Goal: Task Accomplishment & Management: Manage account settings

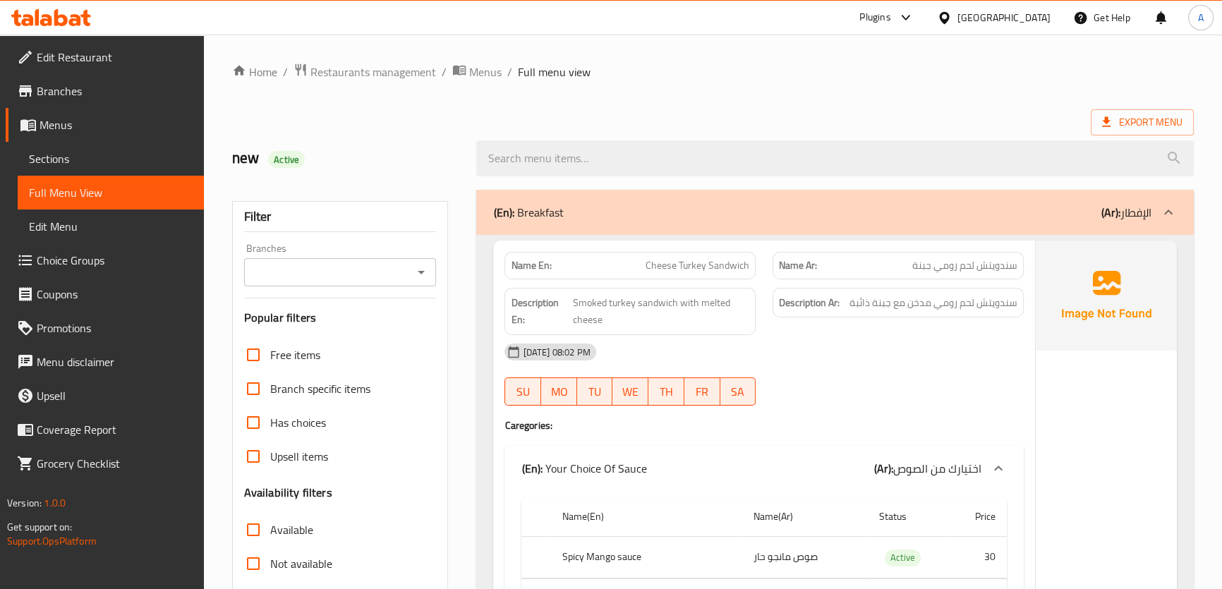
scroll to position [154, 0]
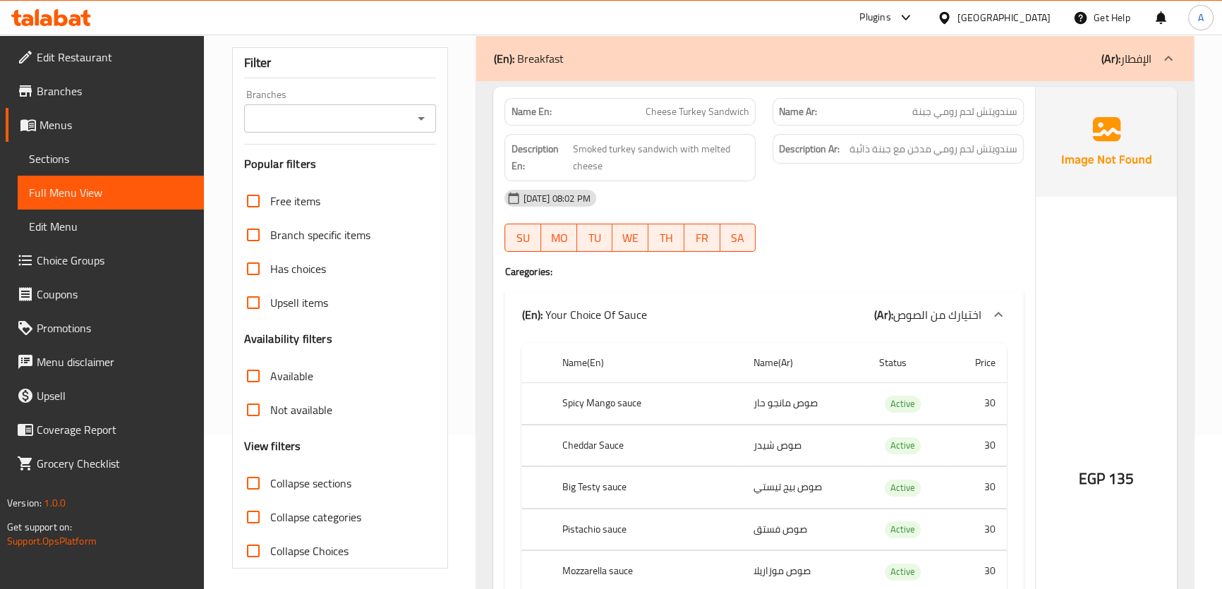
click at [335, 470] on label "Collapse sections" at bounding box center [293, 483] width 115 height 34
click at [270, 470] on input "Collapse sections" at bounding box center [253, 483] width 34 height 34
checkbox input "true"
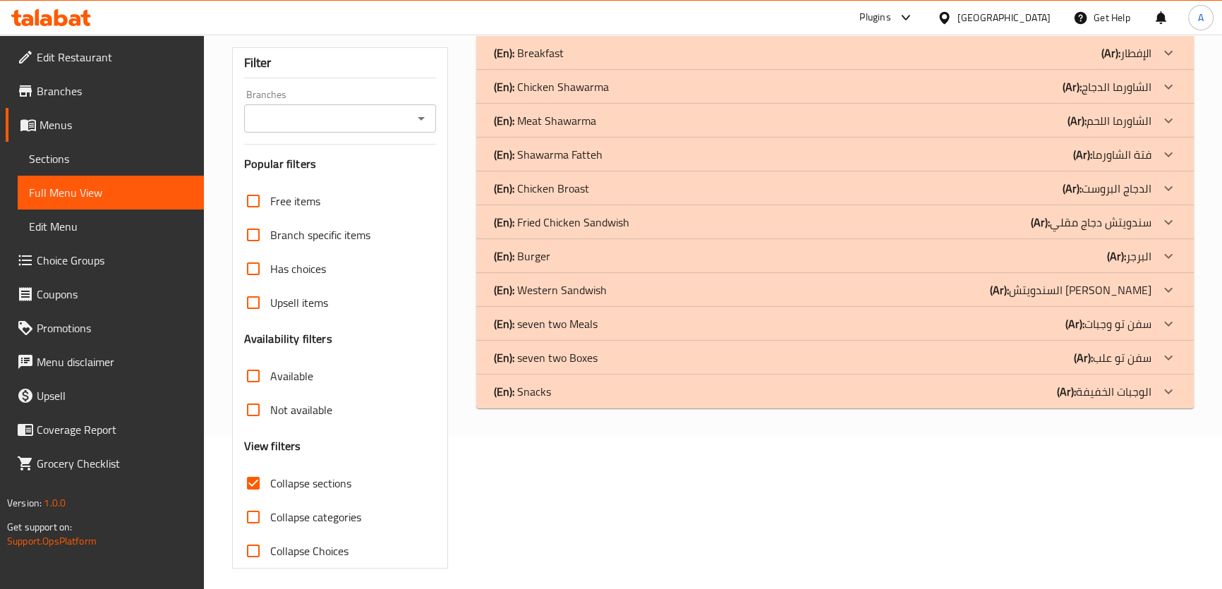
click at [308, 523] on span "Collapse categories" at bounding box center [315, 517] width 91 height 17
click at [270, 523] on input "Collapse categories" at bounding box center [253, 517] width 34 height 34
checkbox input "true"
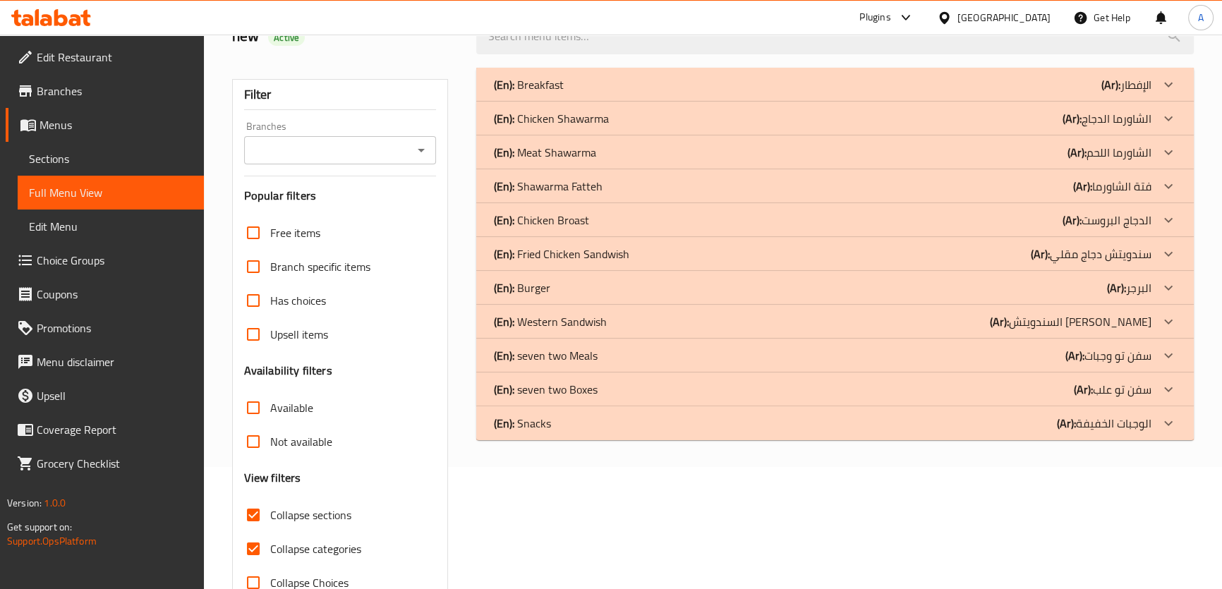
scroll to position [120, 0]
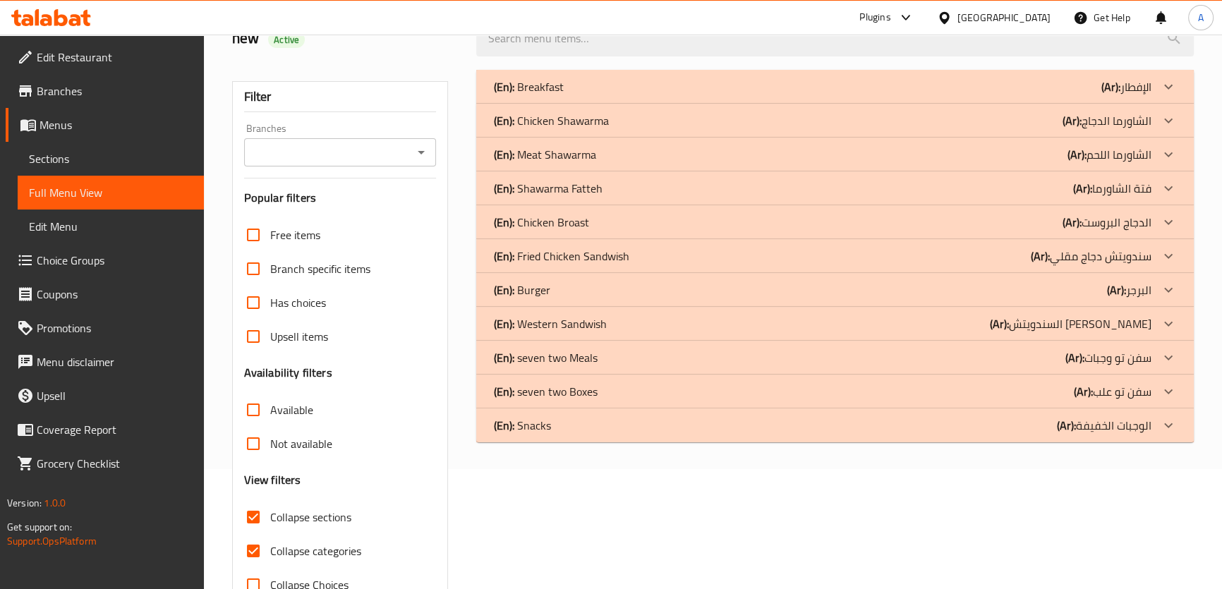
click at [602, 75] on div "(En): Breakfast (Ar): الإفطار" at bounding box center [834, 87] width 717 height 34
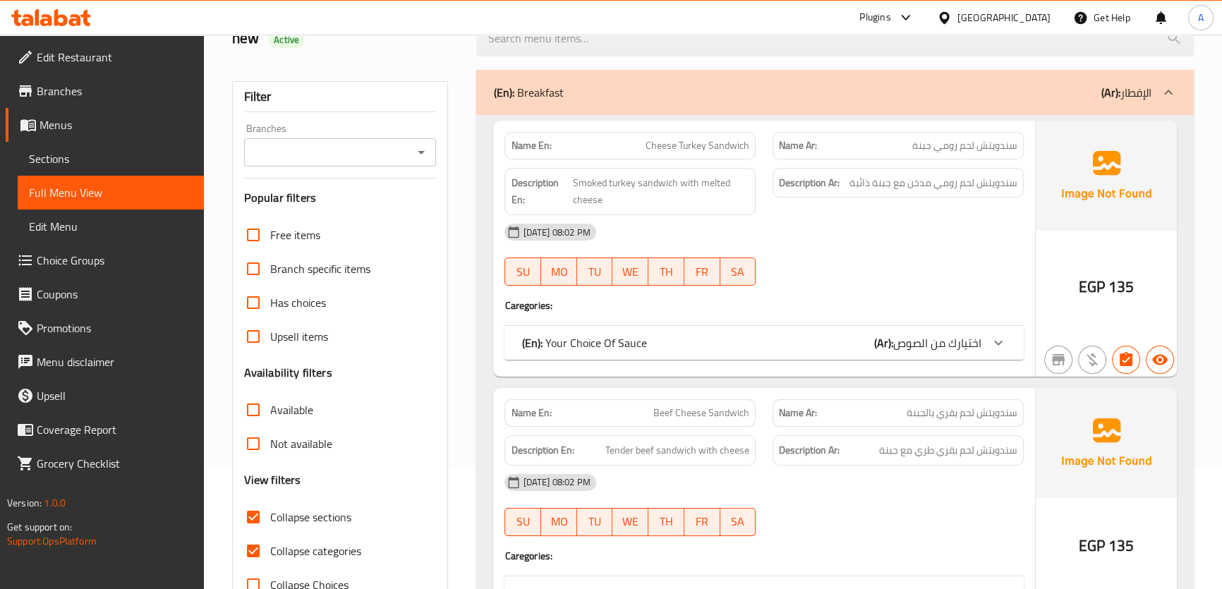
click at [749, 154] on div "Name En: Cheese Turkey Sandwich" at bounding box center [629, 146] width 251 height 28
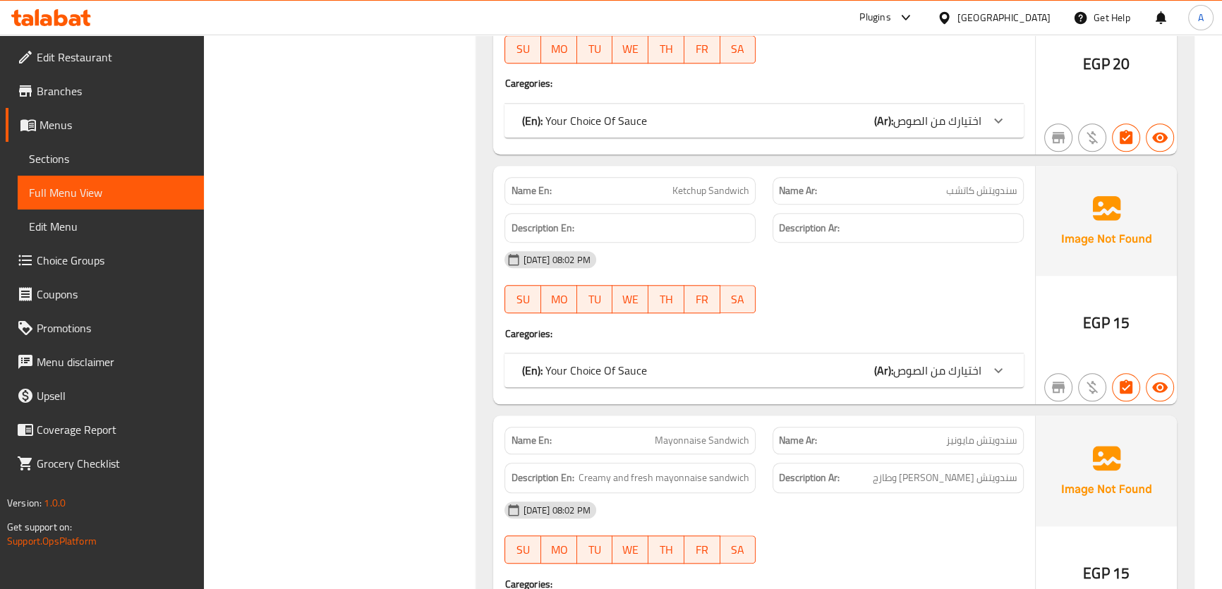
scroll to position [1687, 0]
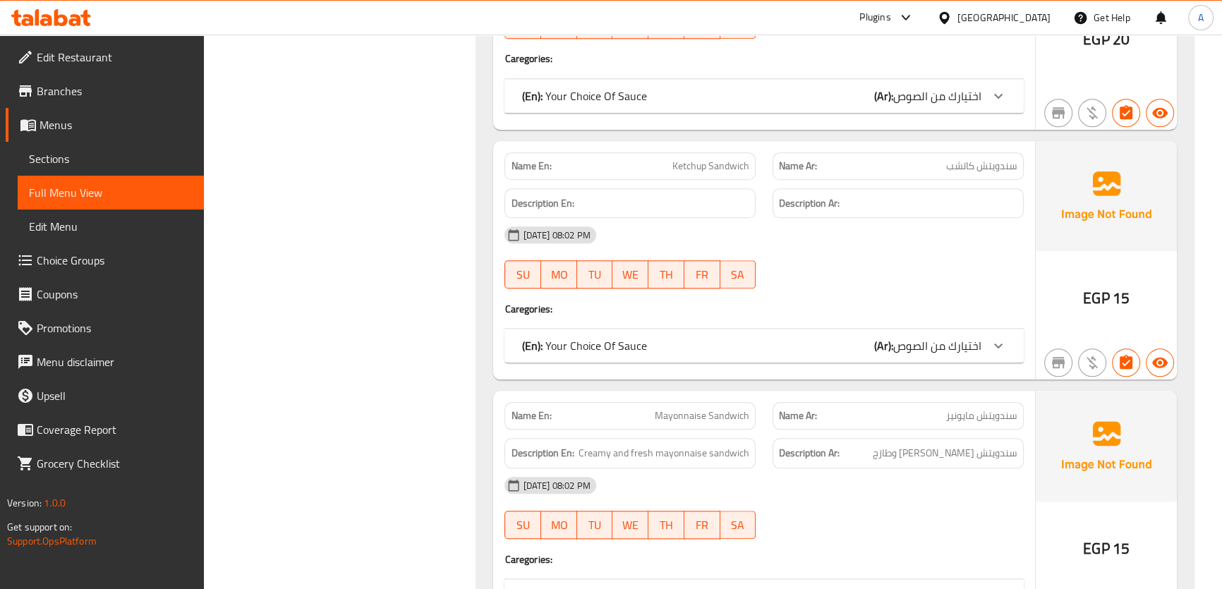
drag, startPoint x: 1026, startPoint y: 243, endPoint x: 676, endPoint y: 236, distance: 349.3
click at [1026, 243] on div "[DATE] 08:02 PM" at bounding box center [763, 235] width 535 height 34
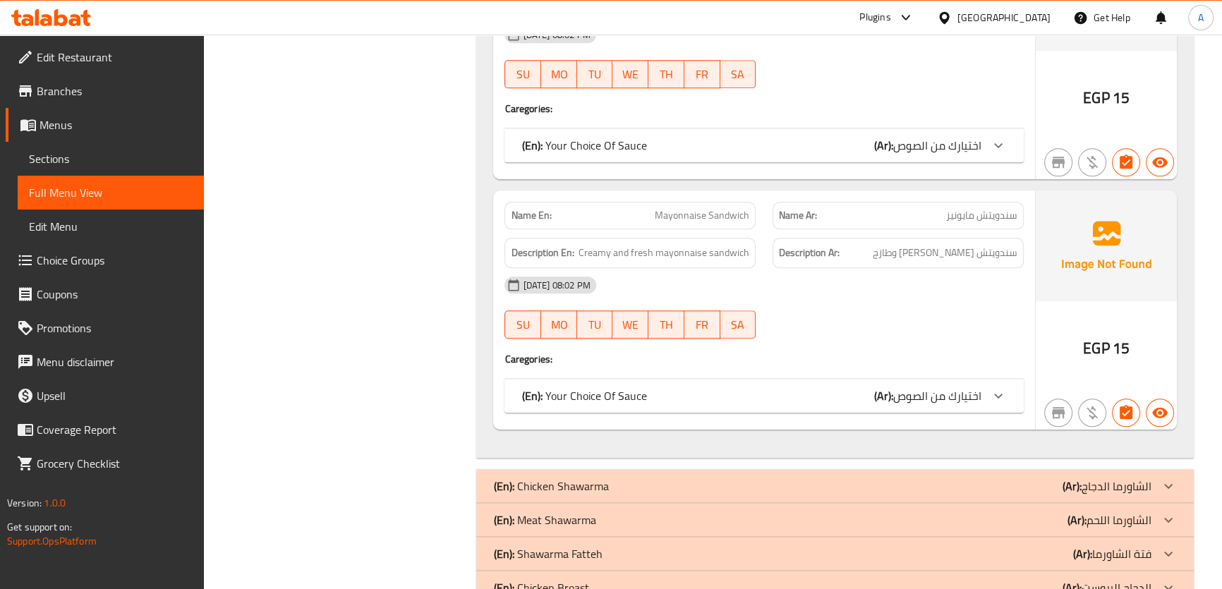
scroll to position [0, 0]
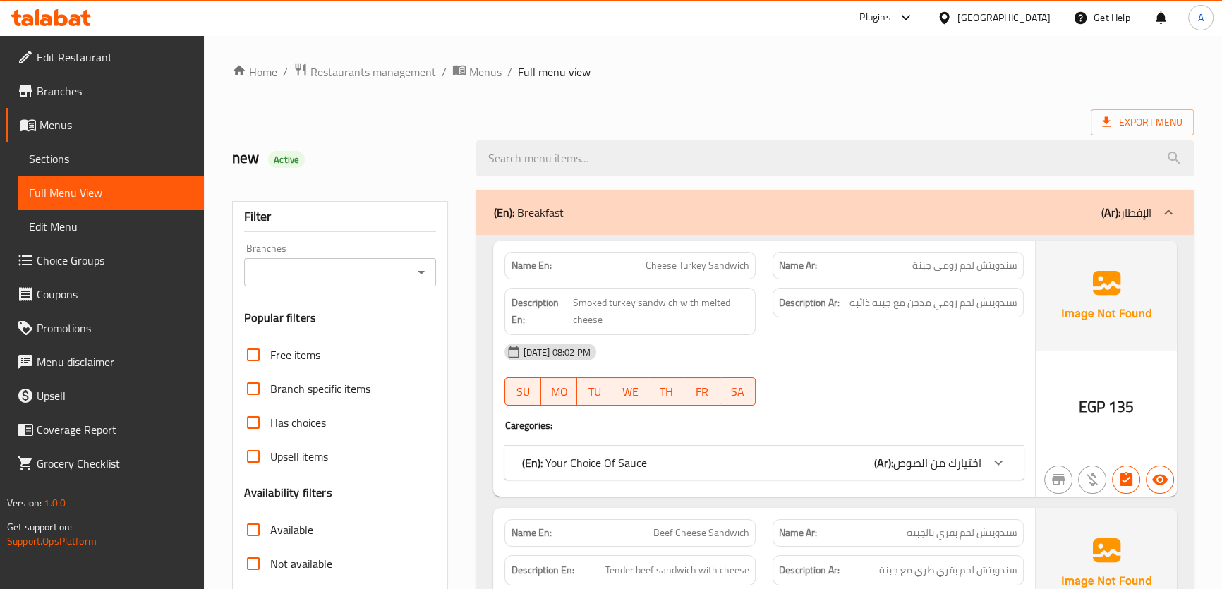
click at [1086, 215] on div "(En): Breakfast (Ar): الإفطار" at bounding box center [821, 212] width 657 height 17
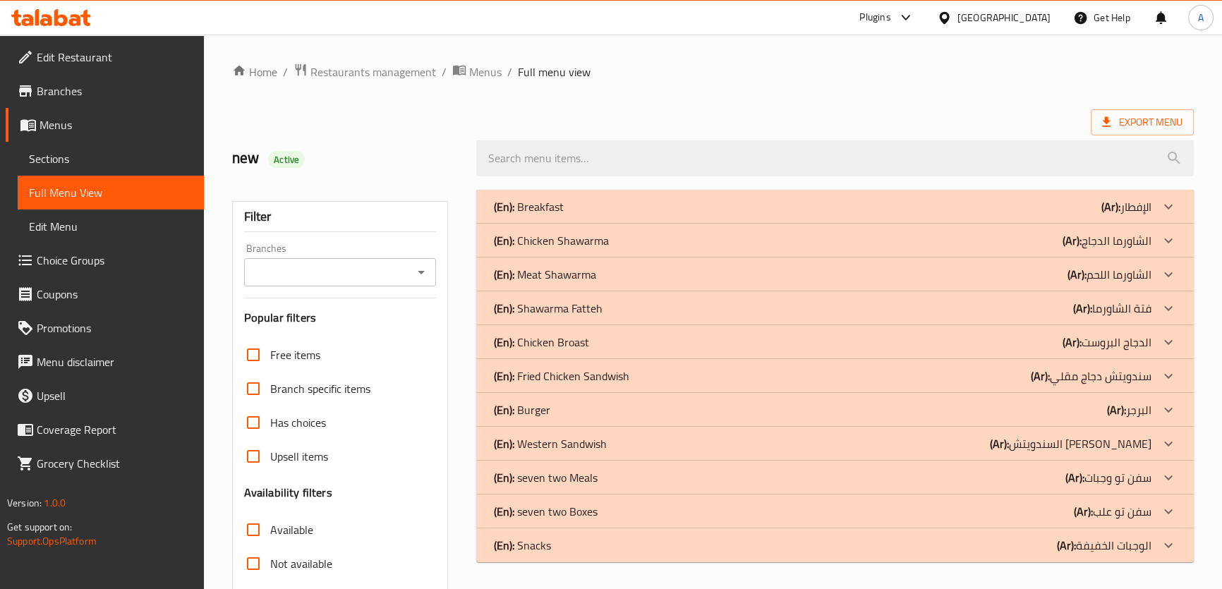
click at [557, 215] on p "(En): Chicken Shawarma" at bounding box center [528, 206] width 70 height 17
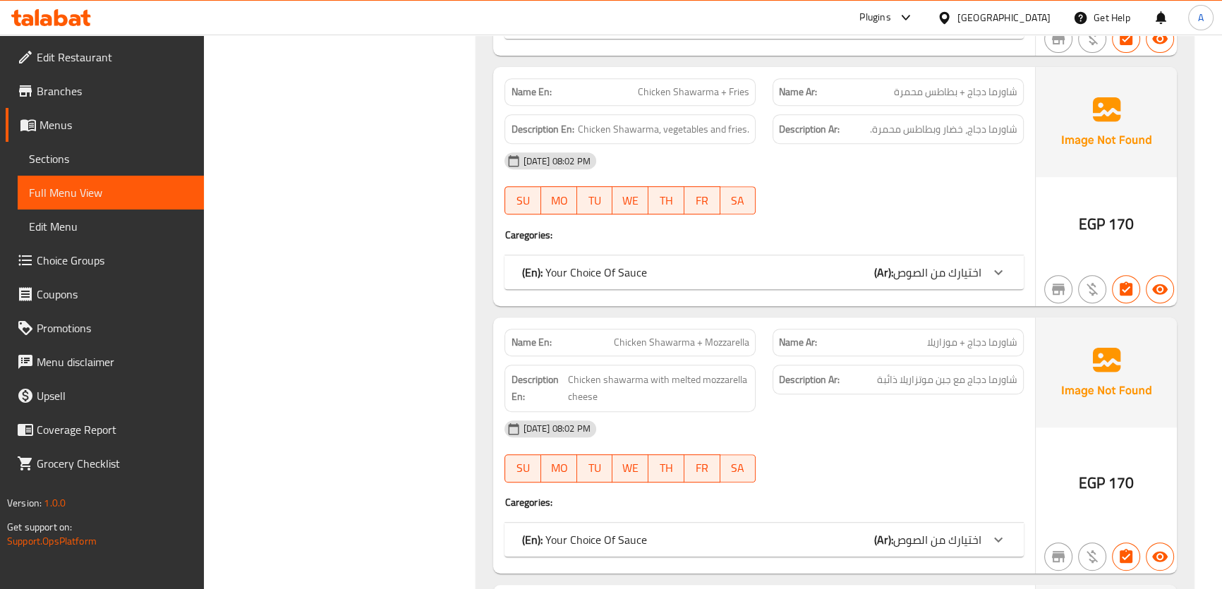
scroll to position [781, 0]
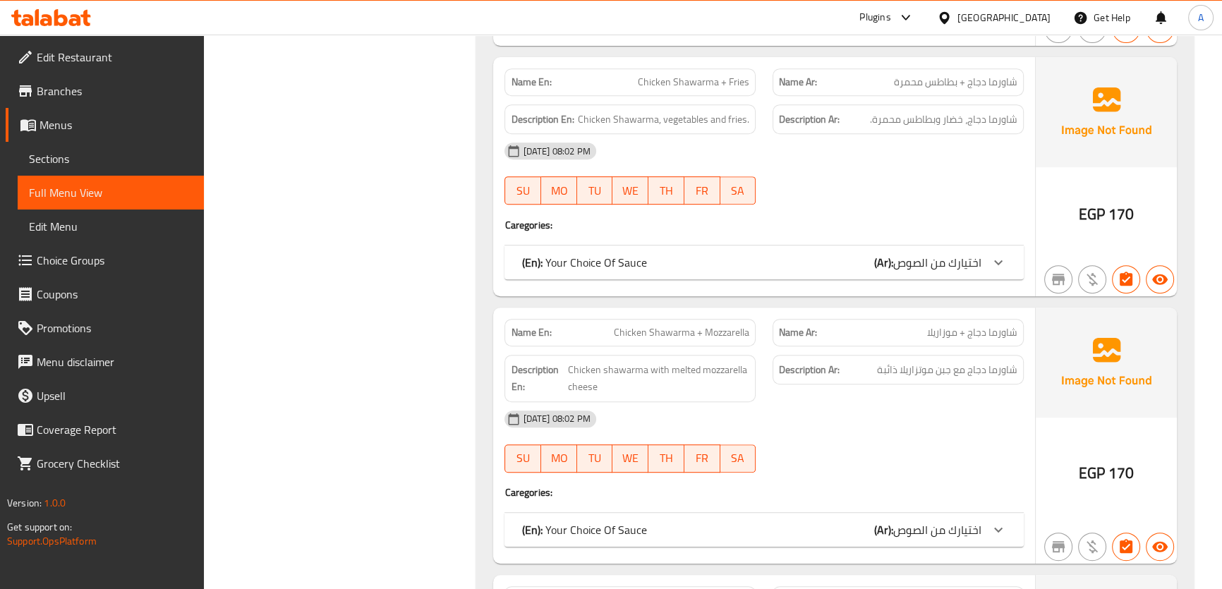
click at [713, 90] on span "Chicken Shawarma + Fries" at bounding box center [693, 82] width 111 height 15
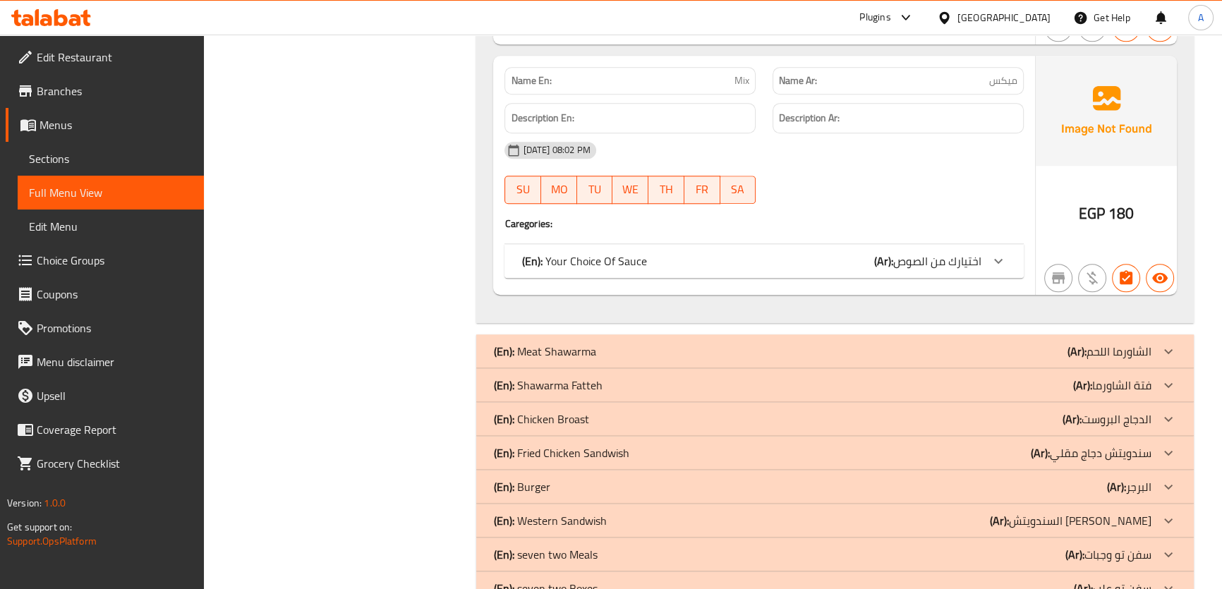
scroll to position [1644, 0]
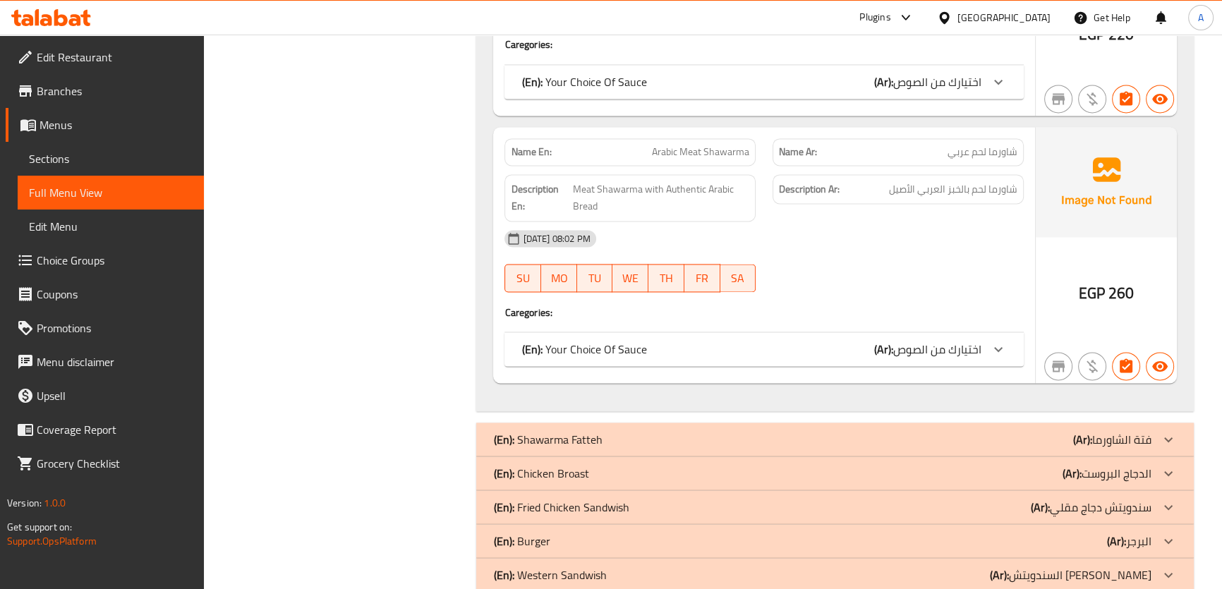
scroll to position [2628, 0]
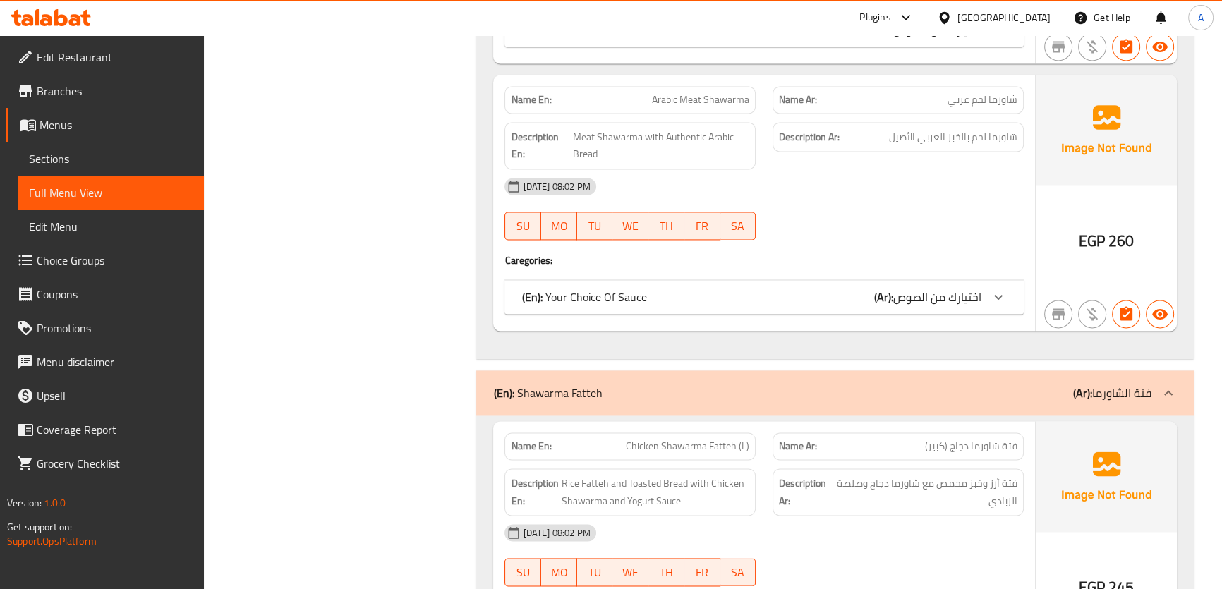
scroll to position [0, 0]
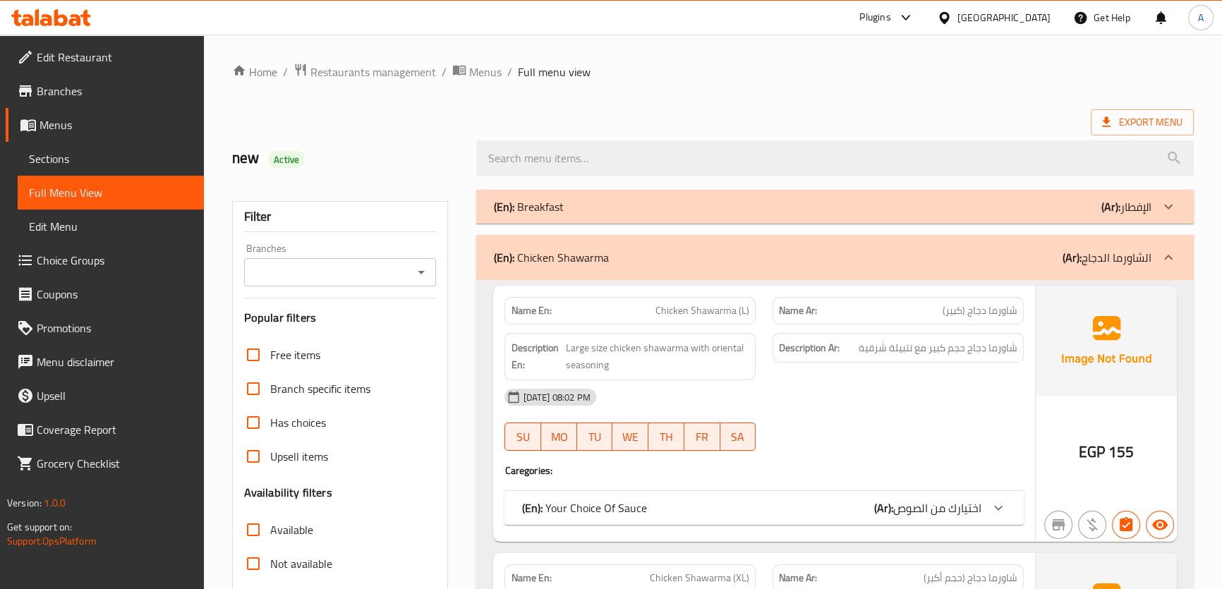
click at [1131, 258] on p "(Ar): الشاورما الدجاج" at bounding box center [1106, 257] width 89 height 17
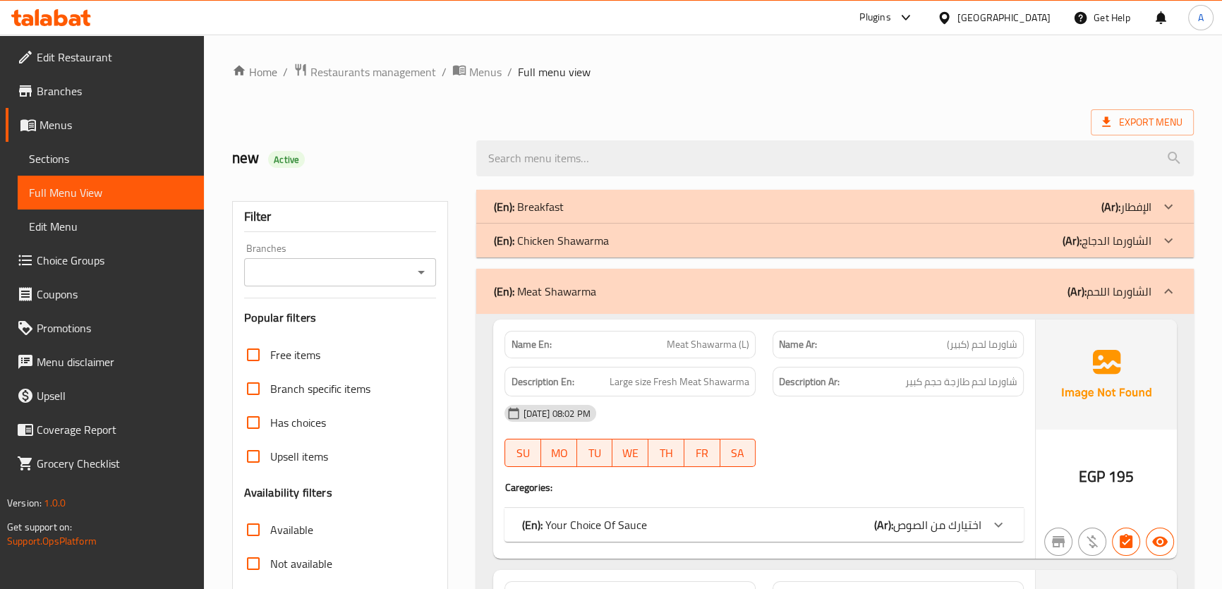
click at [1118, 294] on p "(Ar): الشاورما اللحم" at bounding box center [1109, 291] width 84 height 17
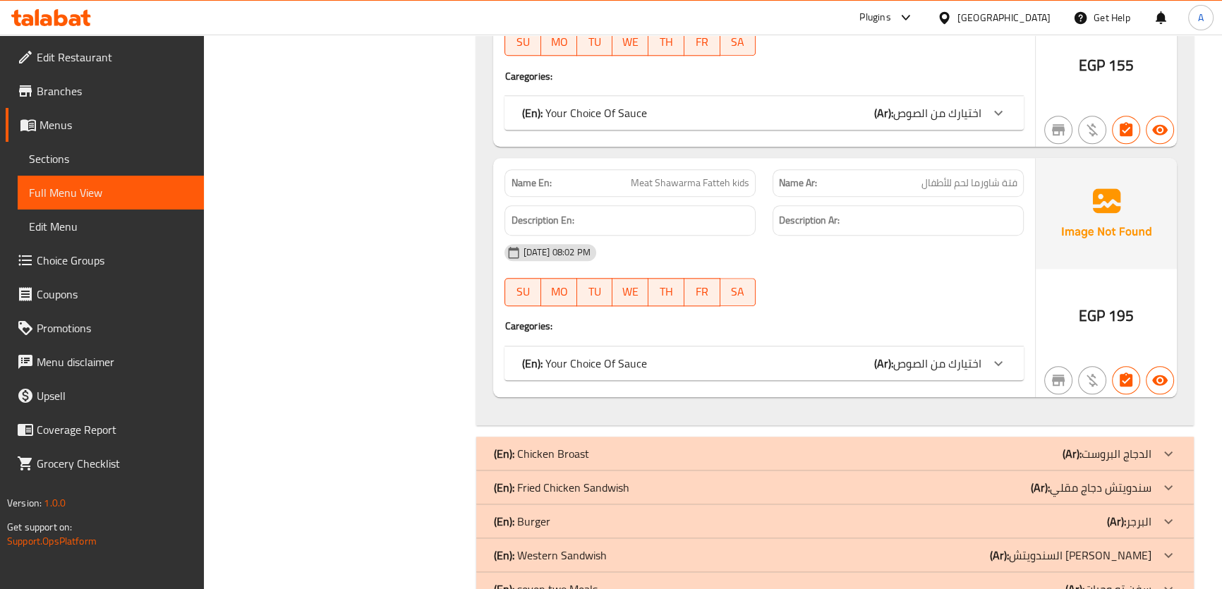
scroll to position [1820, 0]
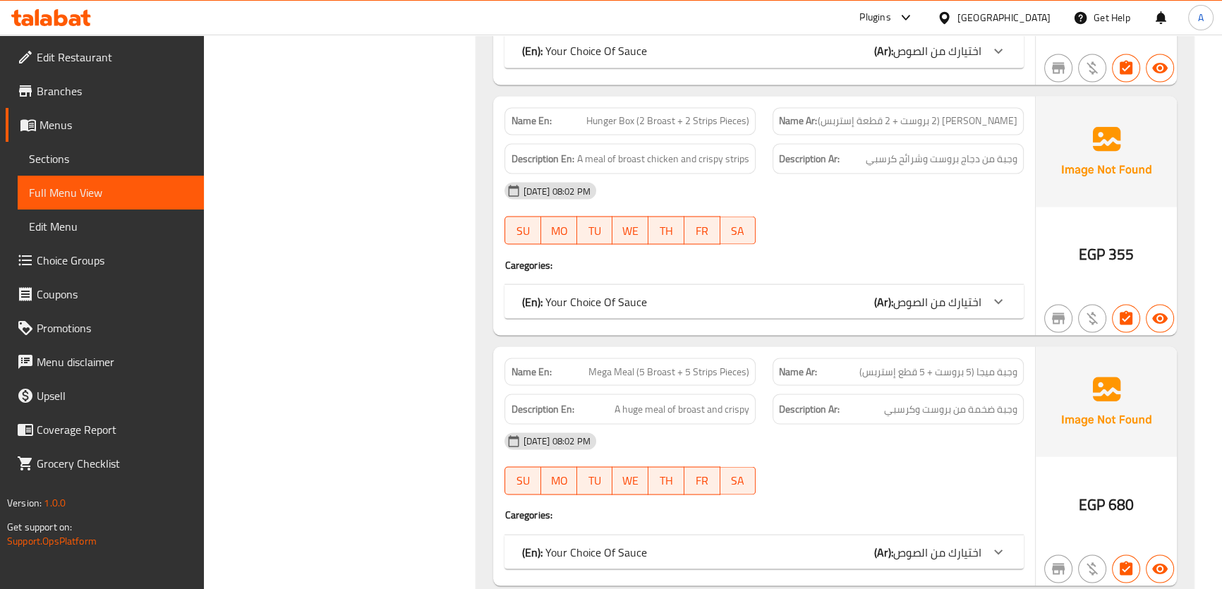
scroll to position [3218, 0]
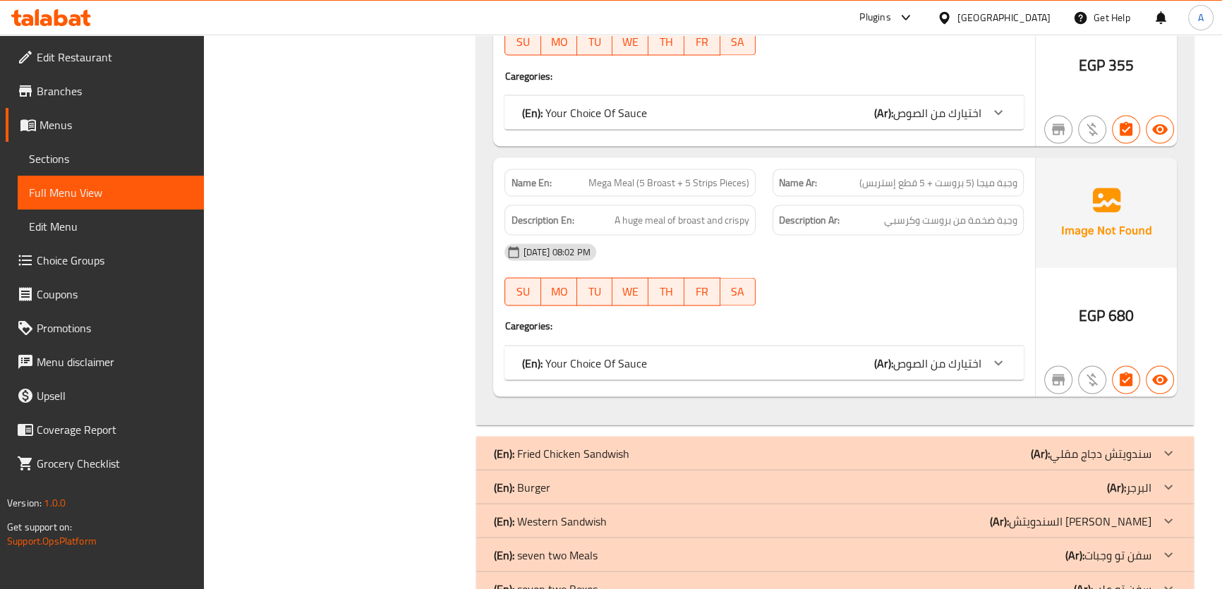
scroll to position [3411, 0]
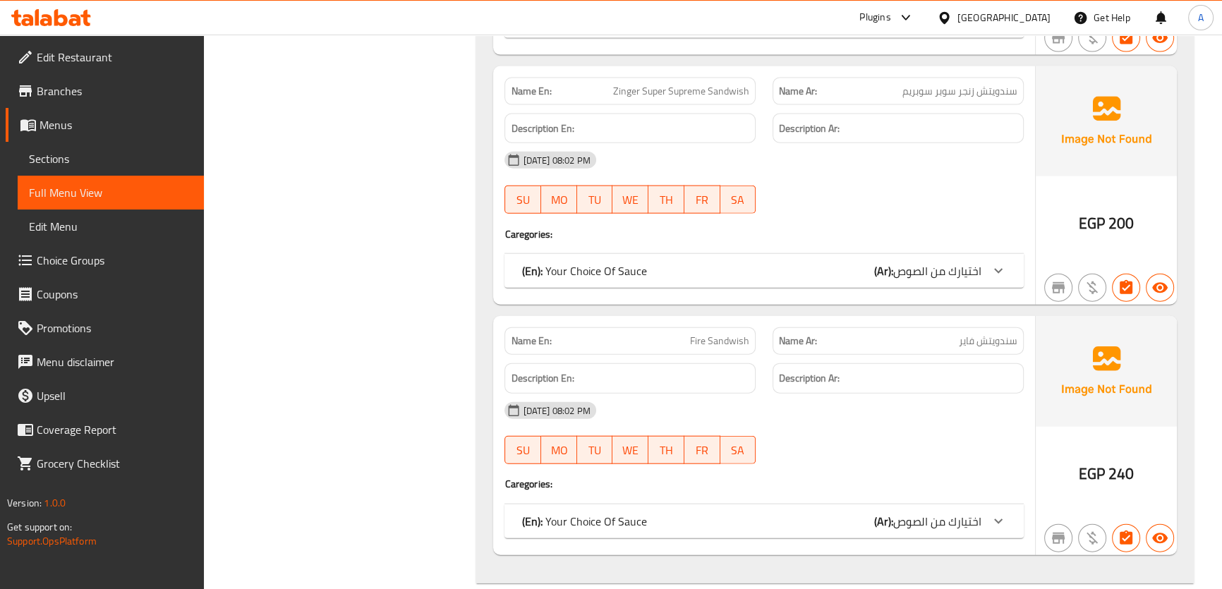
scroll to position [4048, 0]
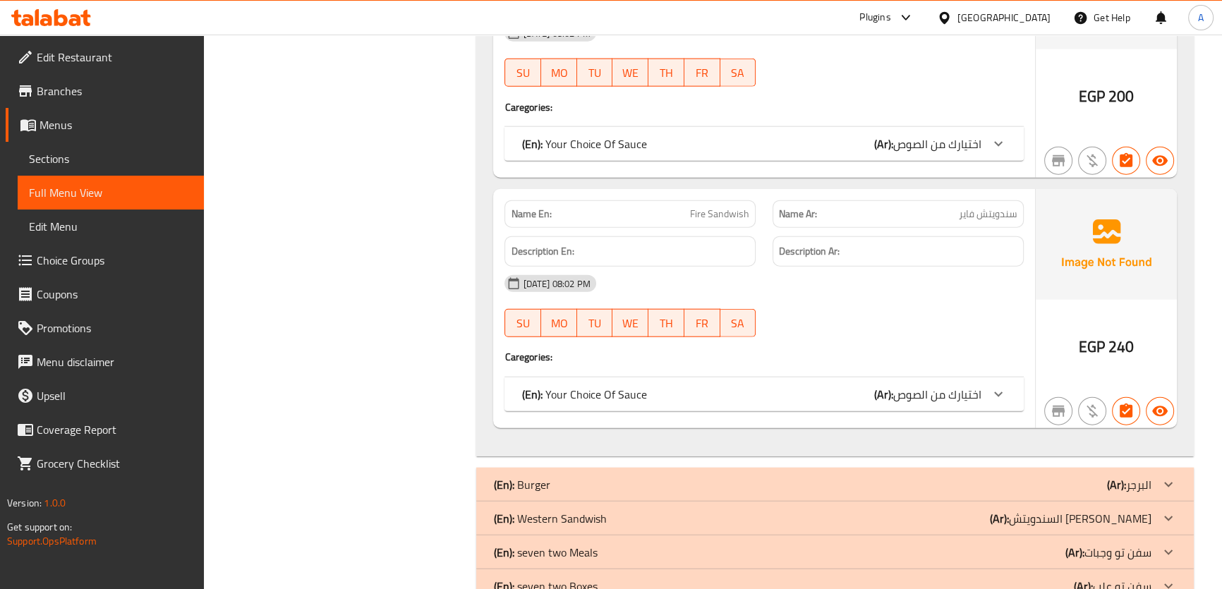
drag, startPoint x: 1230, startPoint y: 543, endPoint x: 1150, endPoint y: 415, distance: 150.9
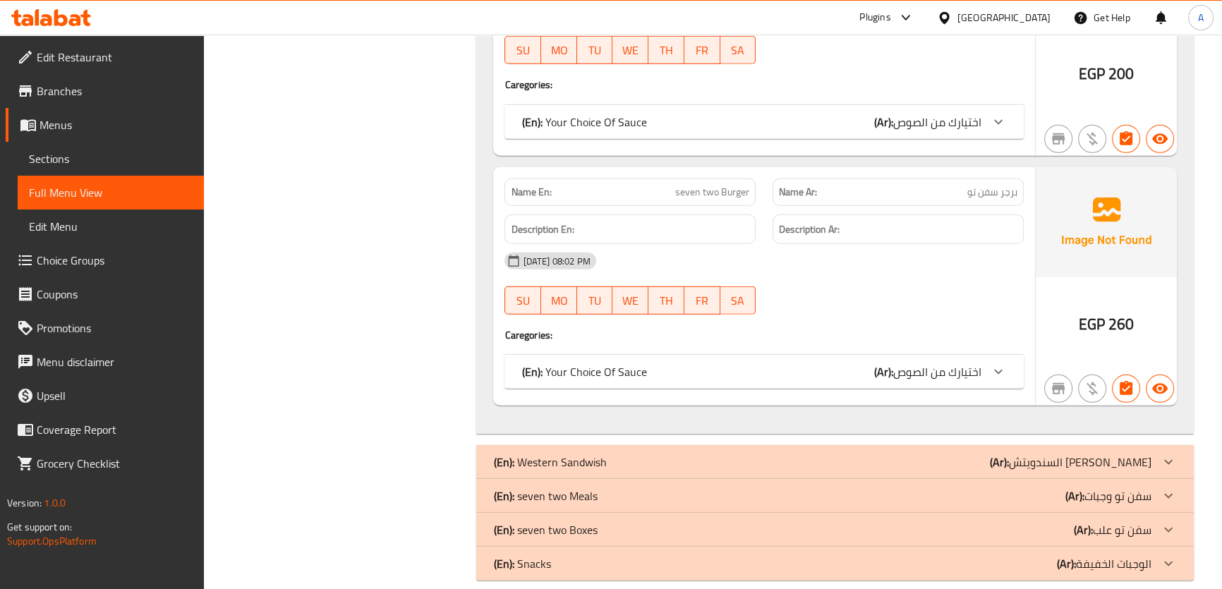
scroll to position [5063, 0]
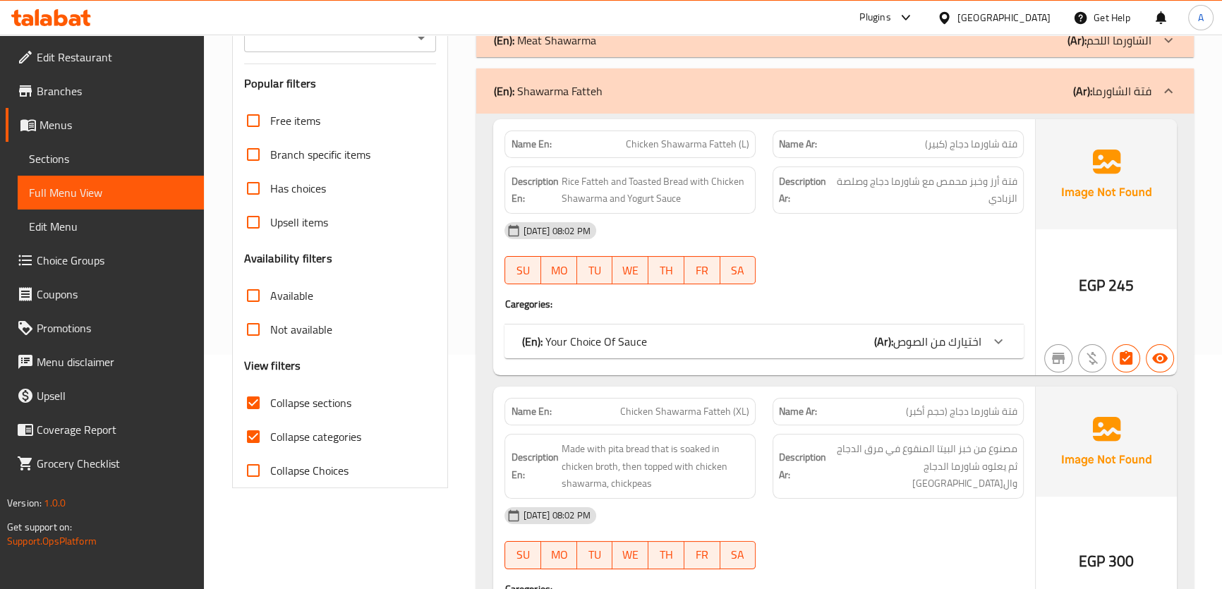
scroll to position [243, 0]
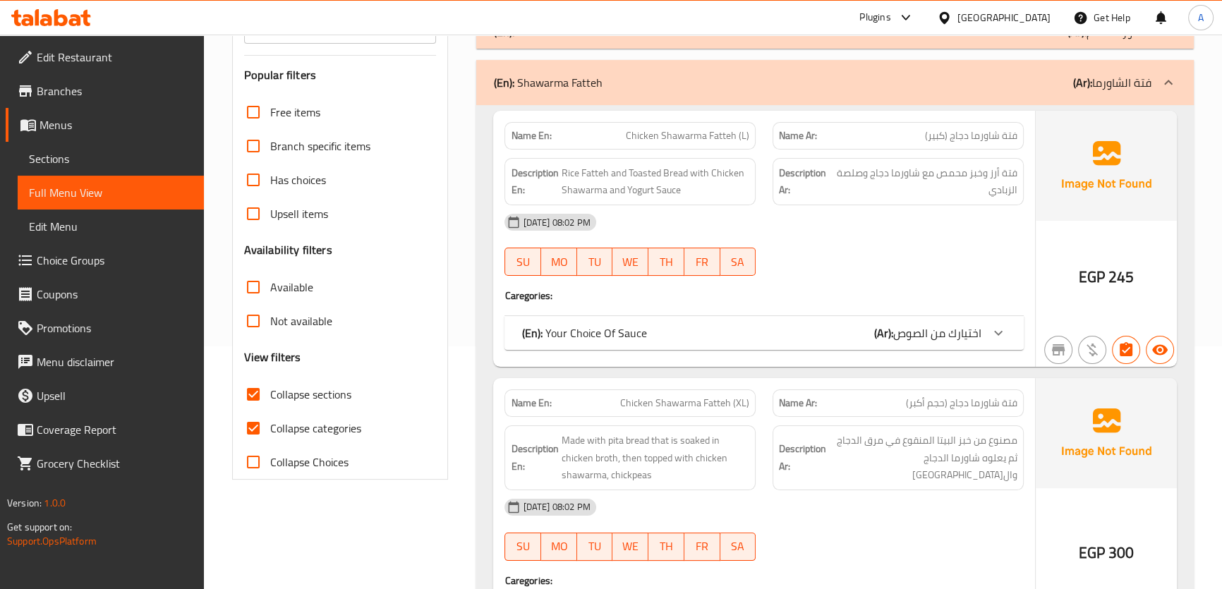
click at [302, 390] on span "Collapse sections" at bounding box center [310, 394] width 81 height 17
click at [270, 390] on input "Collapse sections" at bounding box center [253, 394] width 34 height 34
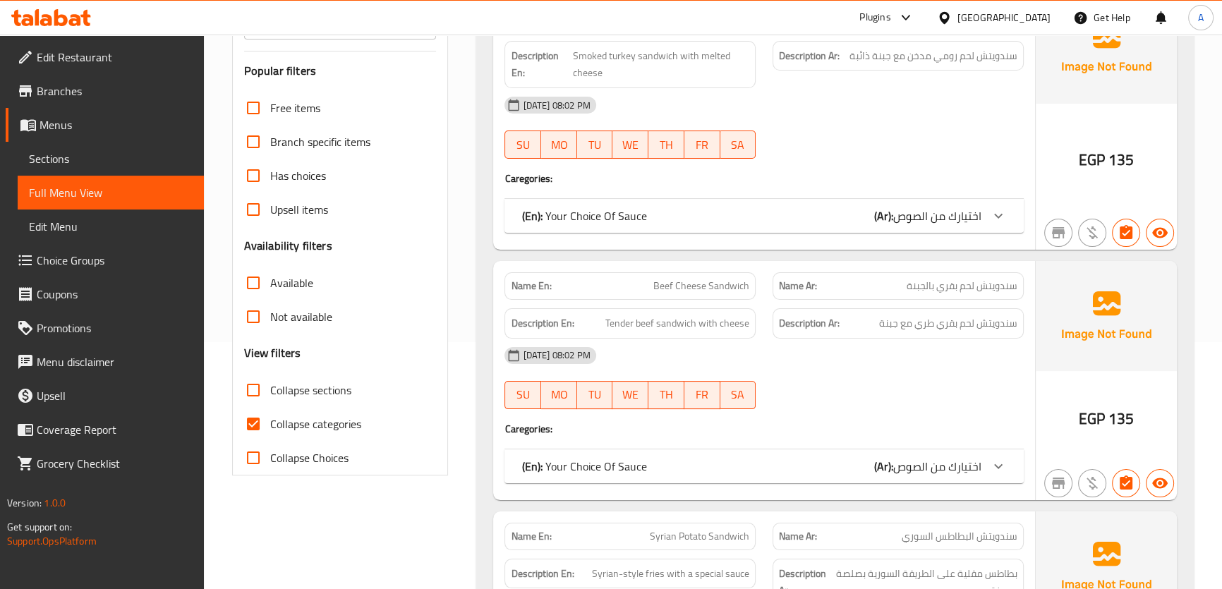
scroll to position [535, 0]
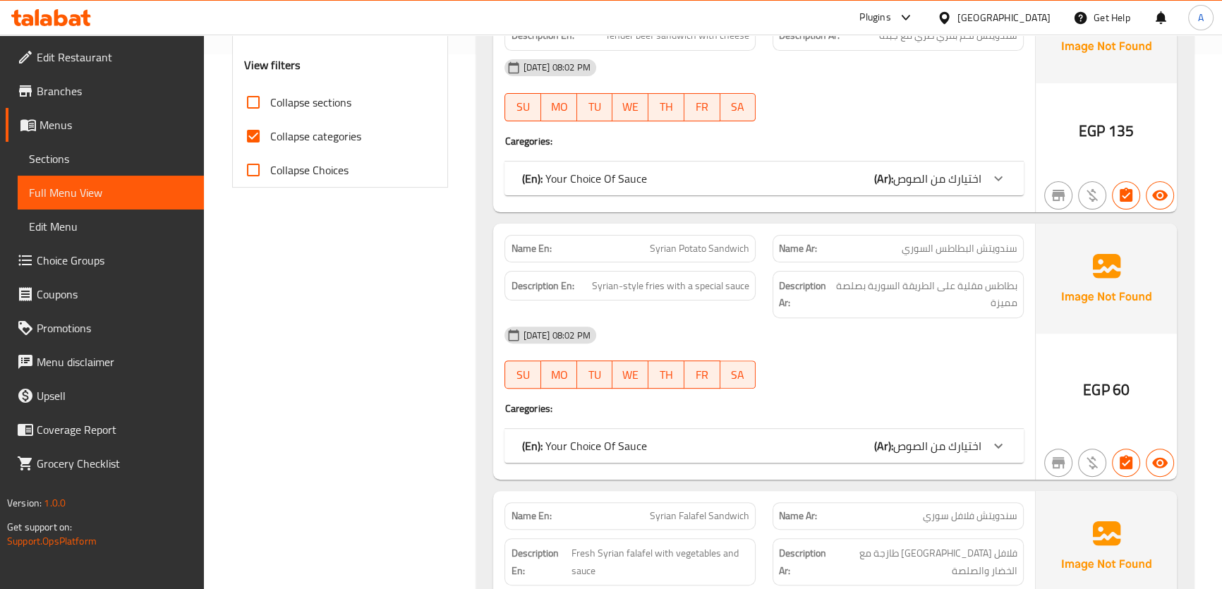
click at [324, 102] on span "Collapse sections" at bounding box center [310, 102] width 81 height 17
click at [270, 102] on input "Collapse sections" at bounding box center [253, 102] width 34 height 34
checkbox input "true"
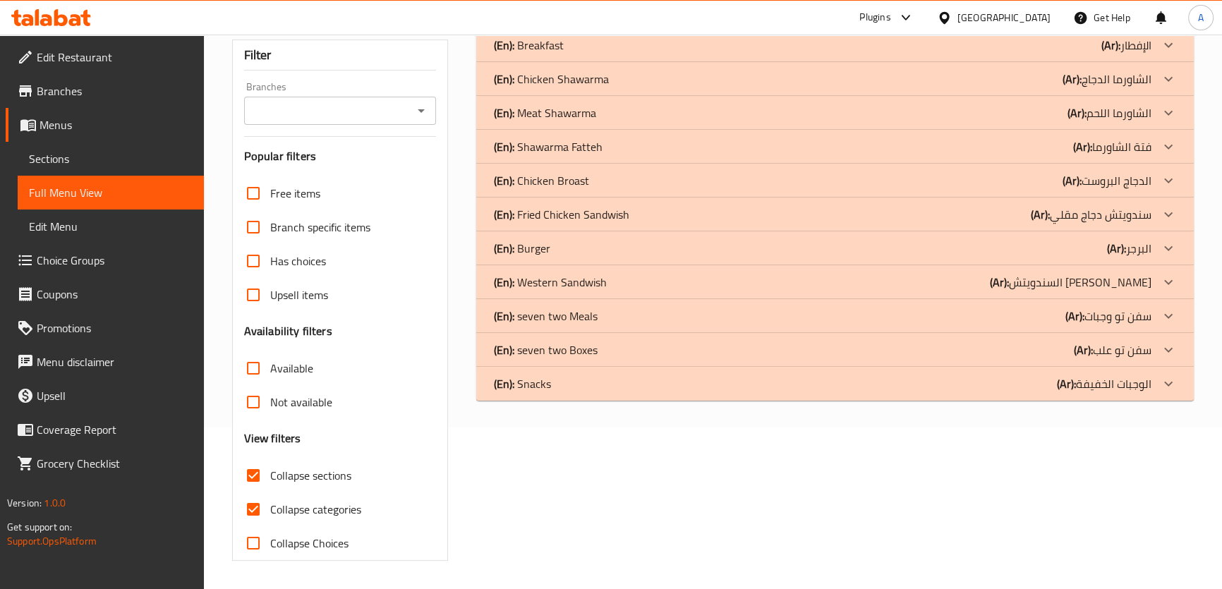
scroll to position [161, 0]
click at [563, 54] on p "(En): Fried Chicken Sandwish" at bounding box center [528, 45] width 70 height 17
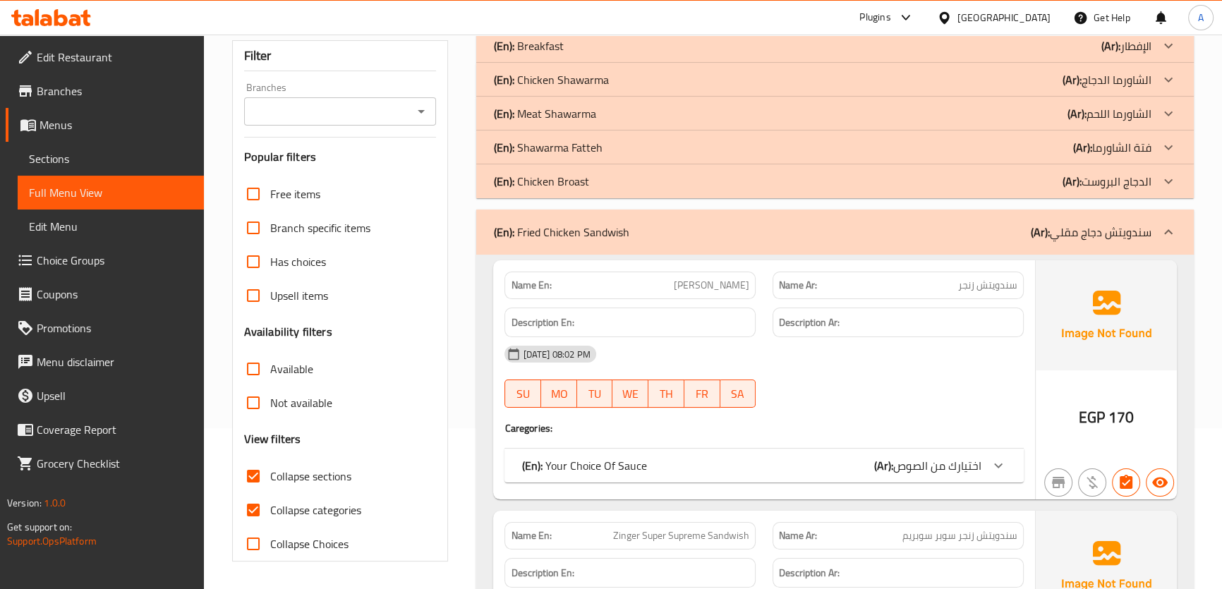
scroll to position [807, 0]
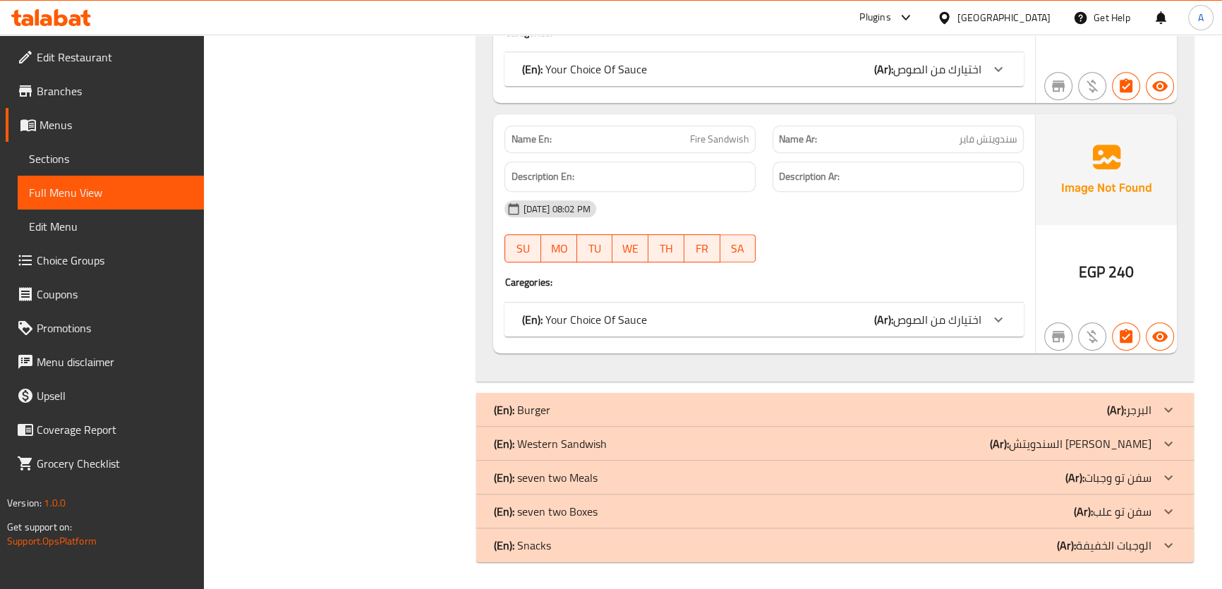
click at [738, 142] on span "Fire Sandwish" at bounding box center [719, 139] width 59 height 15
copy span "Sandwish"
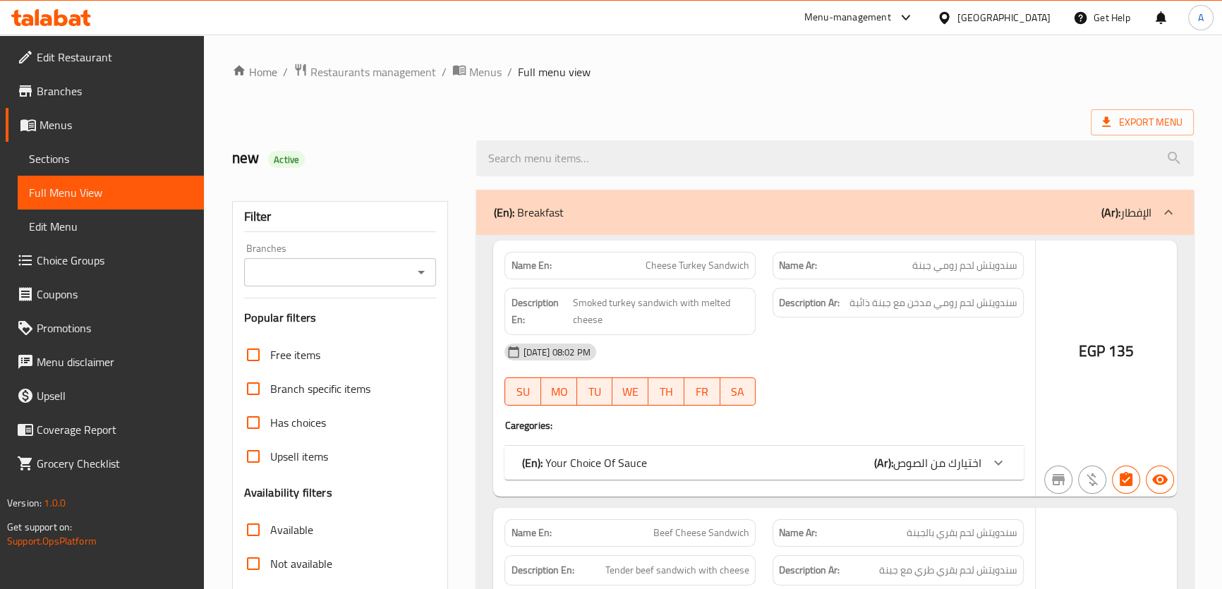
click at [126, 159] on span "Sections" at bounding box center [111, 158] width 164 height 17
click at [92, 164] on span "Sections" at bounding box center [111, 158] width 164 height 17
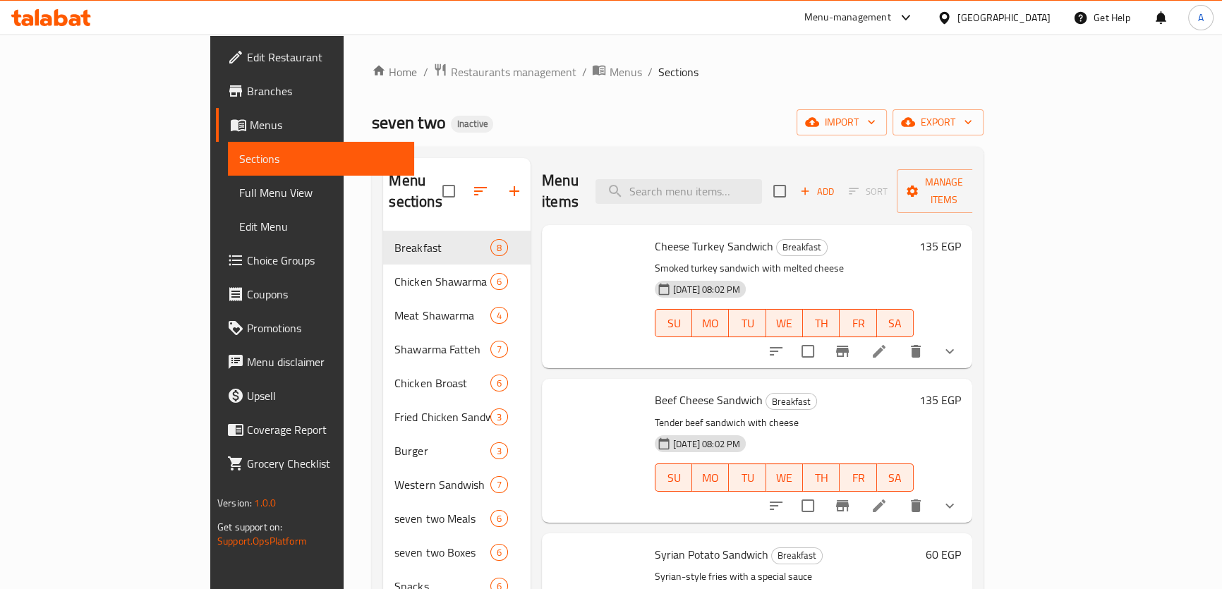
click at [239, 162] on span "Sections" at bounding box center [321, 158] width 164 height 17
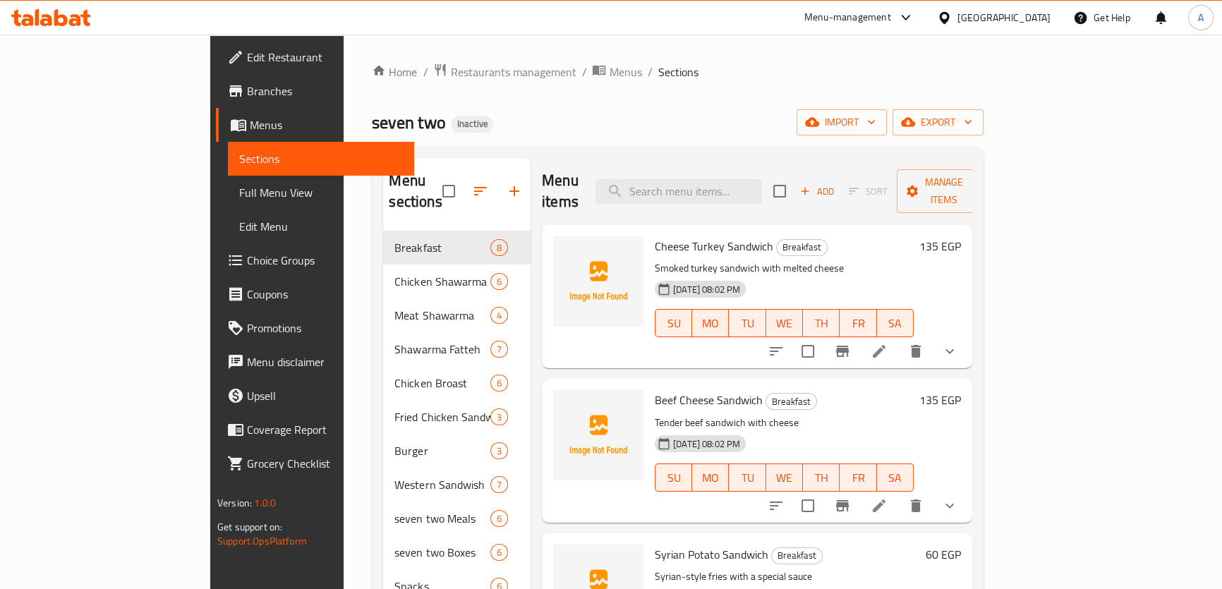
click at [239, 159] on span "Sections" at bounding box center [321, 158] width 164 height 17
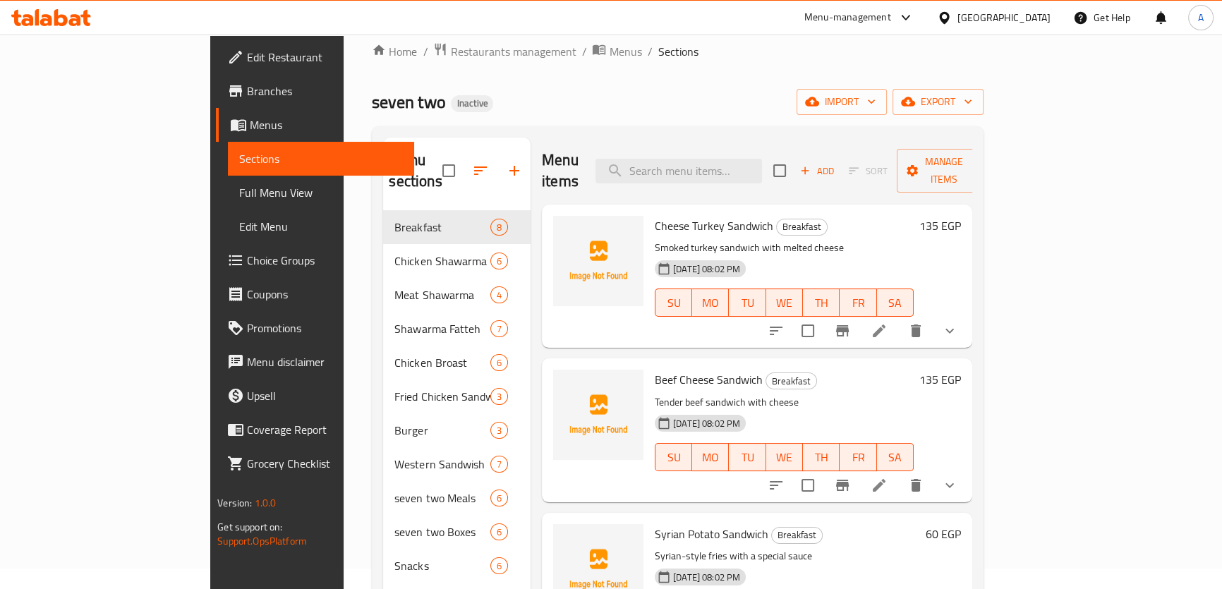
scroll to position [27, 0]
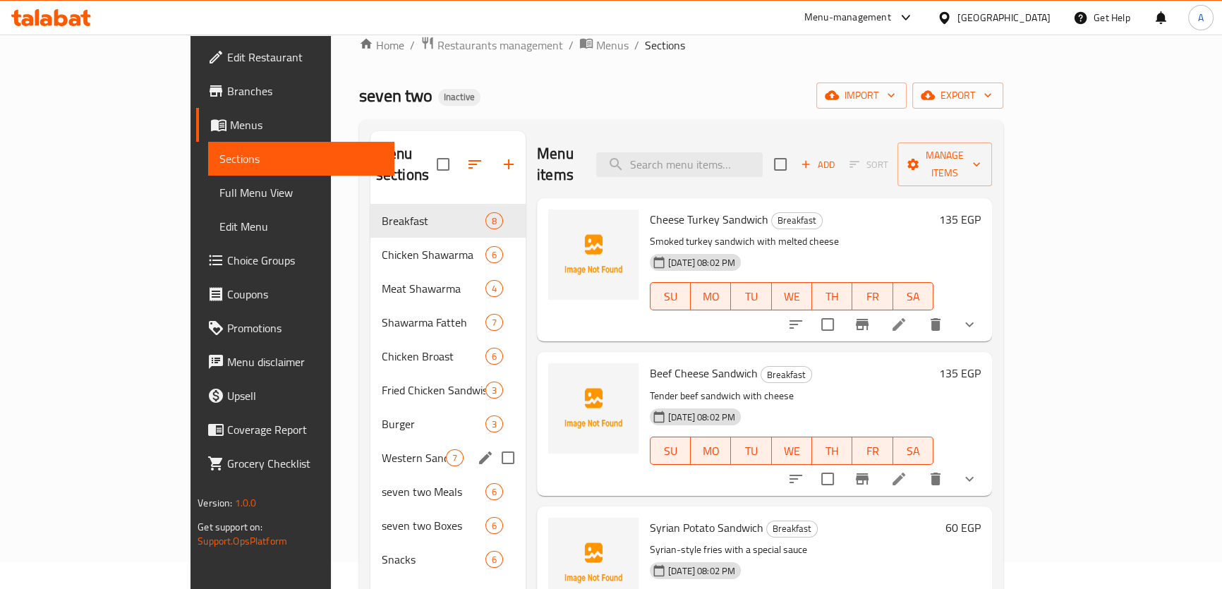
click at [493, 443] on input "Menu sections" at bounding box center [508, 458] width 30 height 30
checkbox input "true"
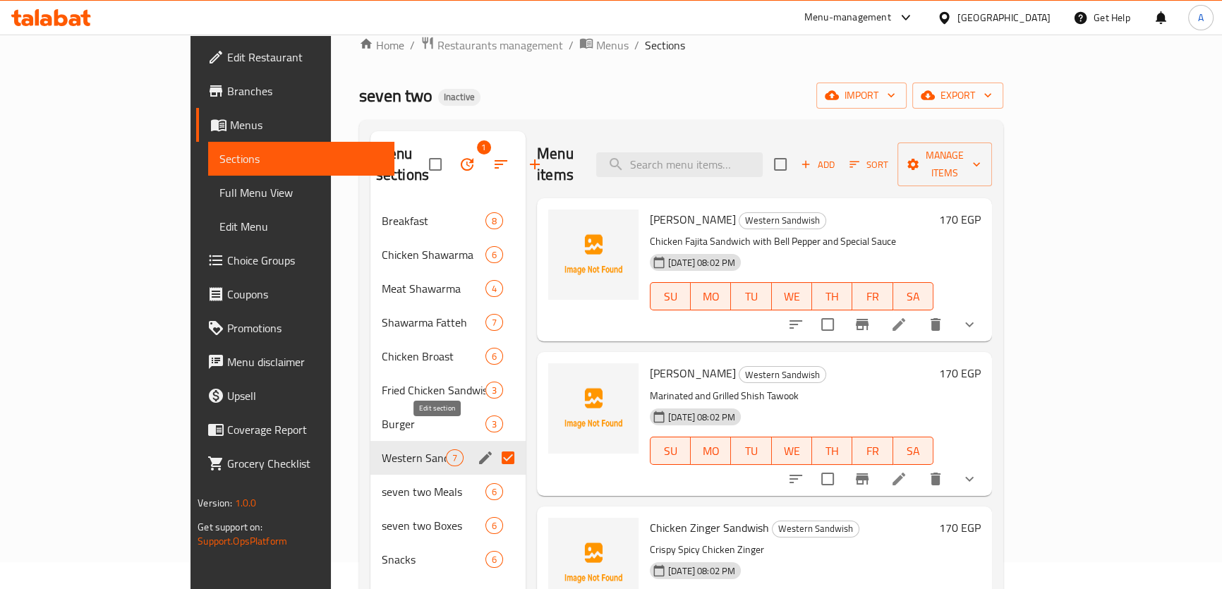
click at [479, 451] on icon "edit" at bounding box center [485, 457] width 13 height 13
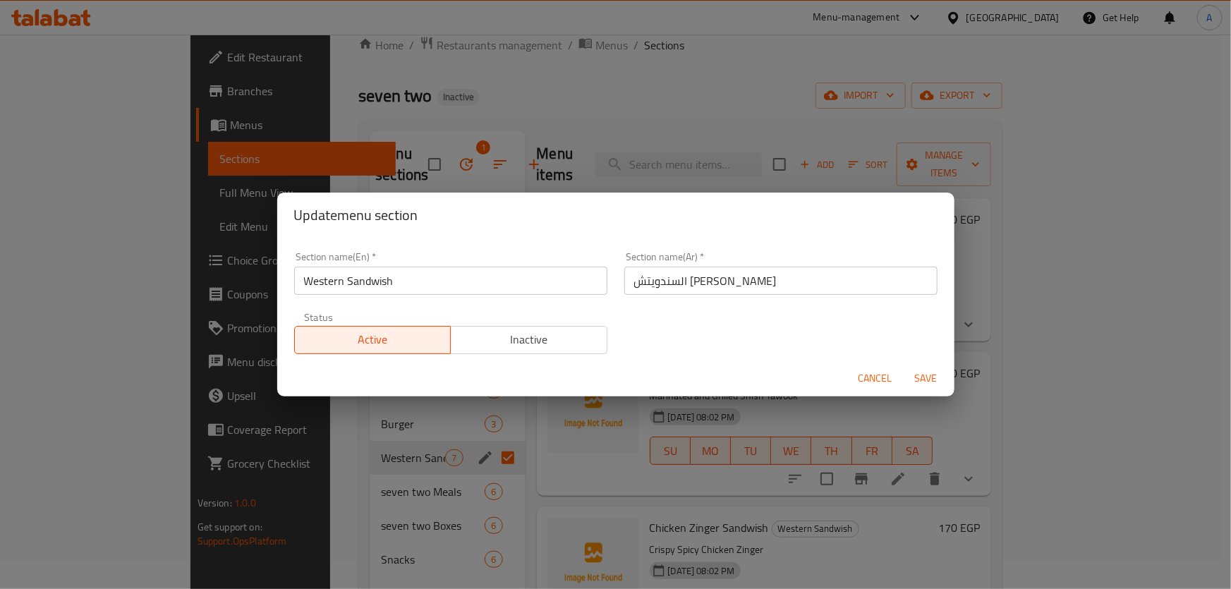
click at [384, 293] on input "Western Sandwish" at bounding box center [450, 281] width 313 height 28
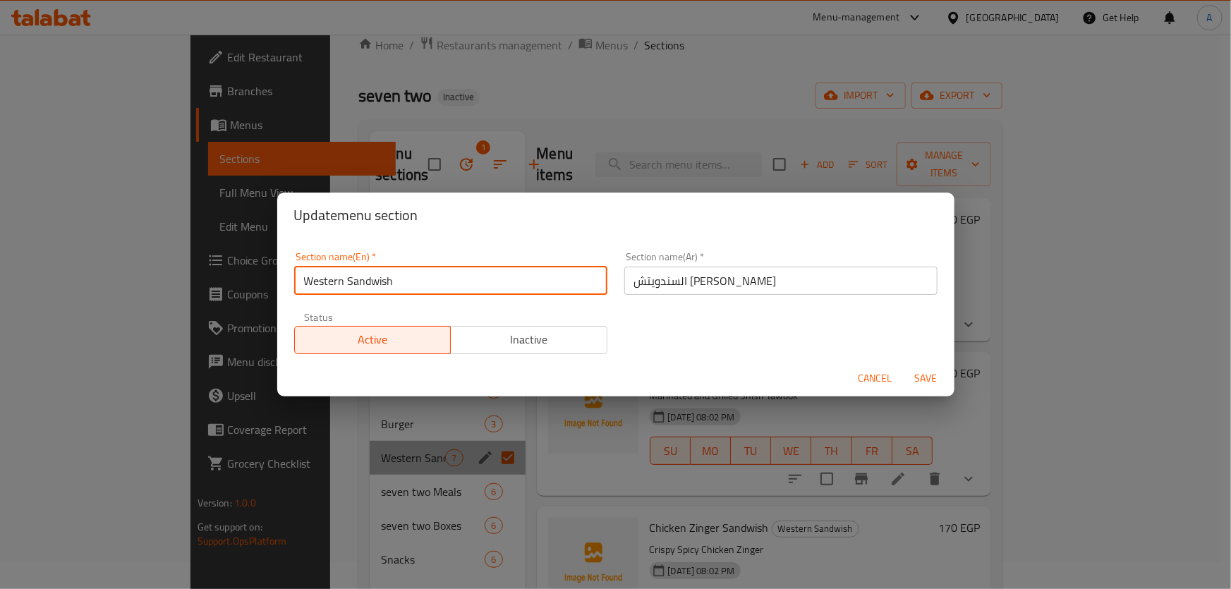
click at [383, 289] on input "Western Sandwish" at bounding box center [450, 281] width 313 height 28
click at [420, 281] on input "Western Sandwish" at bounding box center [450, 281] width 313 height 28
click at [367, 277] on input "Western Sandwich" at bounding box center [450, 281] width 313 height 28
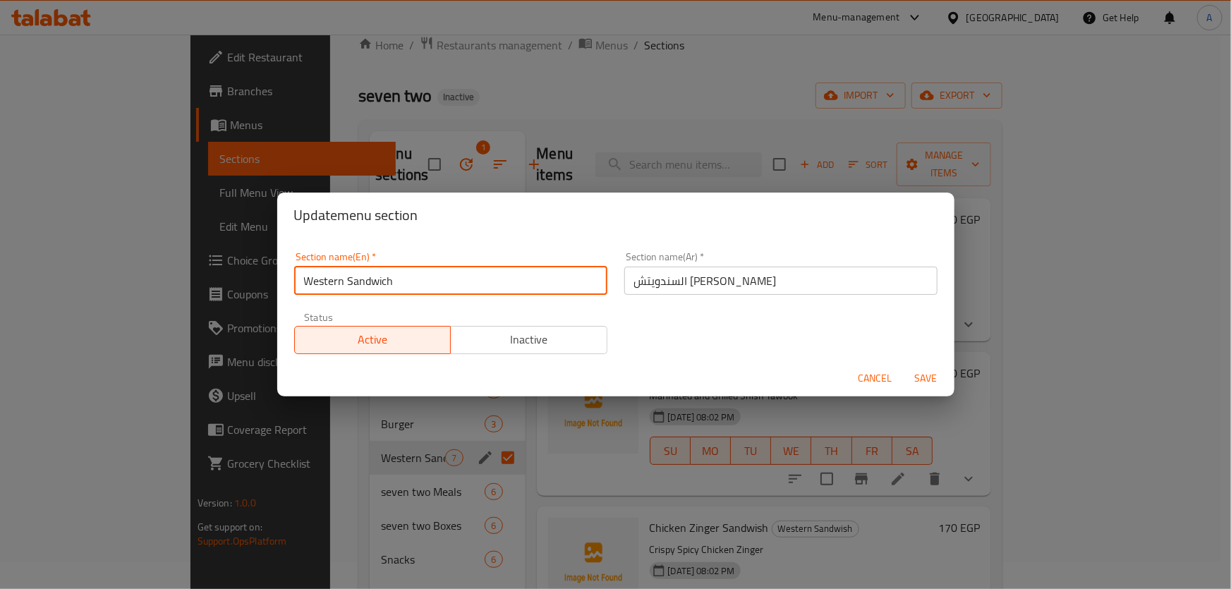
type input "Western Sandwich"
click at [926, 372] on span "Save" at bounding box center [926, 379] width 34 height 18
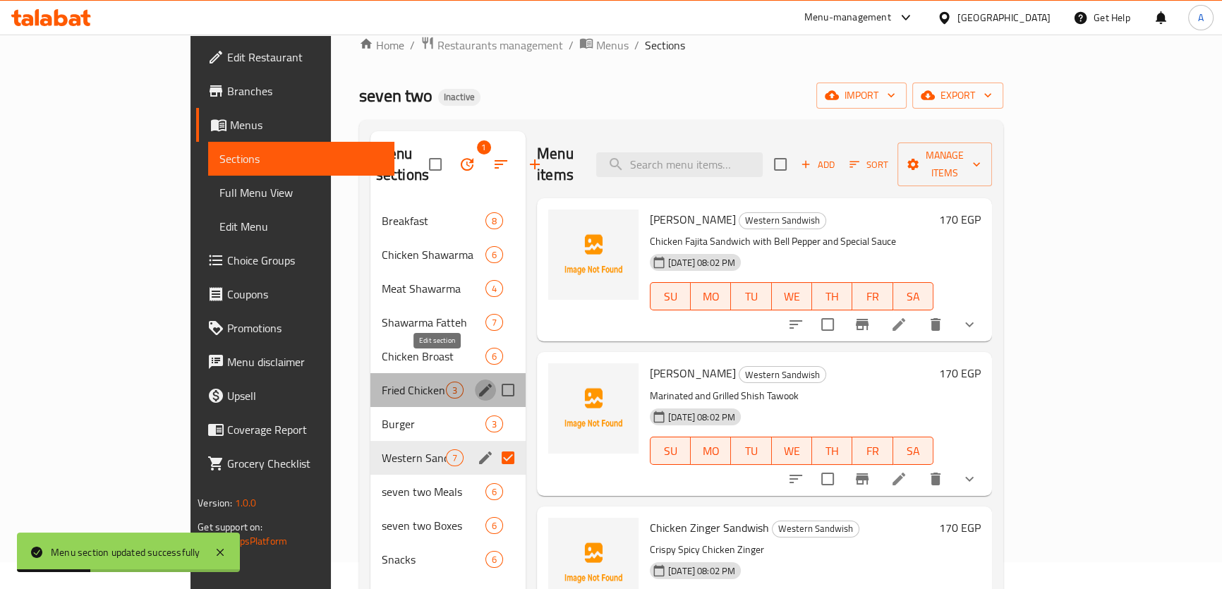
click at [477, 382] on icon "edit" at bounding box center [485, 390] width 17 height 17
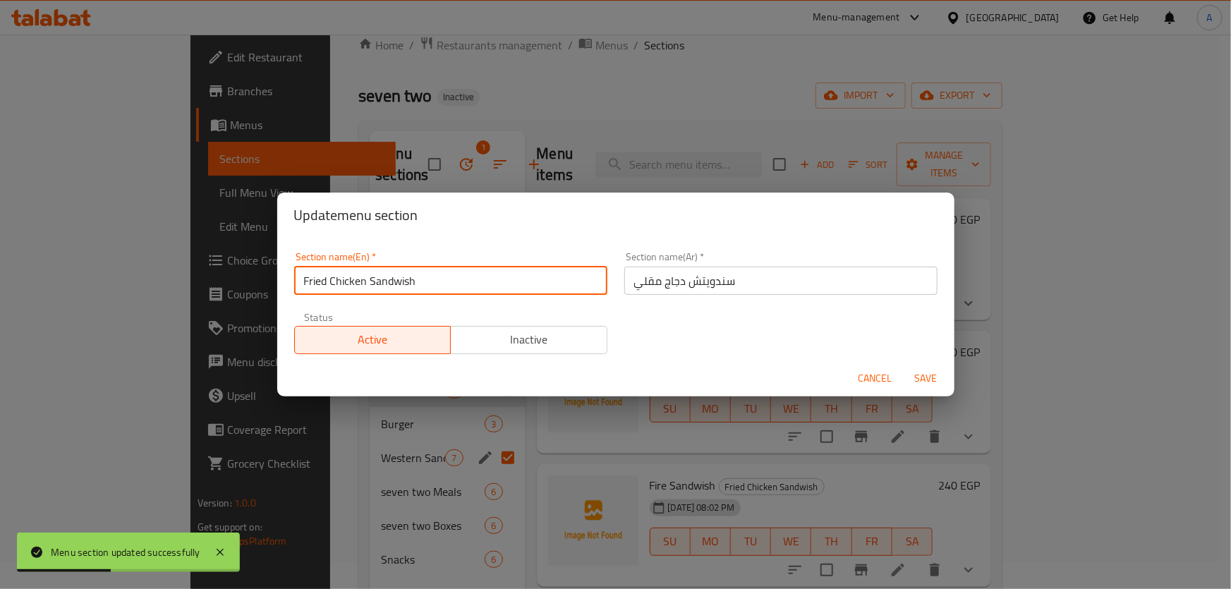
click at [385, 283] on input "Fried Chicken Sandwish" at bounding box center [450, 281] width 313 height 28
paste input "c"
type input "Fried Chicken Sandwich"
click at [939, 381] on span "Save" at bounding box center [926, 379] width 34 height 18
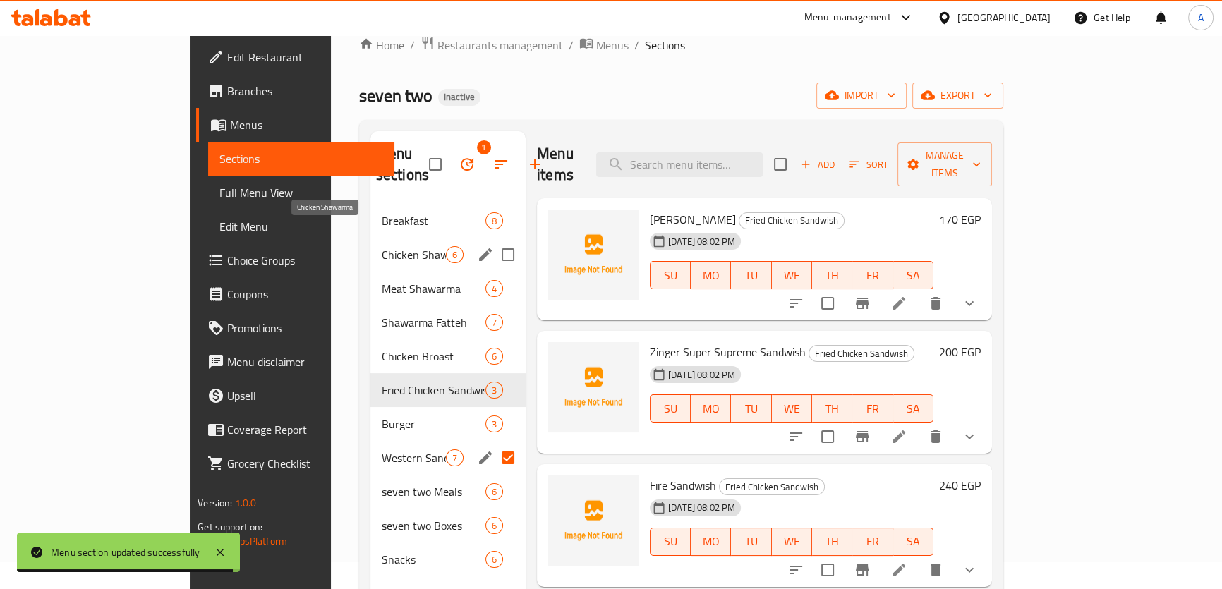
click at [382, 246] on span "Chicken Shawarma" at bounding box center [414, 254] width 64 height 17
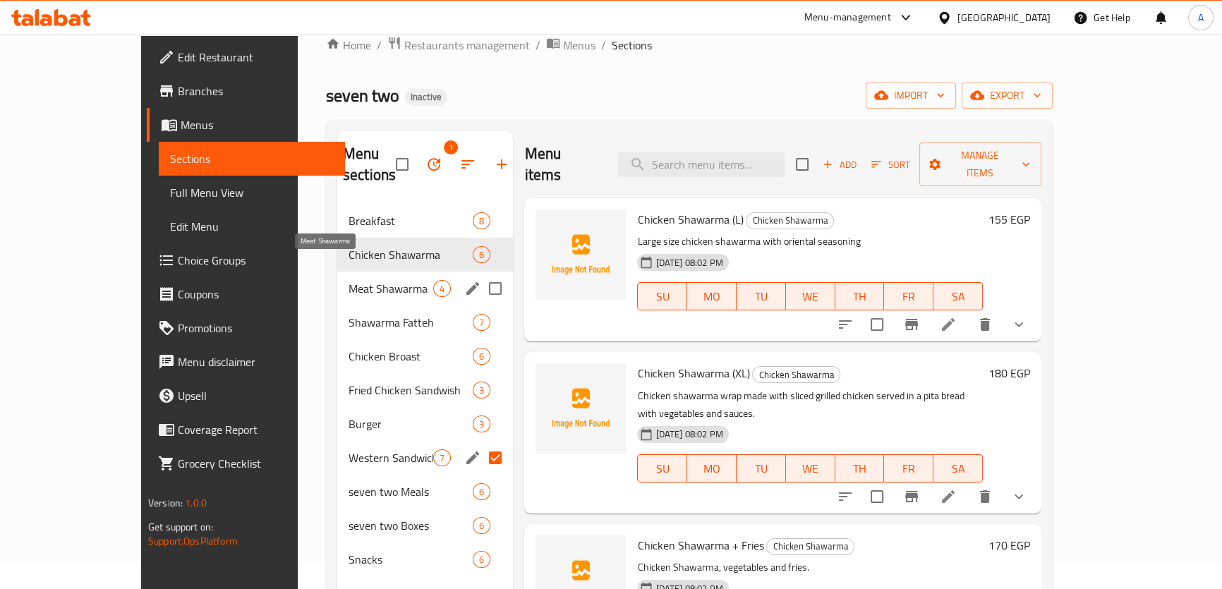
click at [348, 280] on span "Meat Shawarma" at bounding box center [390, 288] width 85 height 17
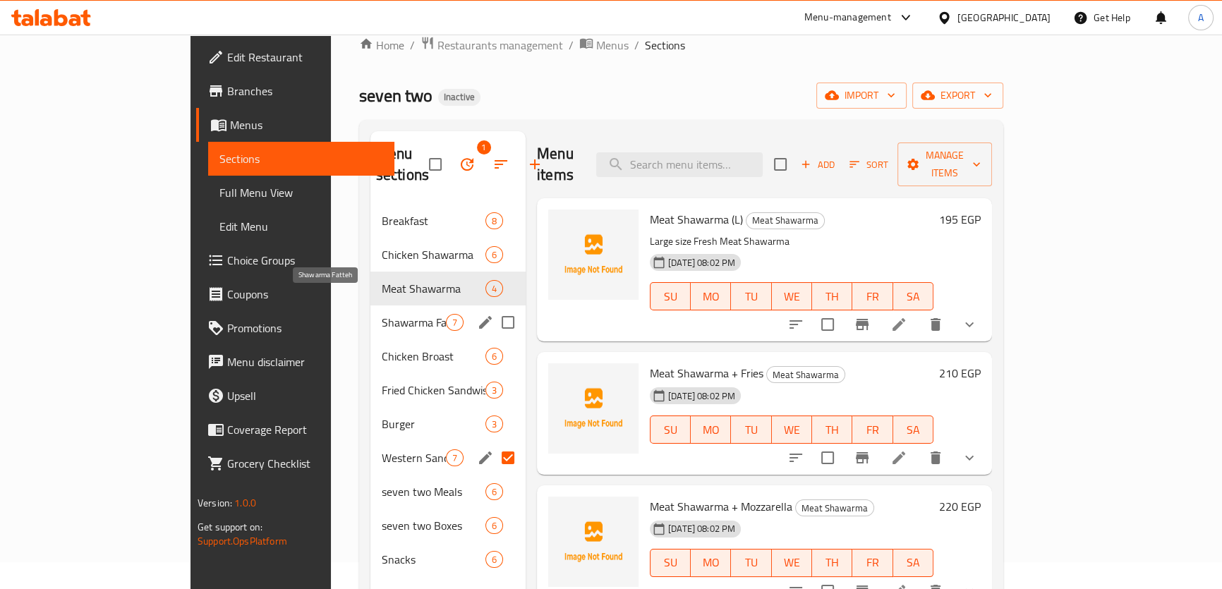
click at [382, 314] on span "Shawarma Fatteh" at bounding box center [414, 322] width 64 height 17
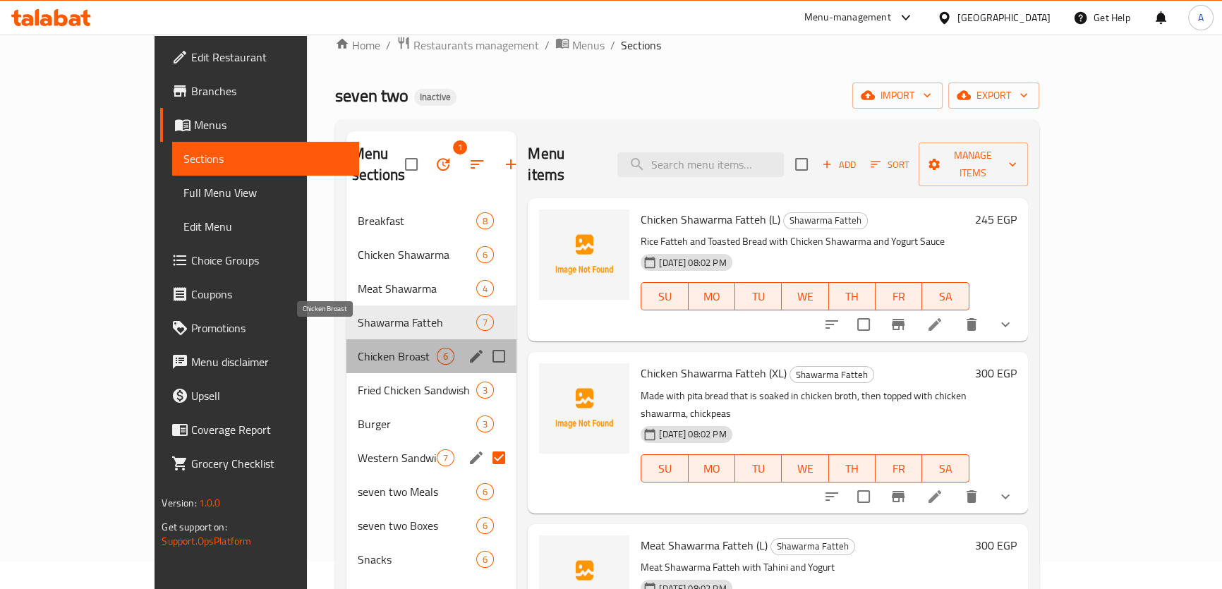
click at [358, 348] on span "Chicken Broast" at bounding box center [397, 356] width 79 height 17
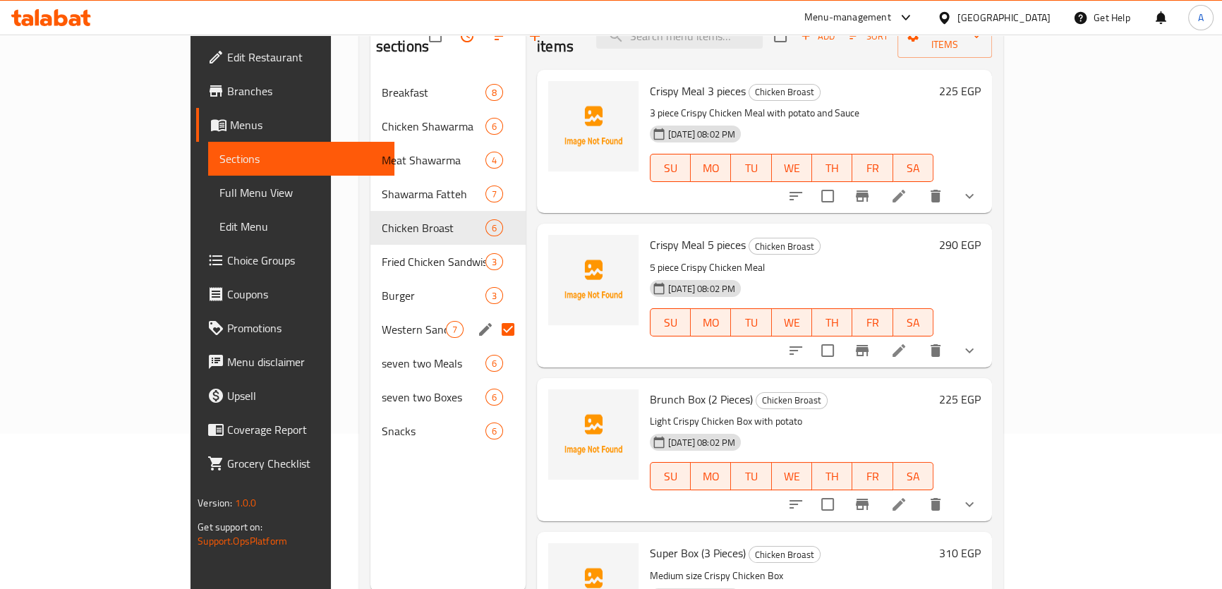
scroll to position [198, 0]
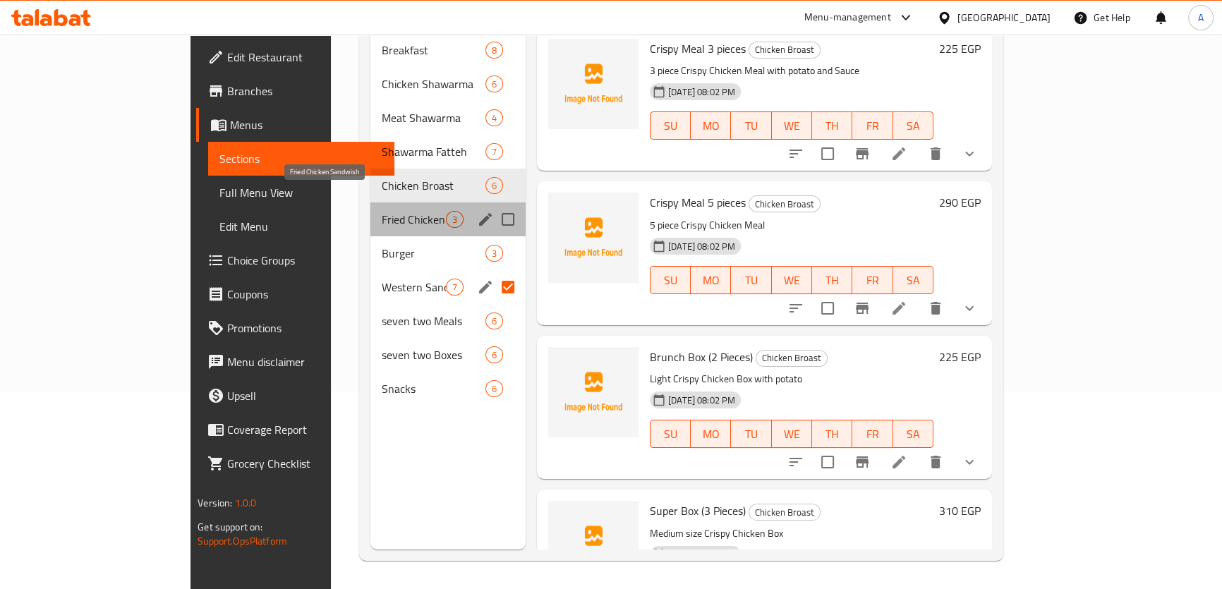
click at [382, 211] on span "Fried Chicken Sandwish" at bounding box center [414, 219] width 64 height 17
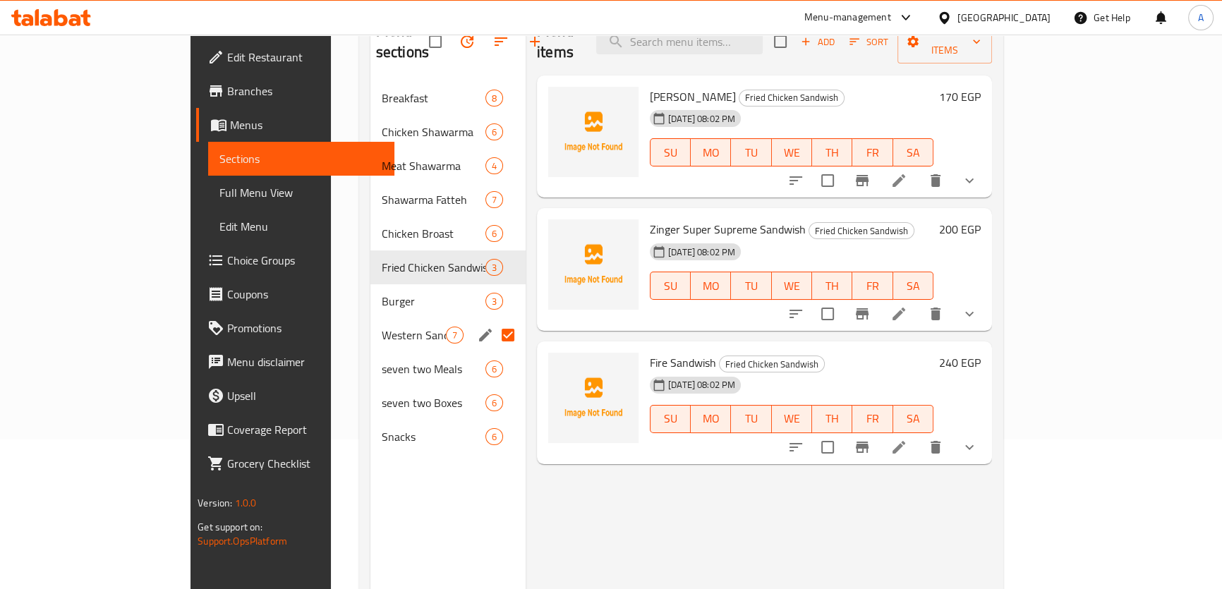
scroll to position [111, 0]
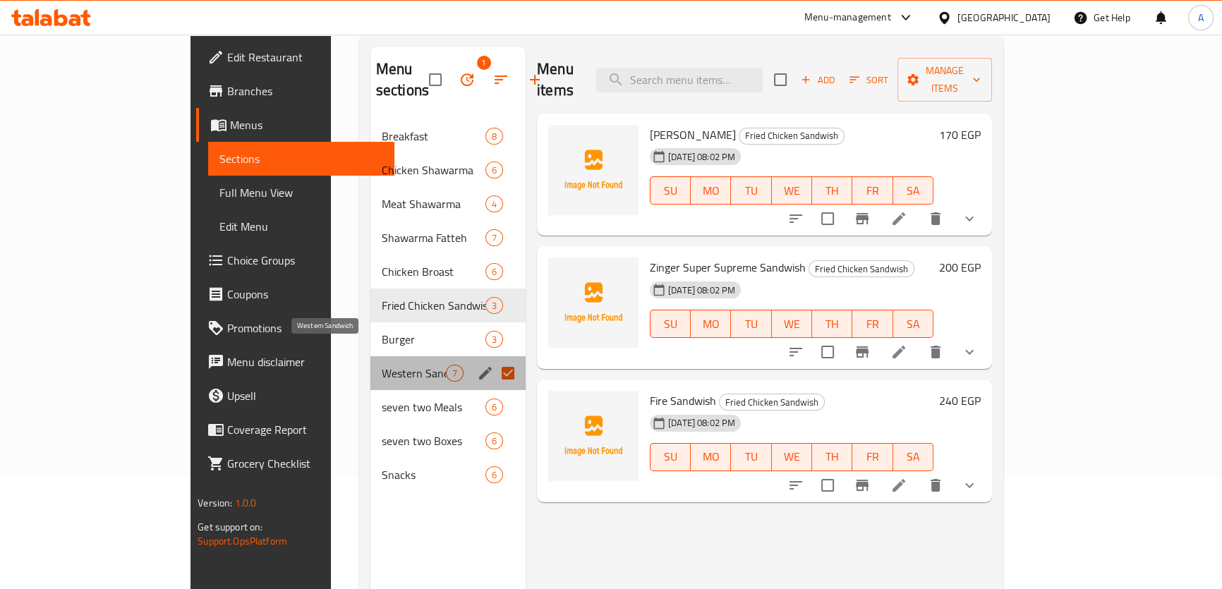
click at [382, 365] on span "Western Sandwich" at bounding box center [414, 373] width 64 height 17
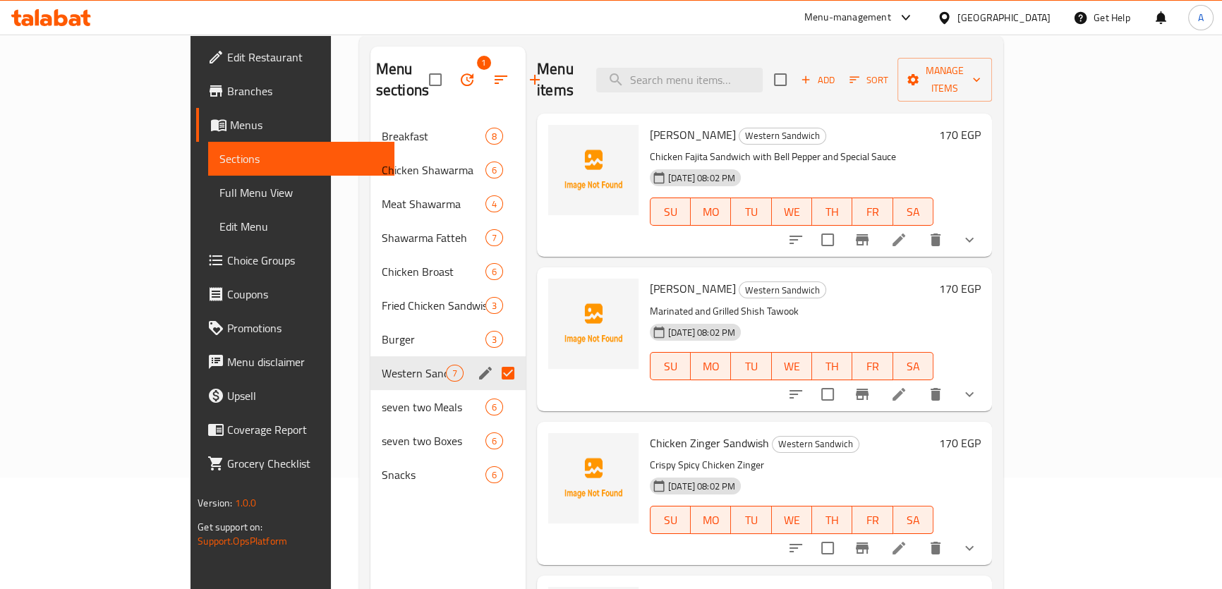
click at [676, 432] on span "Chicken Zinger Sandwish" at bounding box center [709, 442] width 119 height 21
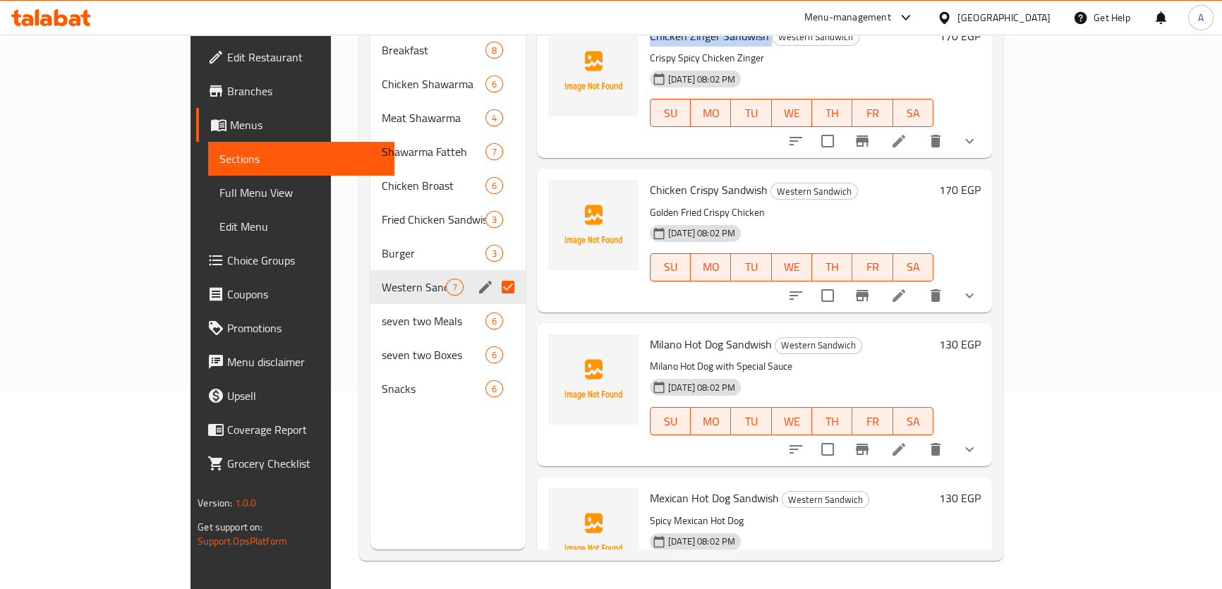
scroll to position [524, 0]
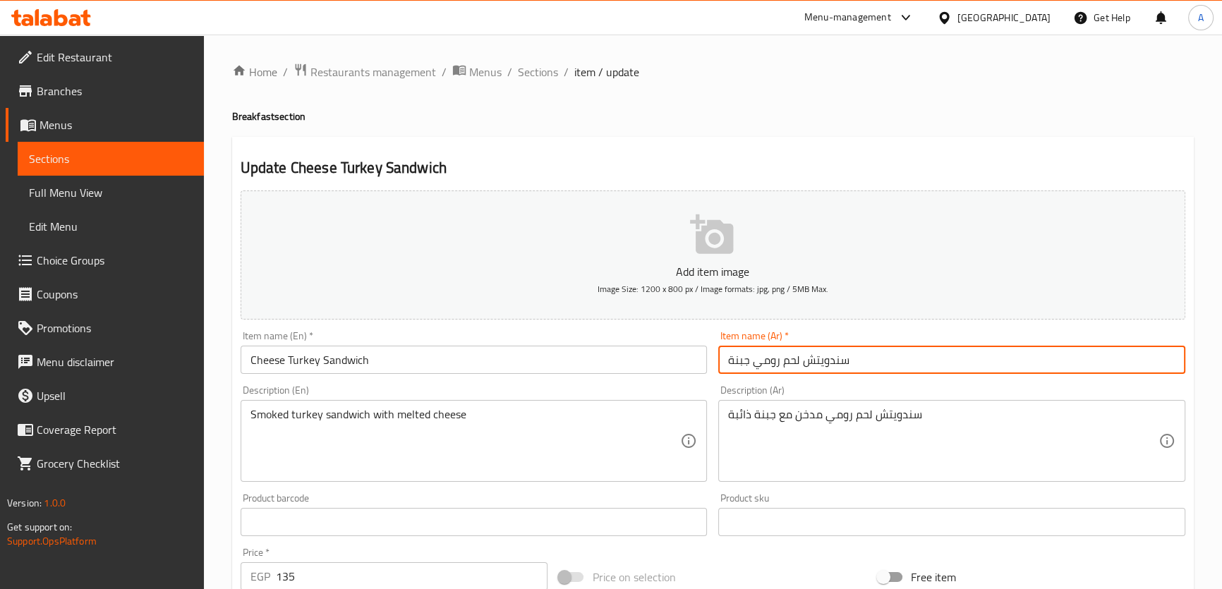
drag, startPoint x: 799, startPoint y: 364, endPoint x: 756, endPoint y: 365, distance: 42.3
click at [756, 365] on input "سندويتش لحم رومي جبنة" at bounding box center [951, 360] width 467 height 28
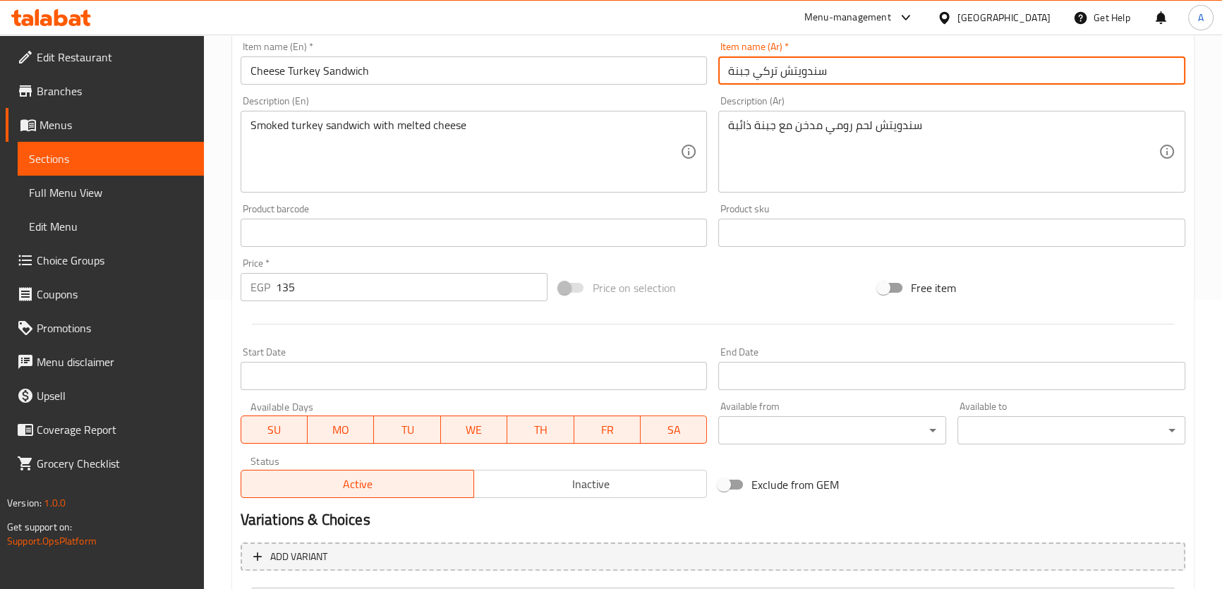
scroll to position [171, 0]
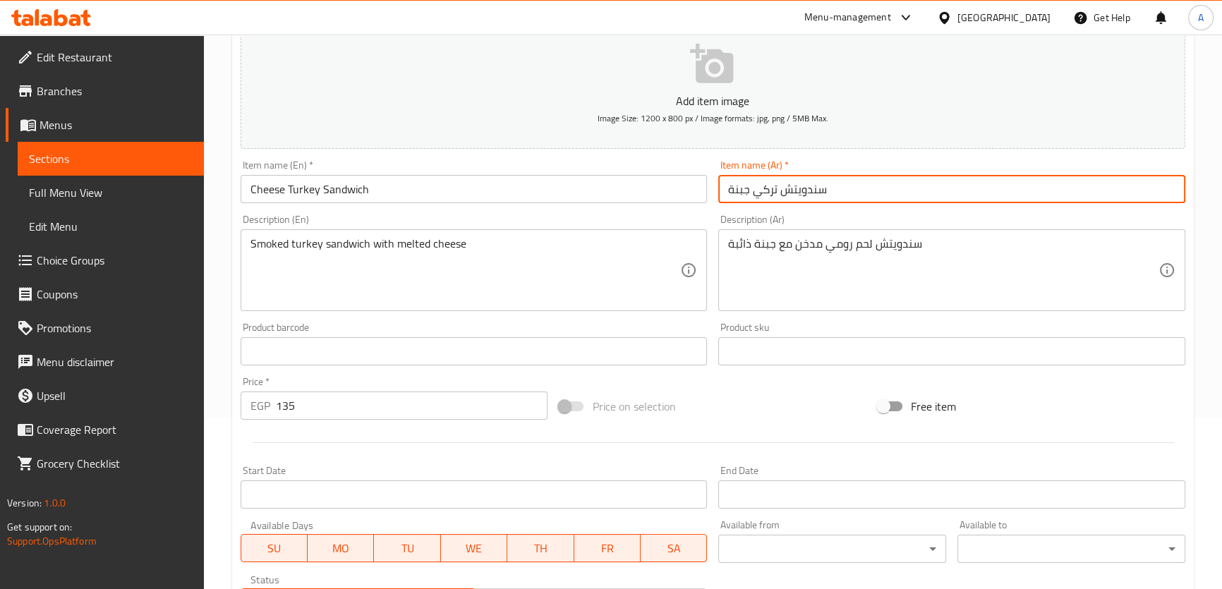
click at [771, 177] on input "سندويتش تركي جبنة" at bounding box center [951, 189] width 467 height 28
type input "سندويتش تركي جبنة"
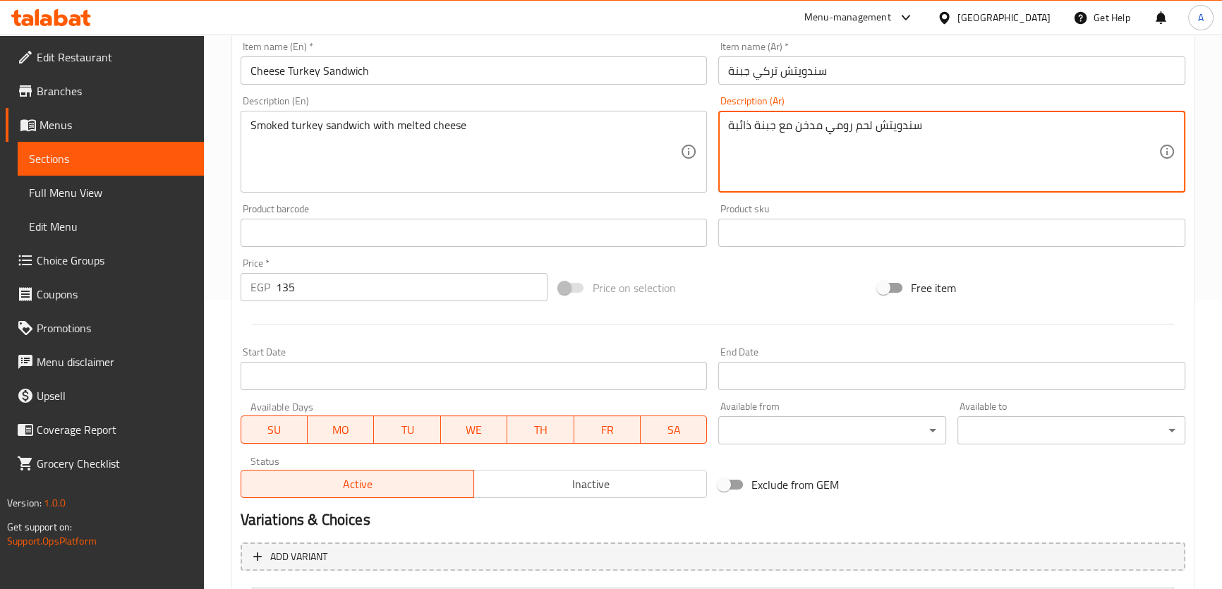
scroll to position [430, 0]
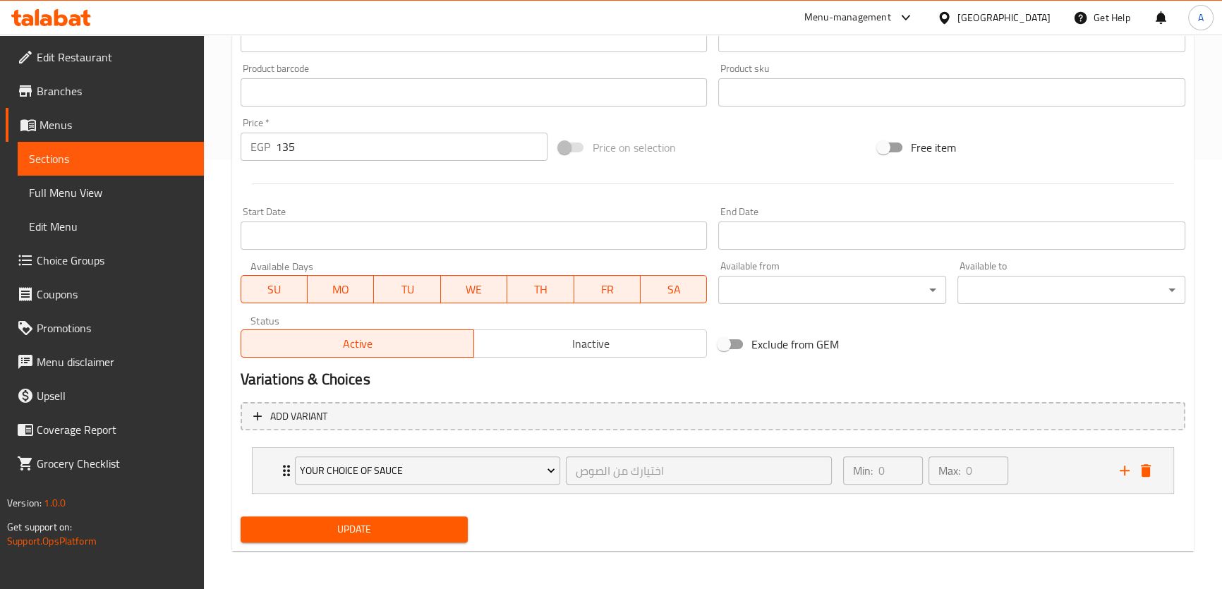
click at [388, 550] on div "Update Cheese Turkey Sandwich Add item image Image Size: 1200 x 800 px / Image …" at bounding box center [712, 129] width 961 height 844
click at [388, 535] on span "Update" at bounding box center [354, 530] width 205 height 18
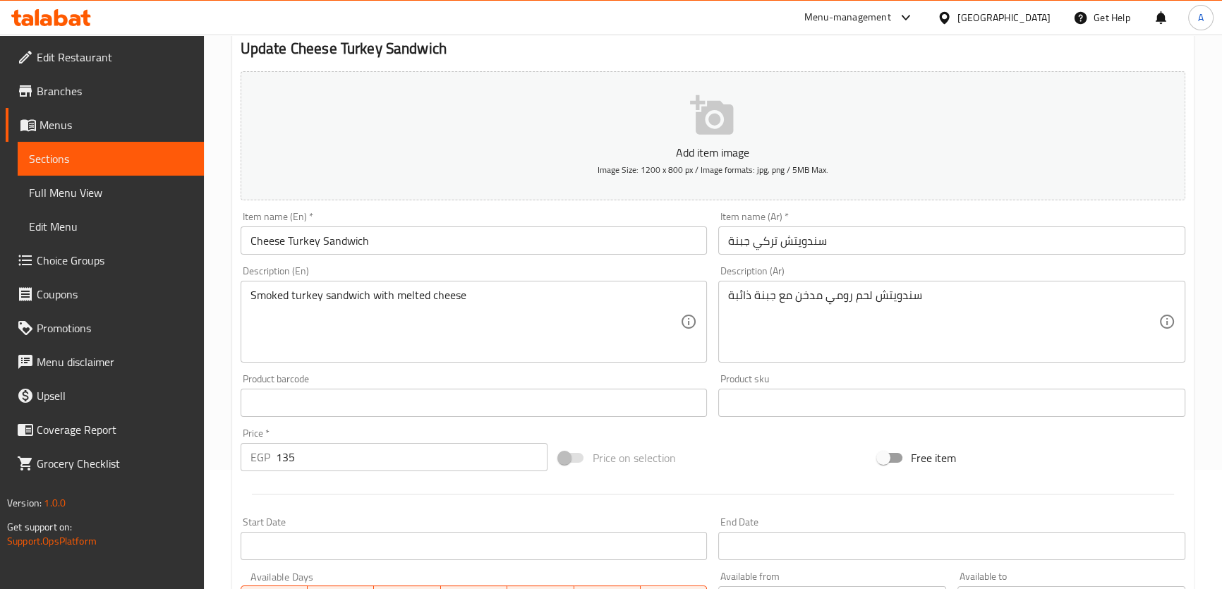
click at [351, 243] on input "Cheese Turkey Sandwich" at bounding box center [474, 240] width 467 height 28
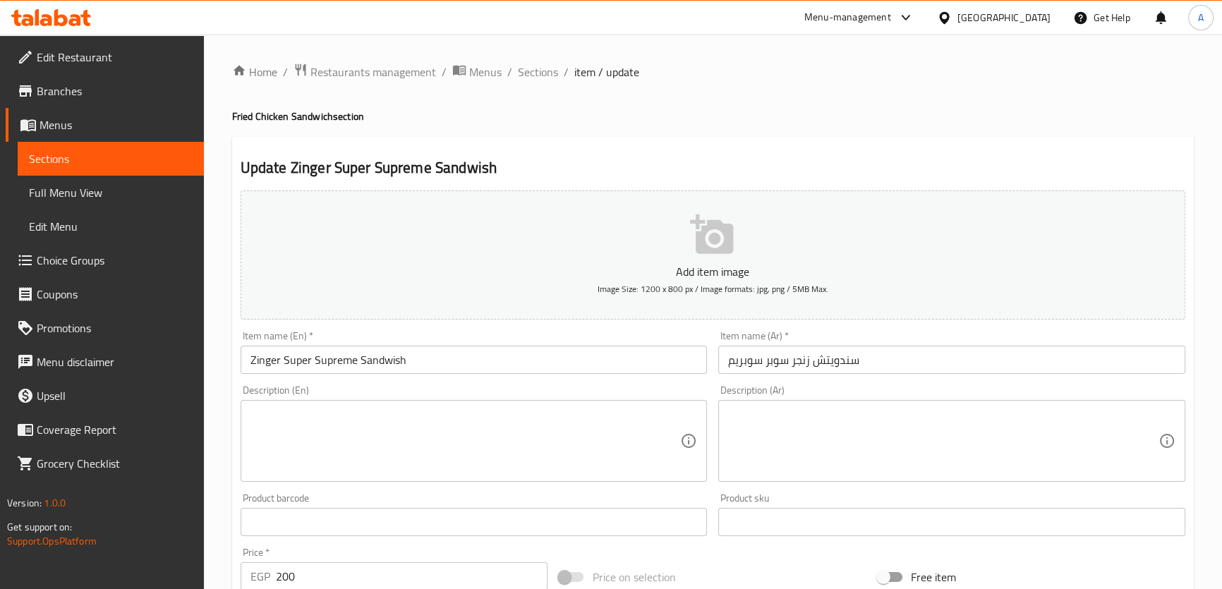
click at [387, 360] on input "Zinger Super Supreme Sandwish" at bounding box center [474, 360] width 467 height 28
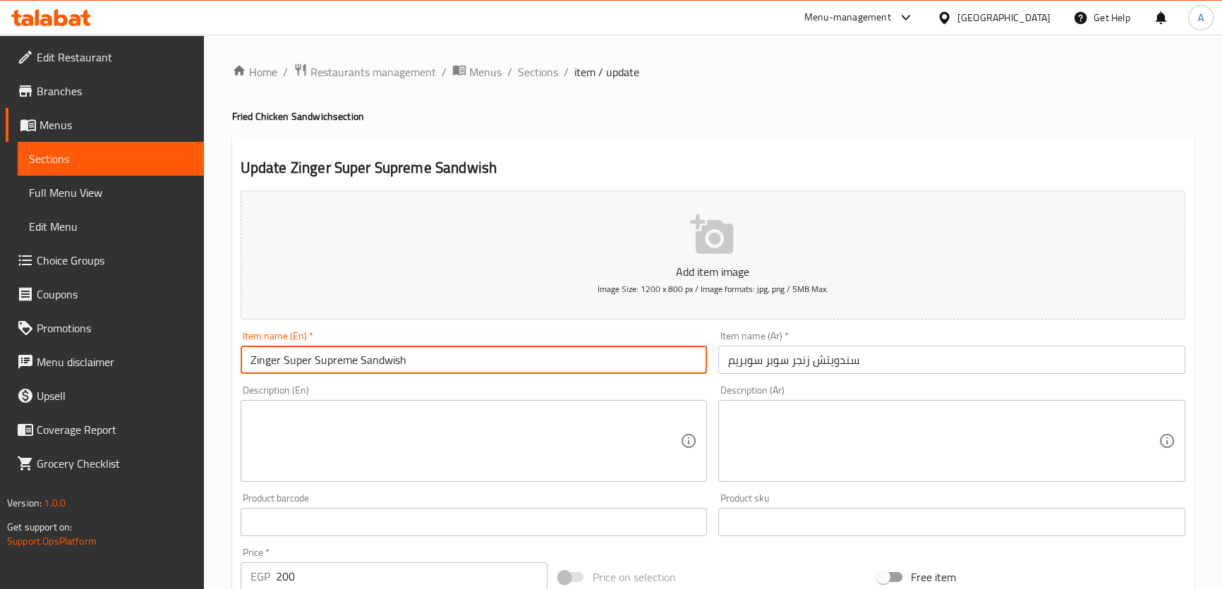
paste input "c"
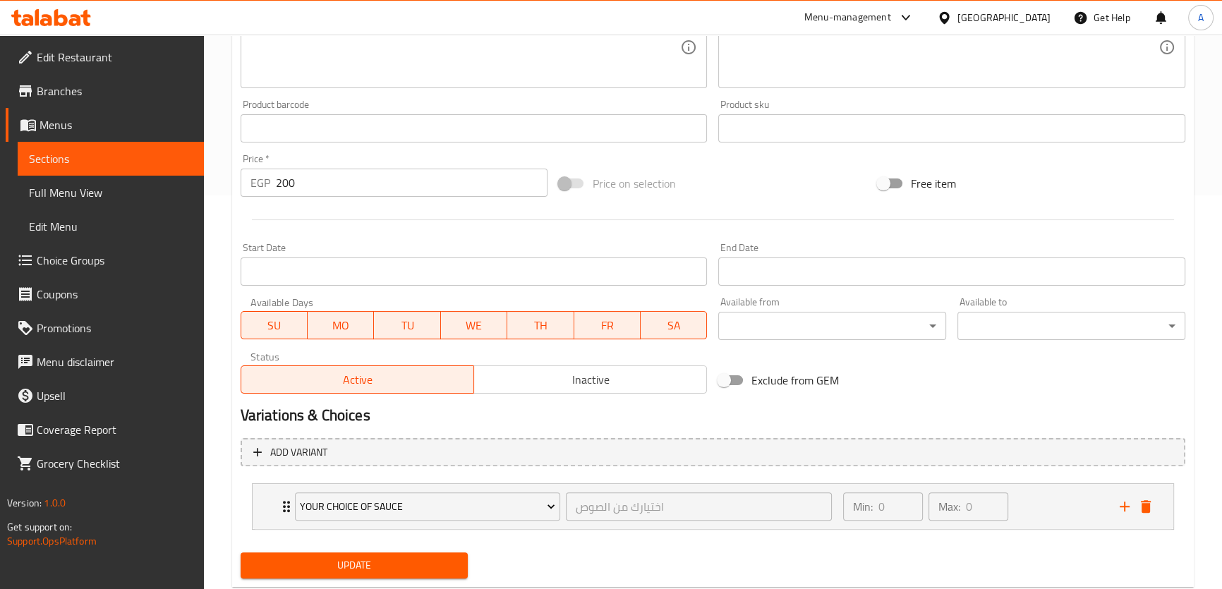
scroll to position [430, 0]
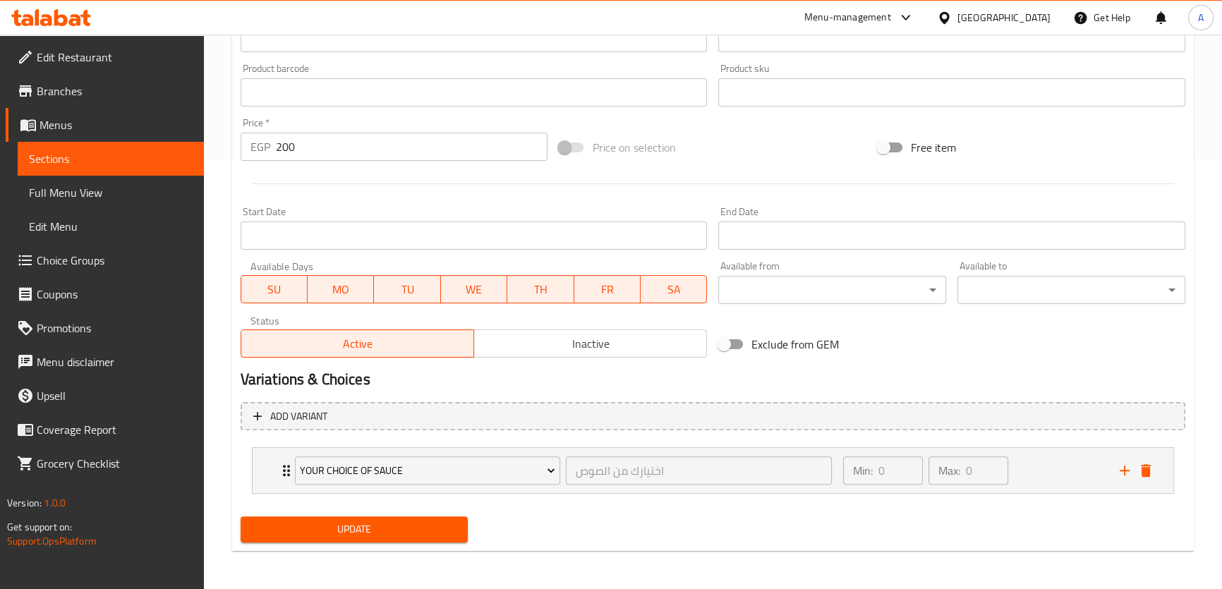
type input "Zinger Super Supreme Sandwich"
click at [428, 532] on span "Update" at bounding box center [354, 530] width 205 height 18
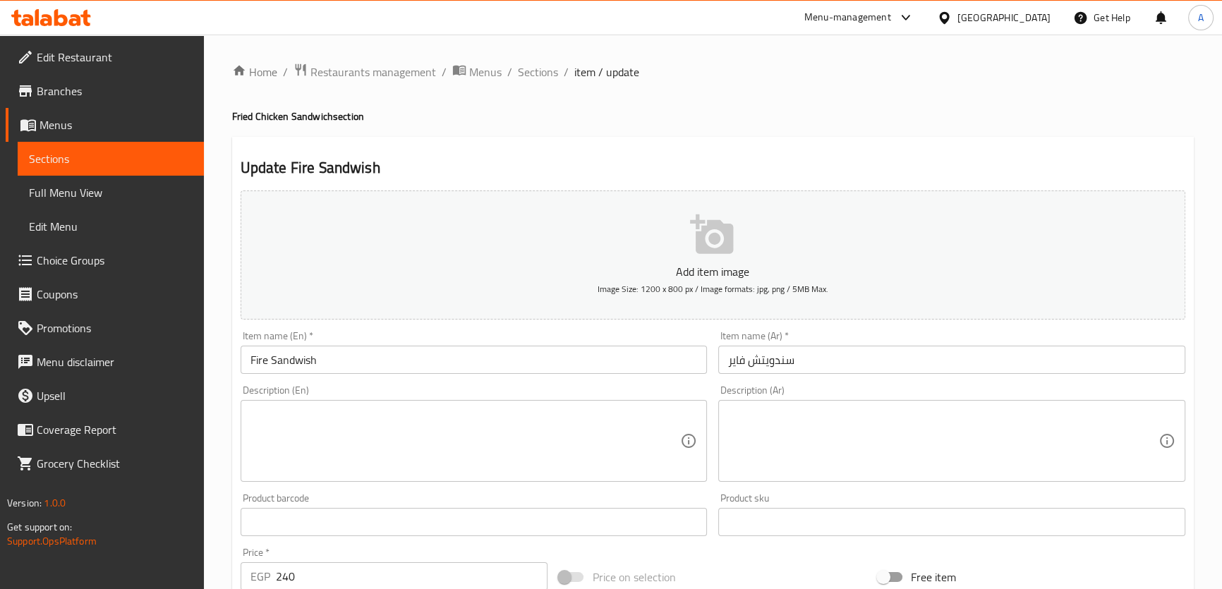
click at [292, 370] on input "Fire Sandwish" at bounding box center [474, 360] width 467 height 28
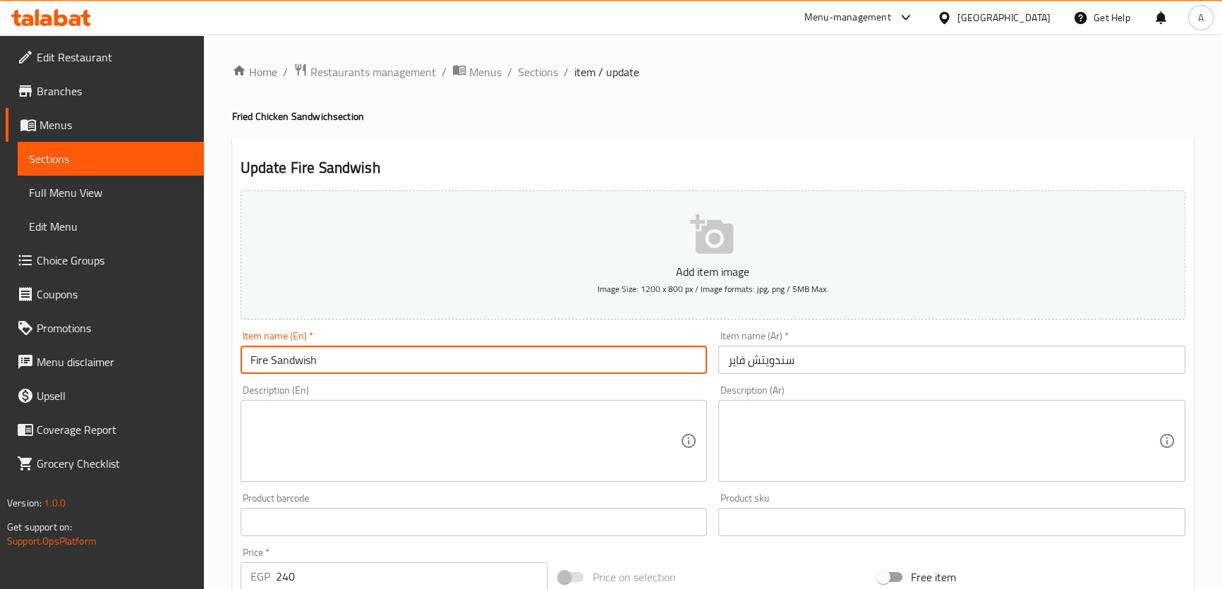
click at [292, 370] on input "Fire Sandwish" at bounding box center [474, 360] width 467 height 28
paste input "c"
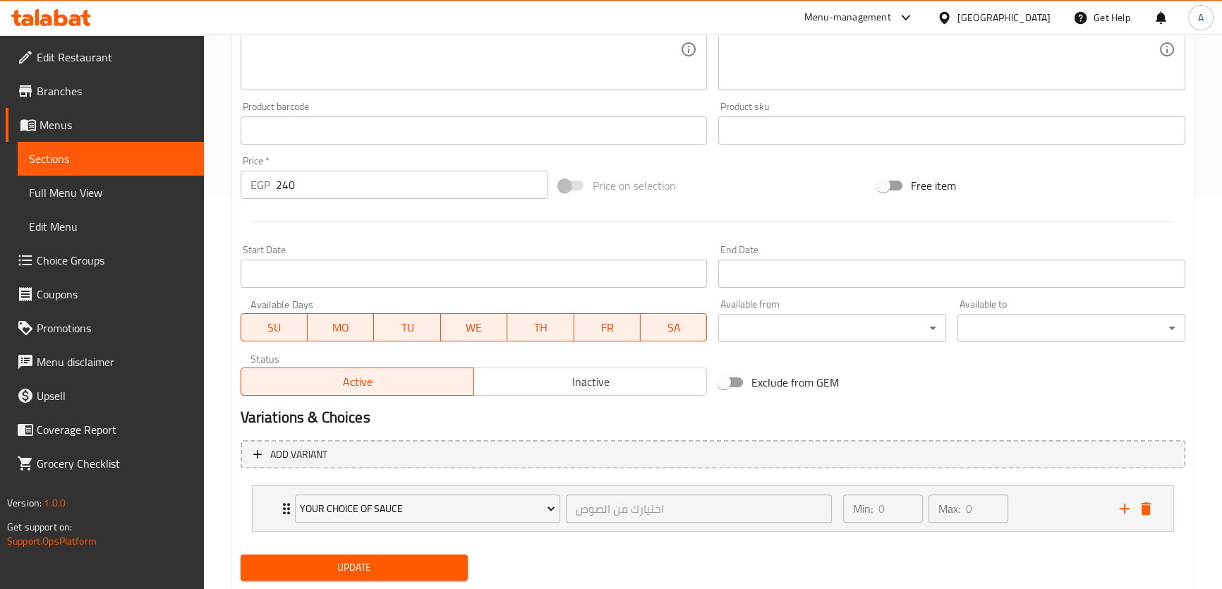
scroll to position [430, 0]
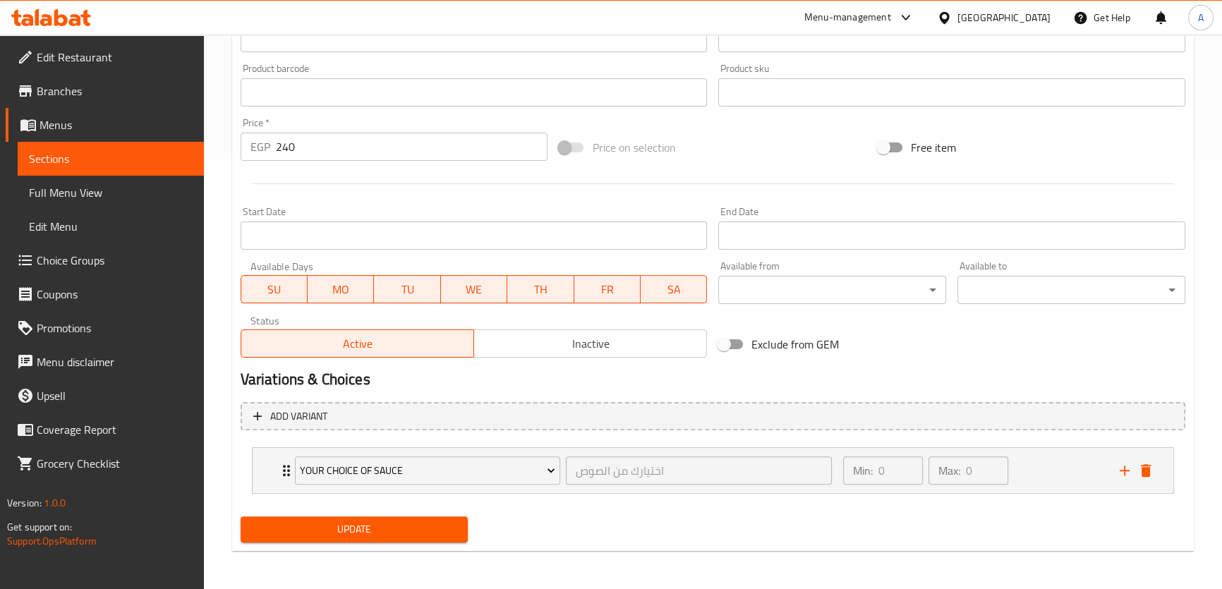
type input "Fire Sandwich"
click at [453, 524] on span "Update" at bounding box center [354, 530] width 205 height 18
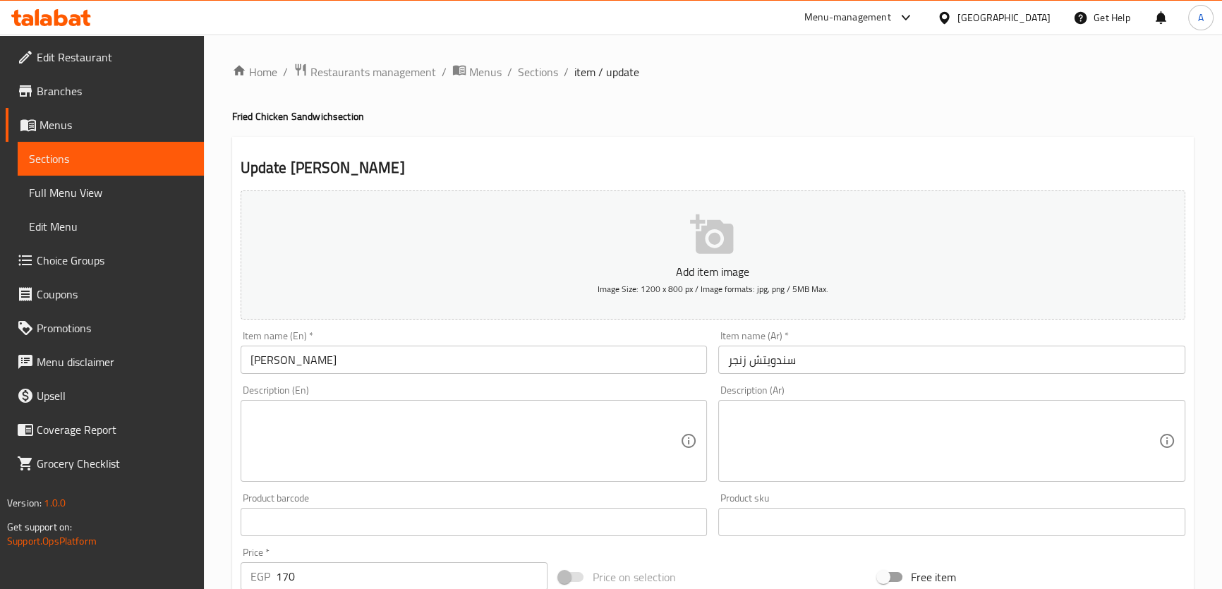
click at [313, 346] on input "[PERSON_NAME]" at bounding box center [474, 360] width 467 height 28
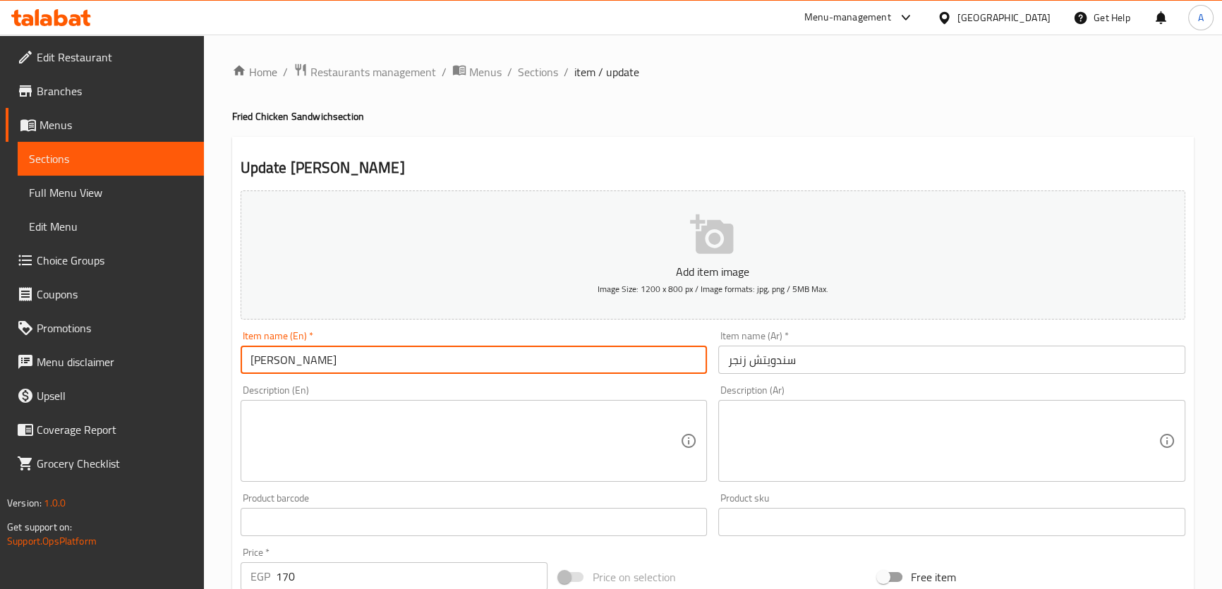
click at [324, 358] on input "[PERSON_NAME]" at bounding box center [474, 360] width 467 height 28
click at [322, 369] on input "Zinger Sandwich" at bounding box center [474, 360] width 467 height 28
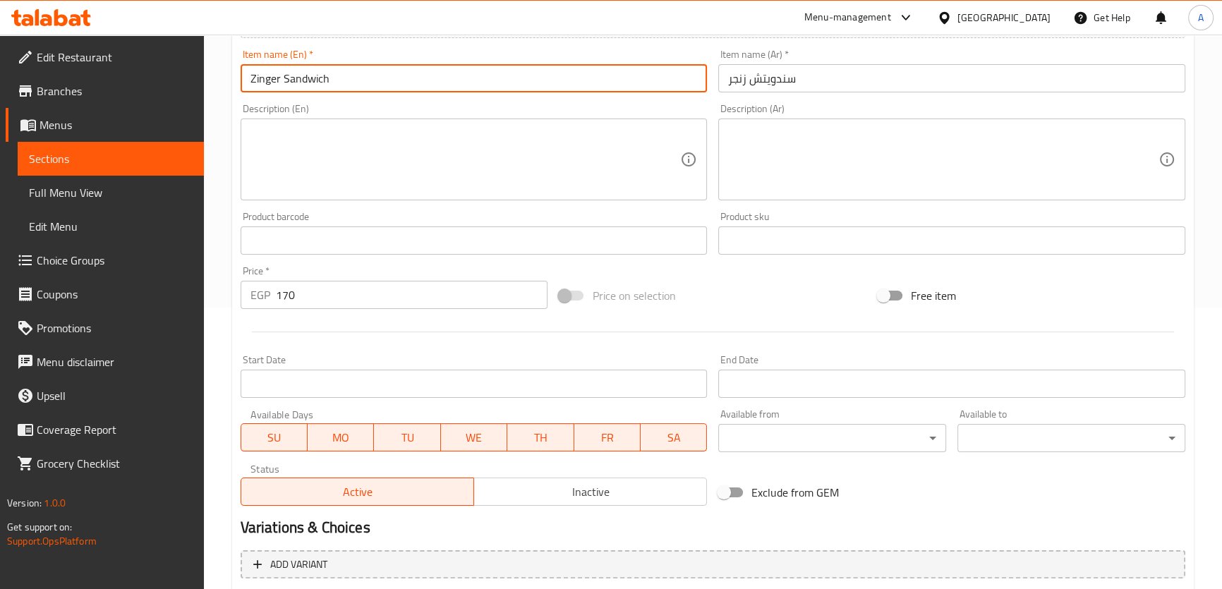
scroll to position [430, 0]
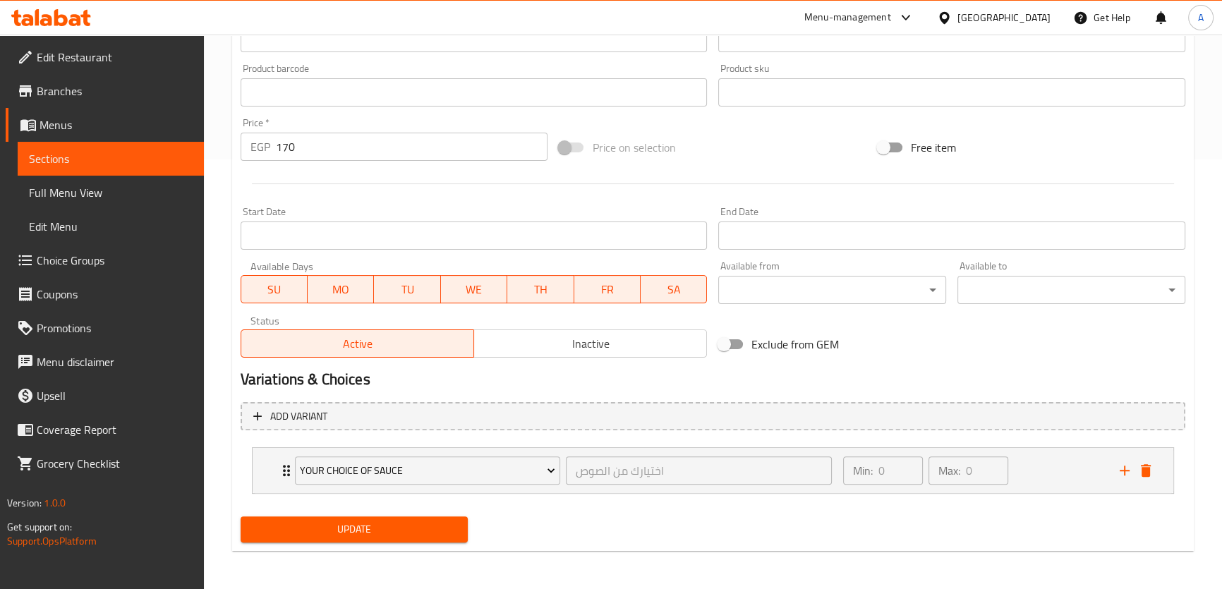
type input "Zinger Sandwich"
click at [394, 530] on span "Update" at bounding box center [354, 530] width 205 height 18
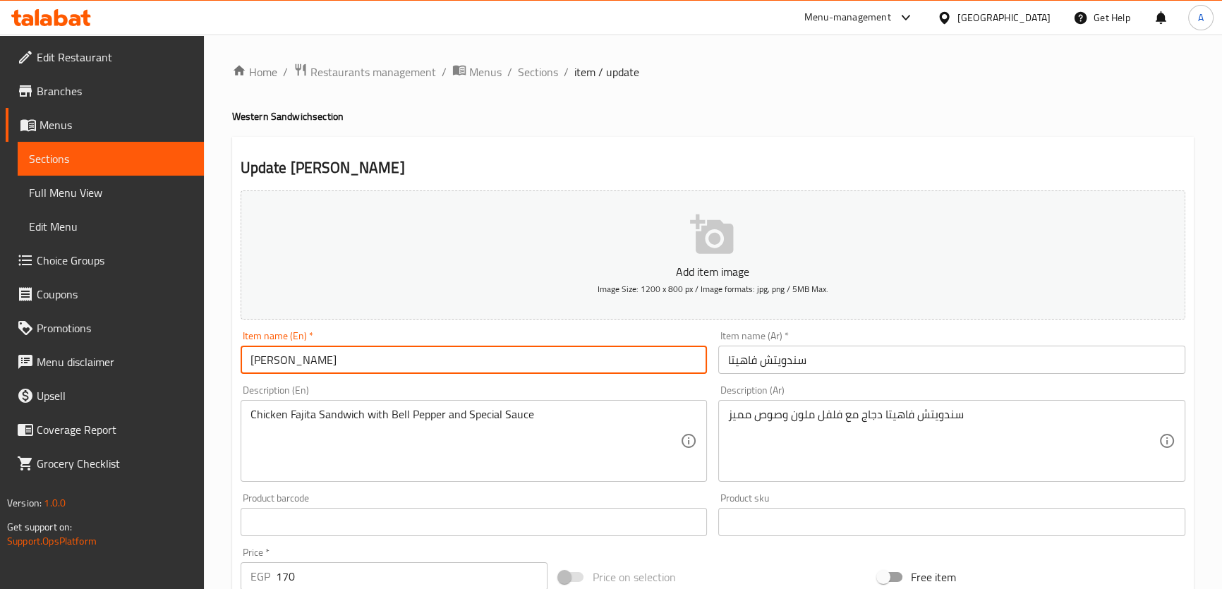
click at [307, 359] on input "[PERSON_NAME]" at bounding box center [474, 360] width 467 height 28
click at [307, 359] on input "Fajita Sandwish" at bounding box center [474, 360] width 467 height 28
paste input "c"
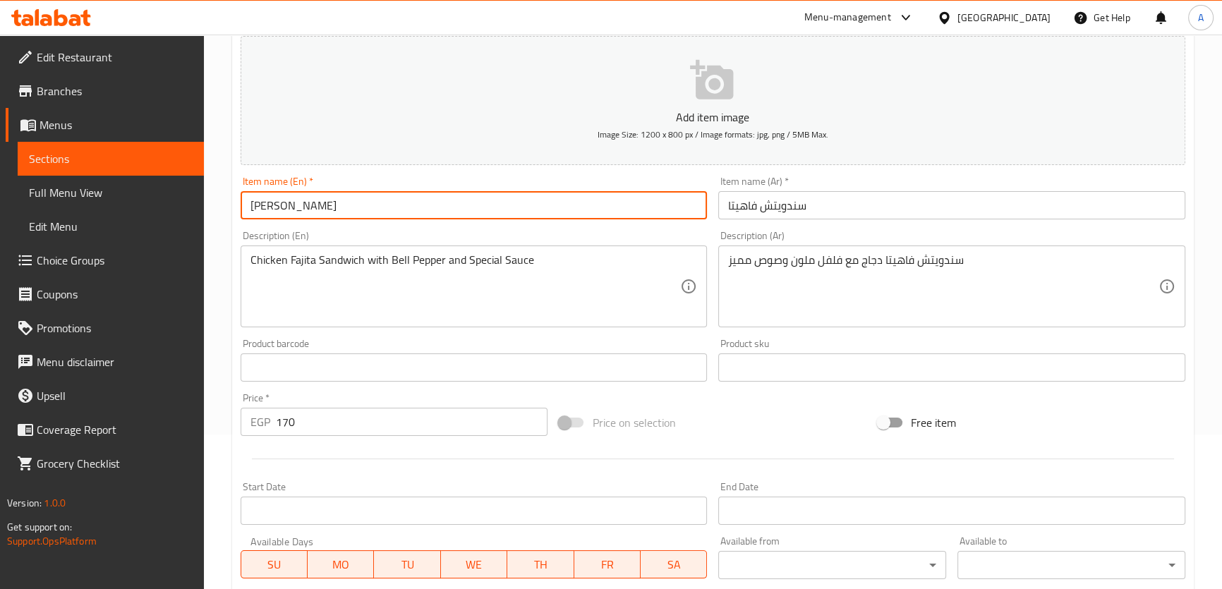
scroll to position [430, 0]
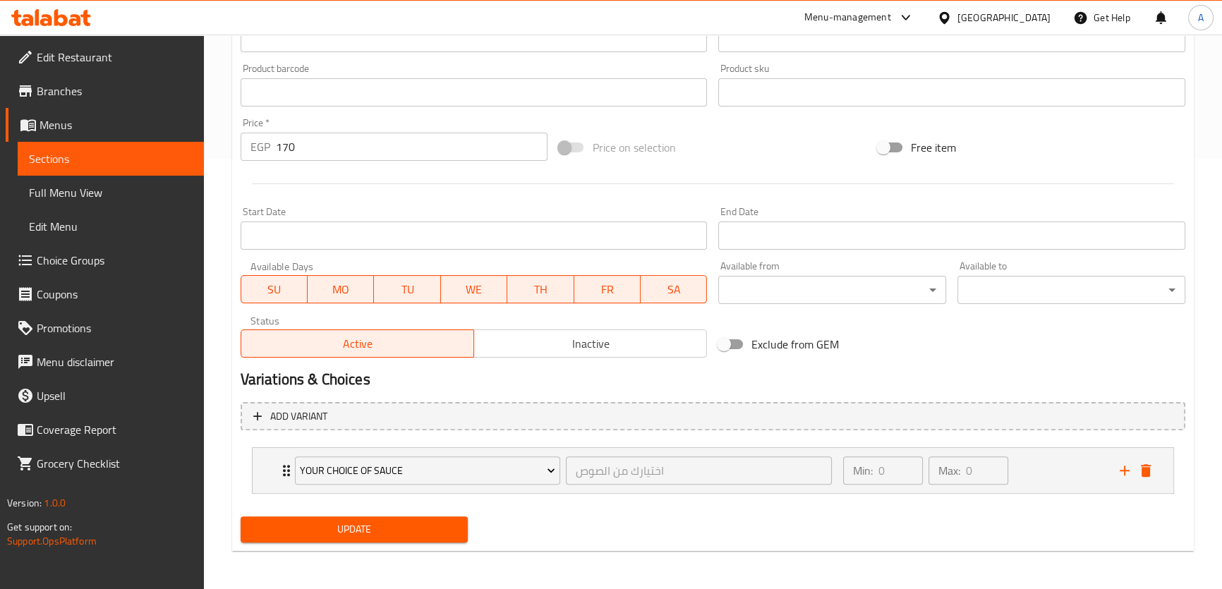
type input "Fajita Sandwich"
click at [366, 530] on span "Update" at bounding box center [354, 530] width 205 height 18
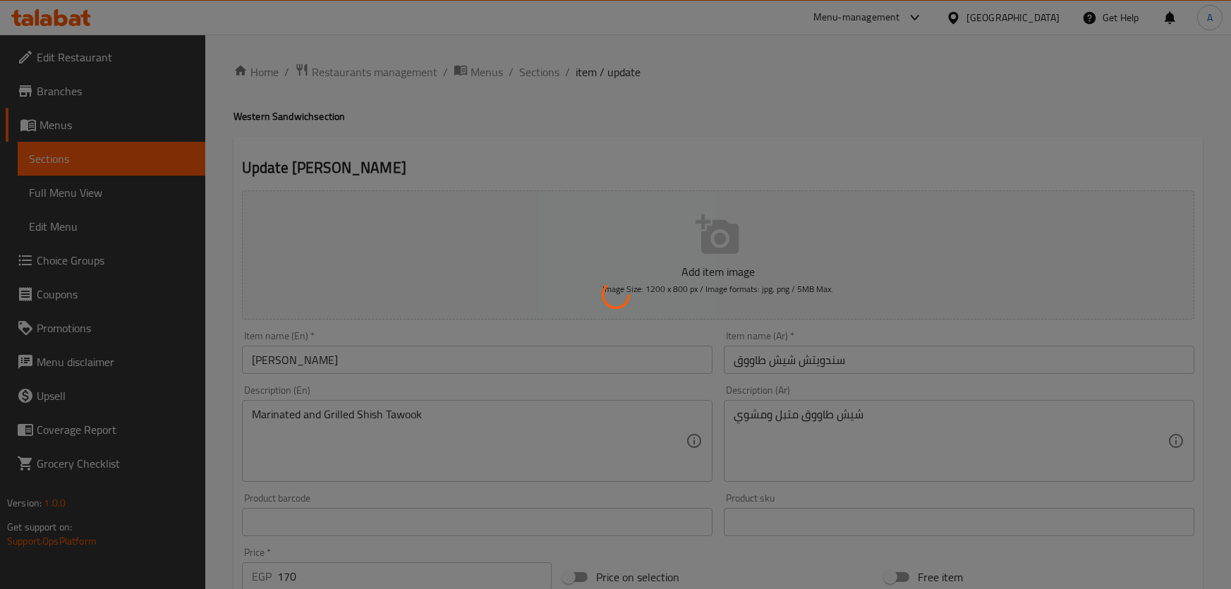
type input "اختيارك من الصوص"
type input "0"
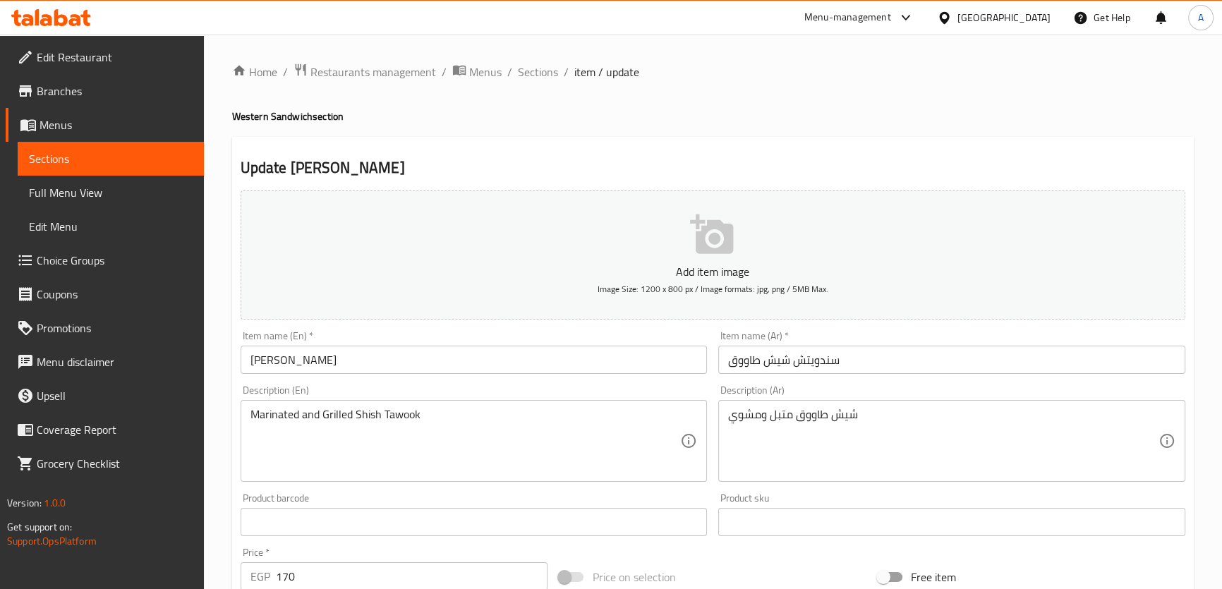
click at [339, 368] on input "Shish Tawook Sandwish" at bounding box center [474, 360] width 467 height 28
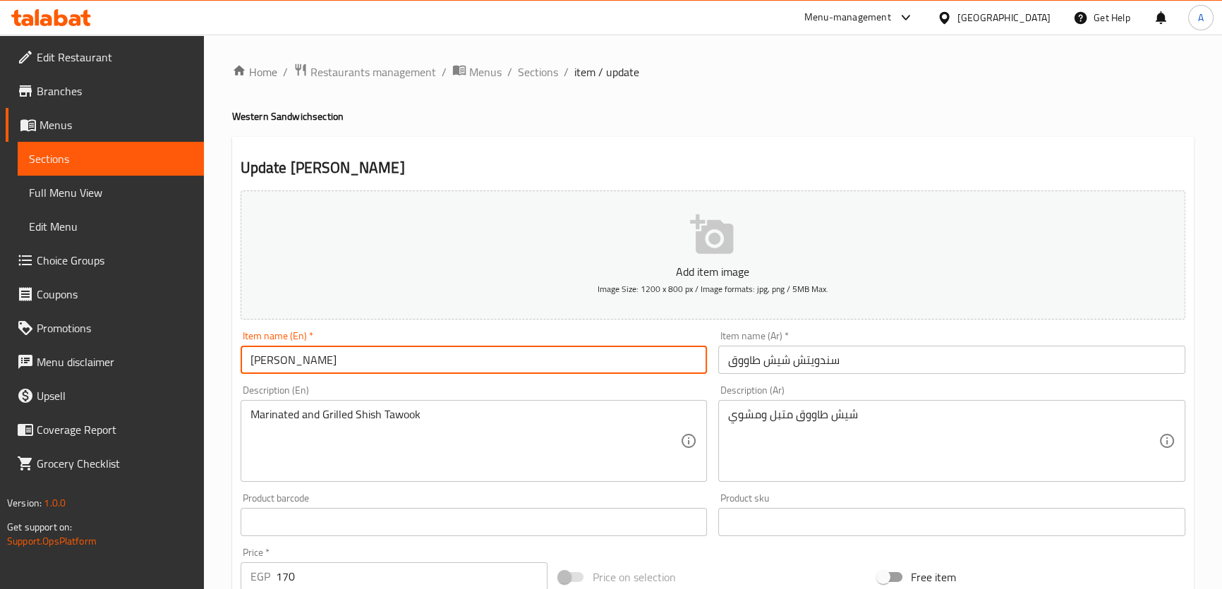
click at [339, 368] on input "Shish Tawook Sandwish" at bounding box center [474, 360] width 467 height 28
paste input "c"
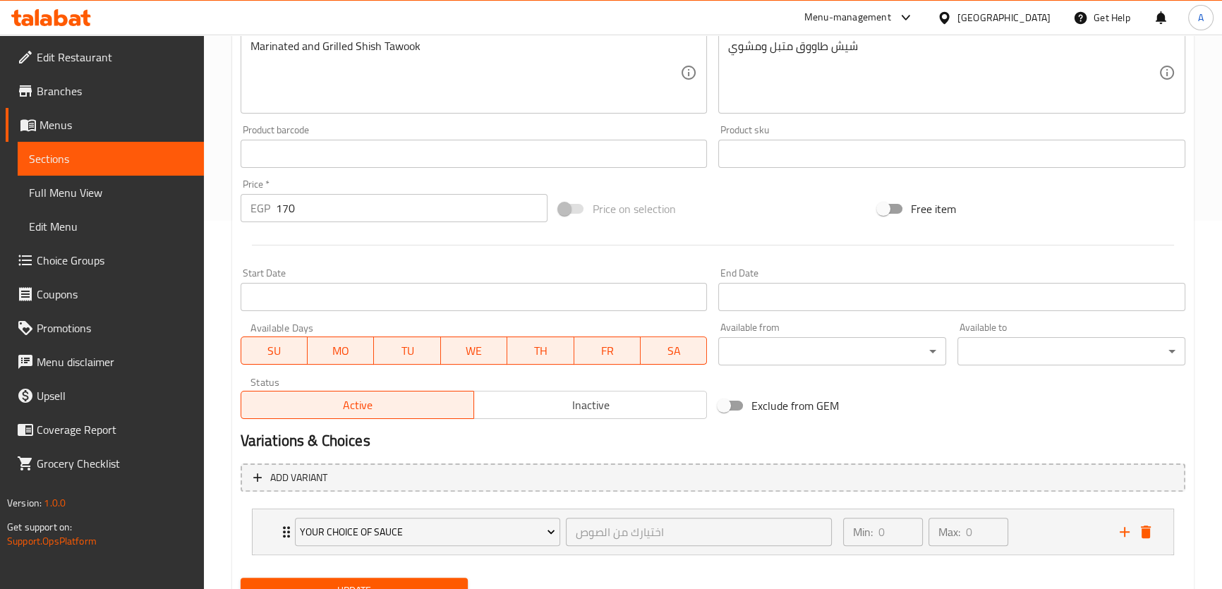
scroll to position [430, 0]
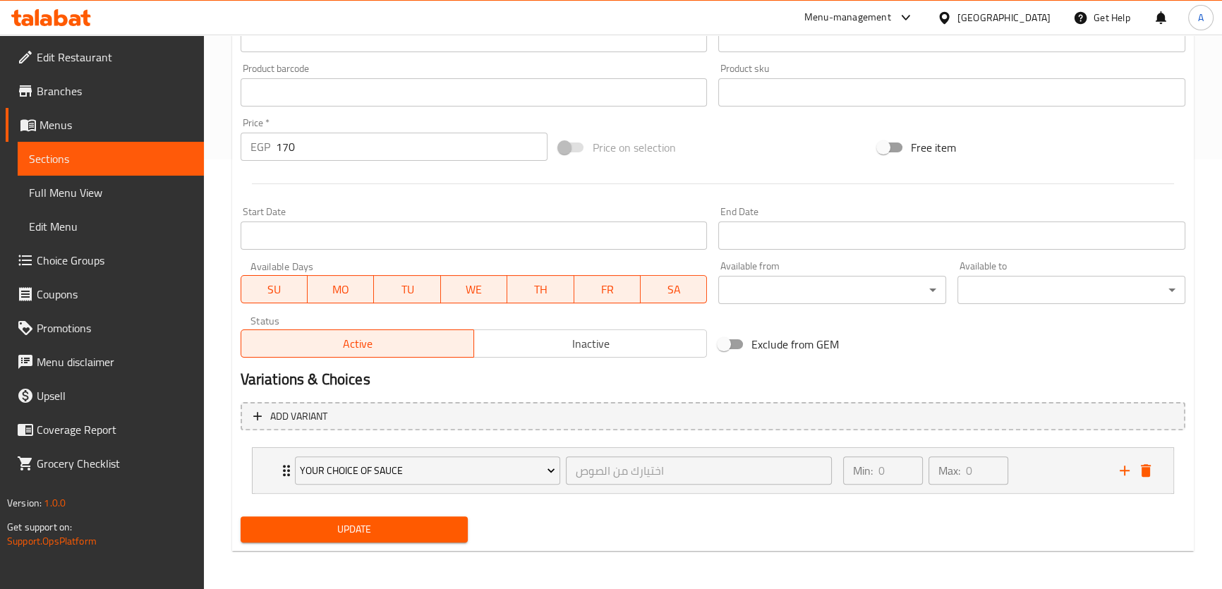
type input "Shish Tawook Sandwich"
click at [408, 524] on span "Update" at bounding box center [354, 530] width 205 height 18
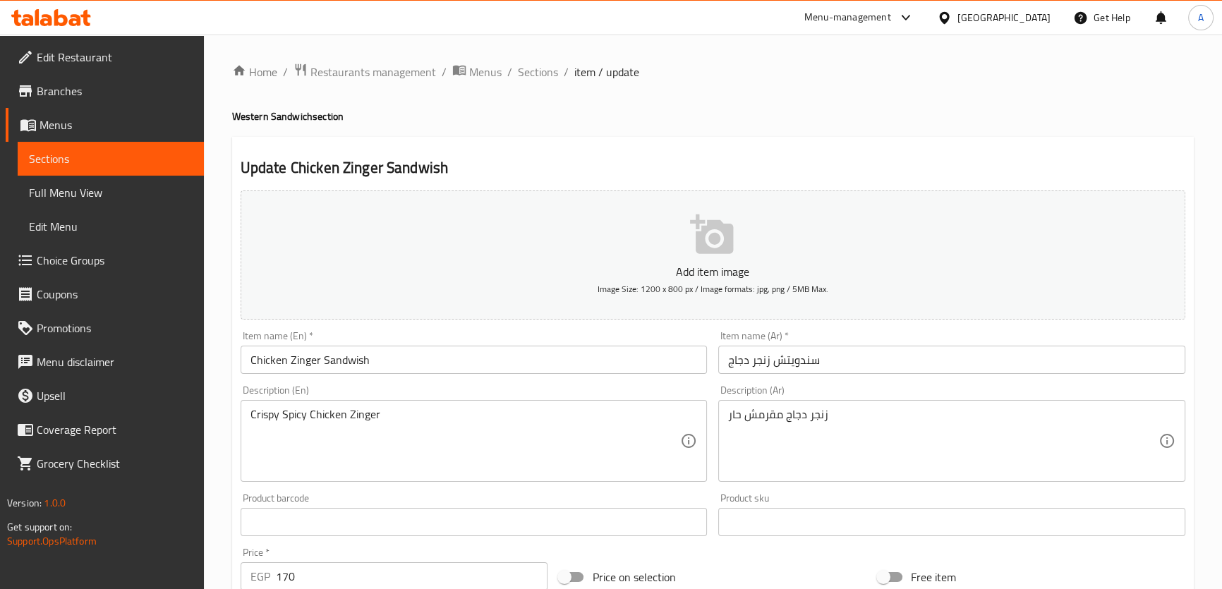
click at [352, 352] on input "Chicken Zinger Sandwish" at bounding box center [474, 360] width 467 height 28
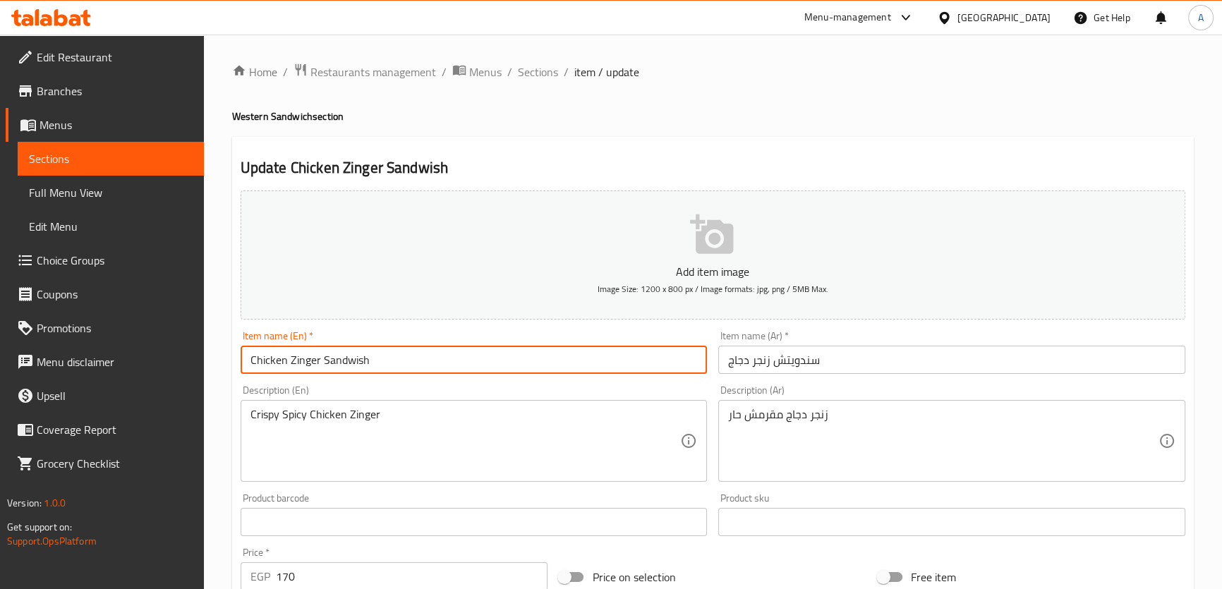
click at [352, 352] on input "Chicken Zinger Sandwish" at bounding box center [474, 360] width 467 height 28
paste input "c"
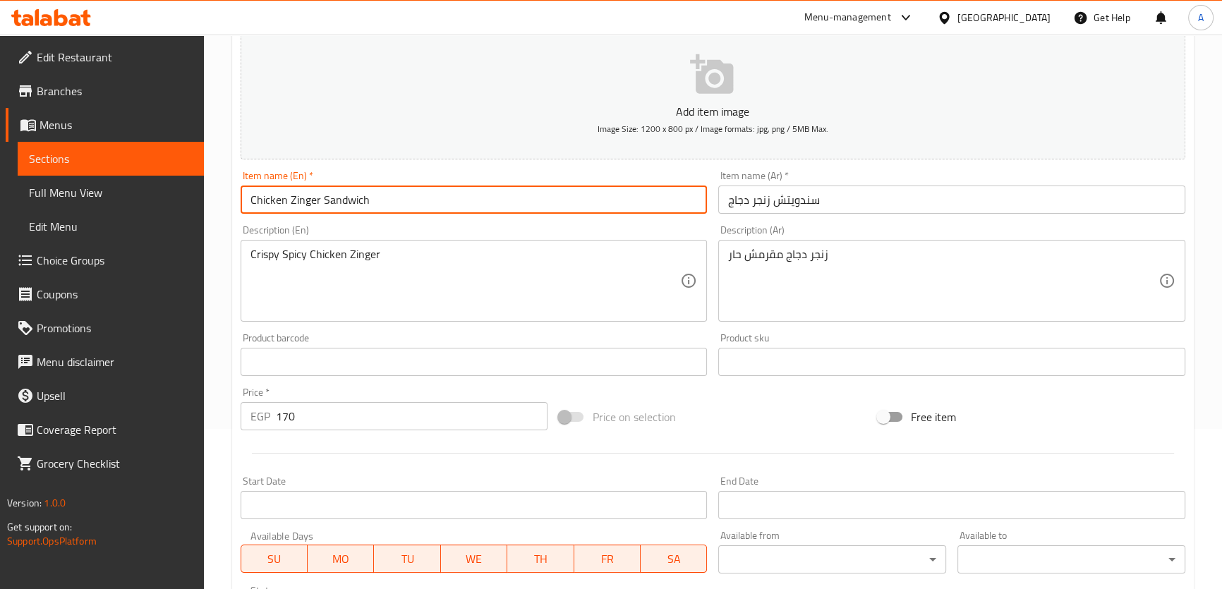
scroll to position [423, 0]
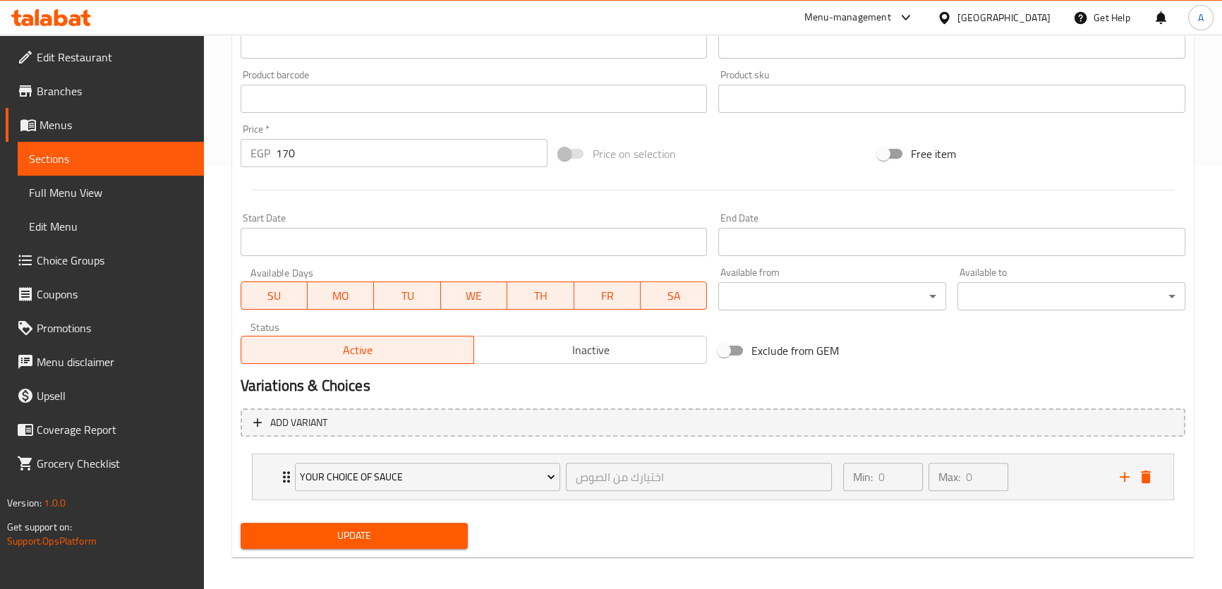
type input "Chicken Zinger Sandwich"
click at [371, 534] on span "Update" at bounding box center [354, 536] width 205 height 18
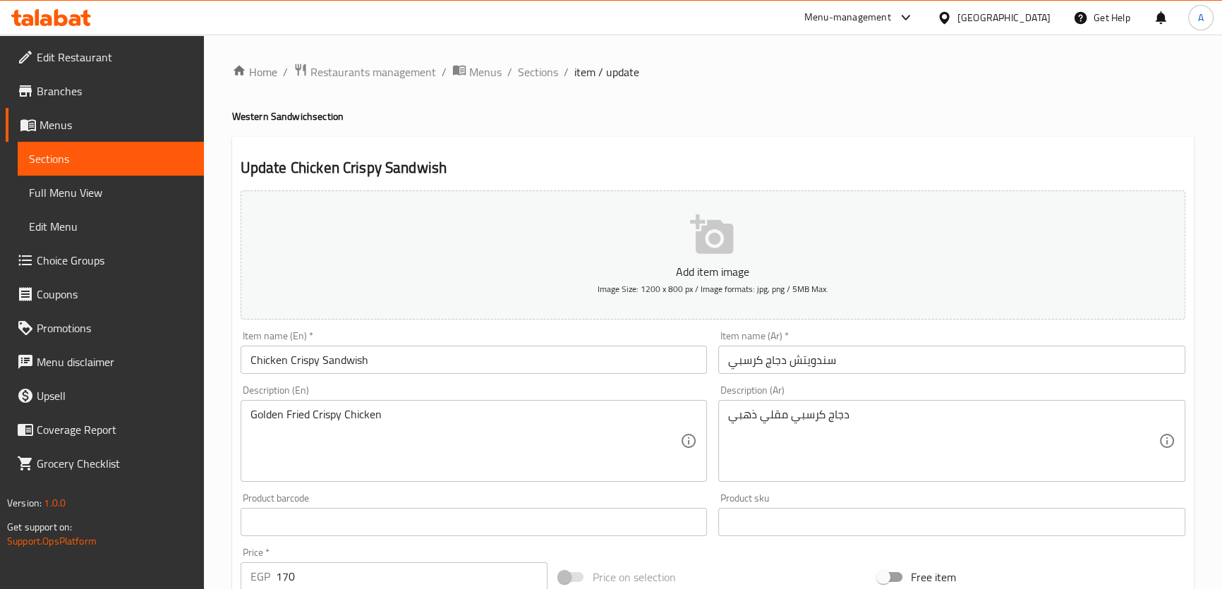
click at [348, 358] on input "Chicken Crispy Sandwish" at bounding box center [474, 360] width 467 height 28
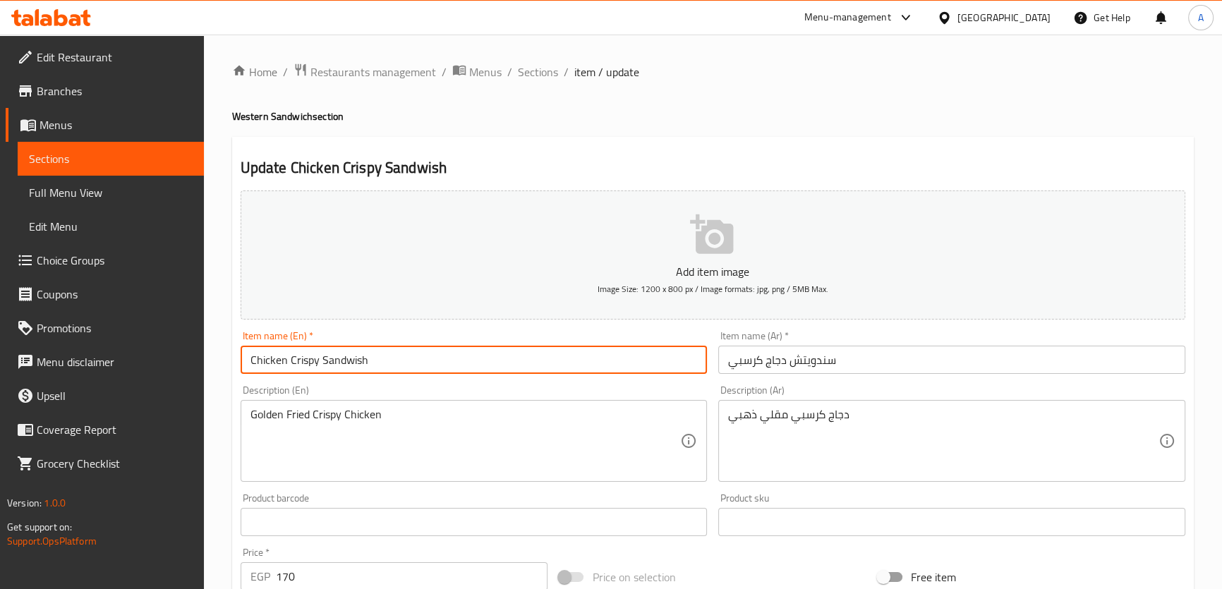
click at [348, 358] on input "Chicken Crispy Sandwish" at bounding box center [474, 360] width 467 height 28
paste input "c"
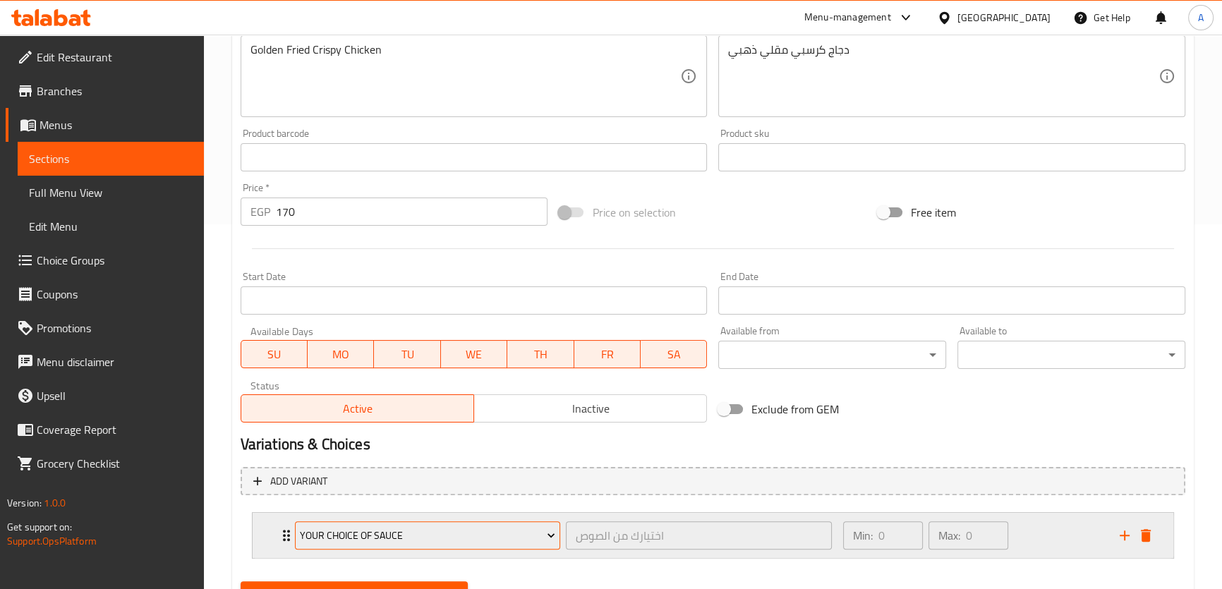
scroll to position [430, 0]
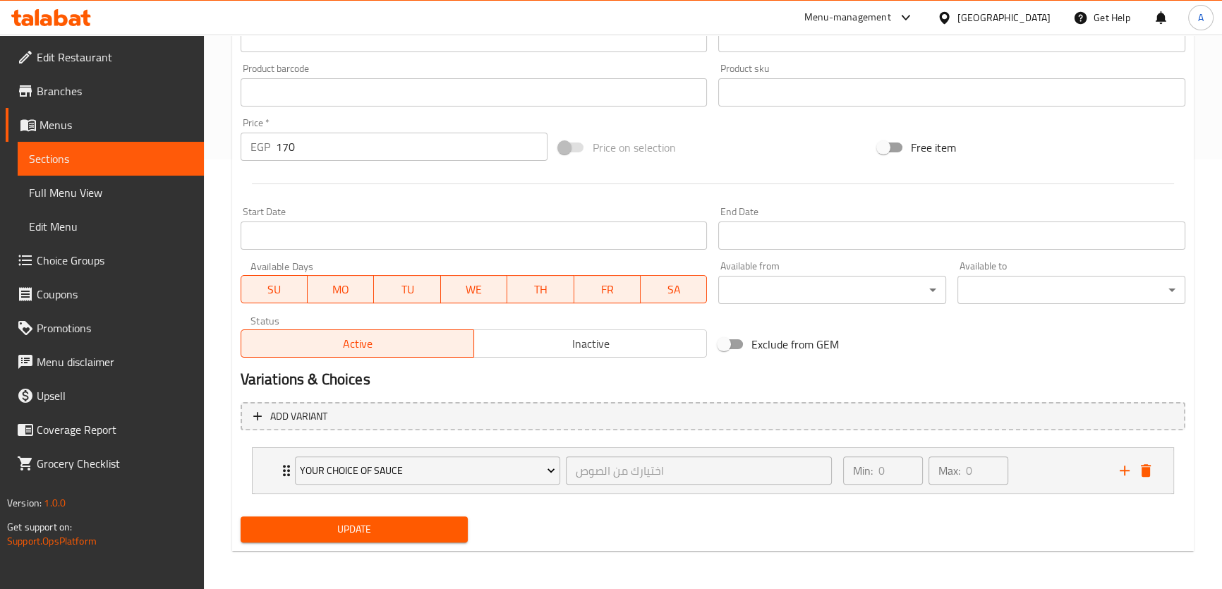
type input "Chicken Crispy Sandwich"
click at [403, 523] on span "Update" at bounding box center [354, 530] width 205 height 18
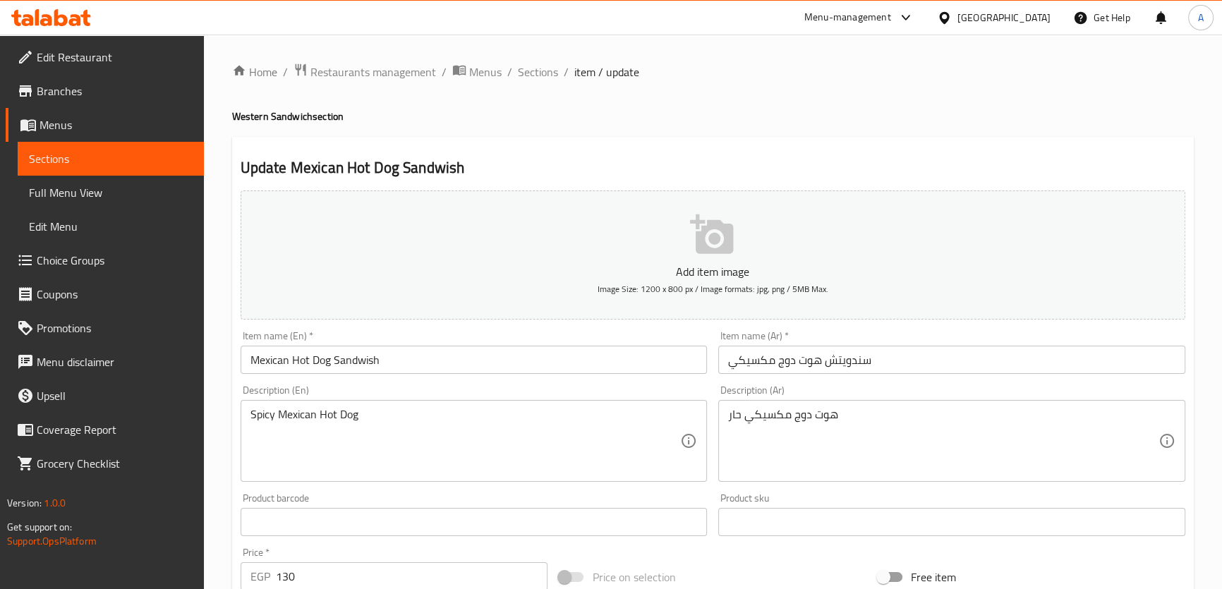
click at [360, 361] on input "Mexican Hot Dog Sandwish" at bounding box center [474, 360] width 467 height 28
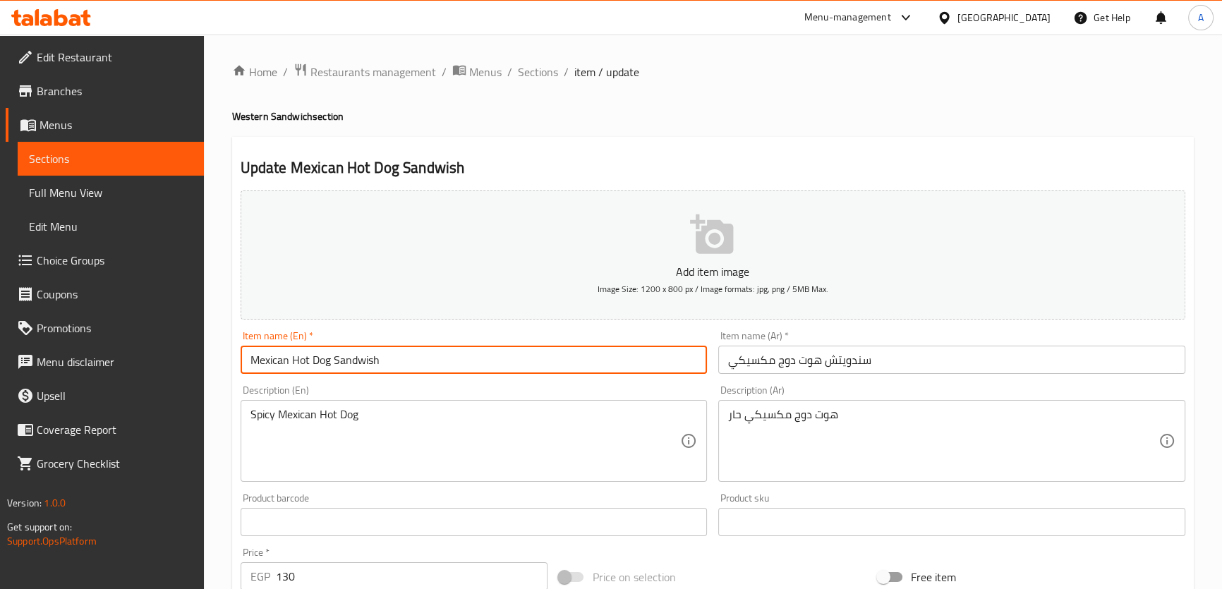
click at [360, 361] on input "Mexican Hot Dog Sandwish" at bounding box center [474, 360] width 467 height 28
paste input "c"
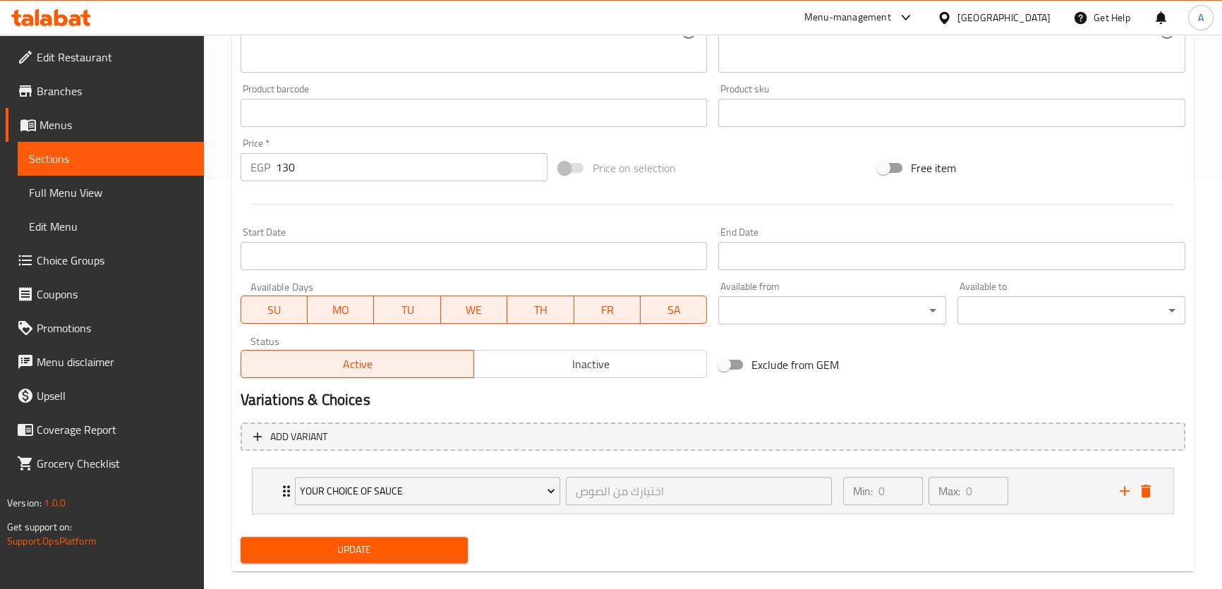
type input "Mexican Hot Dog Sandwich"
click at [360, 557] on span "Update" at bounding box center [354, 550] width 205 height 18
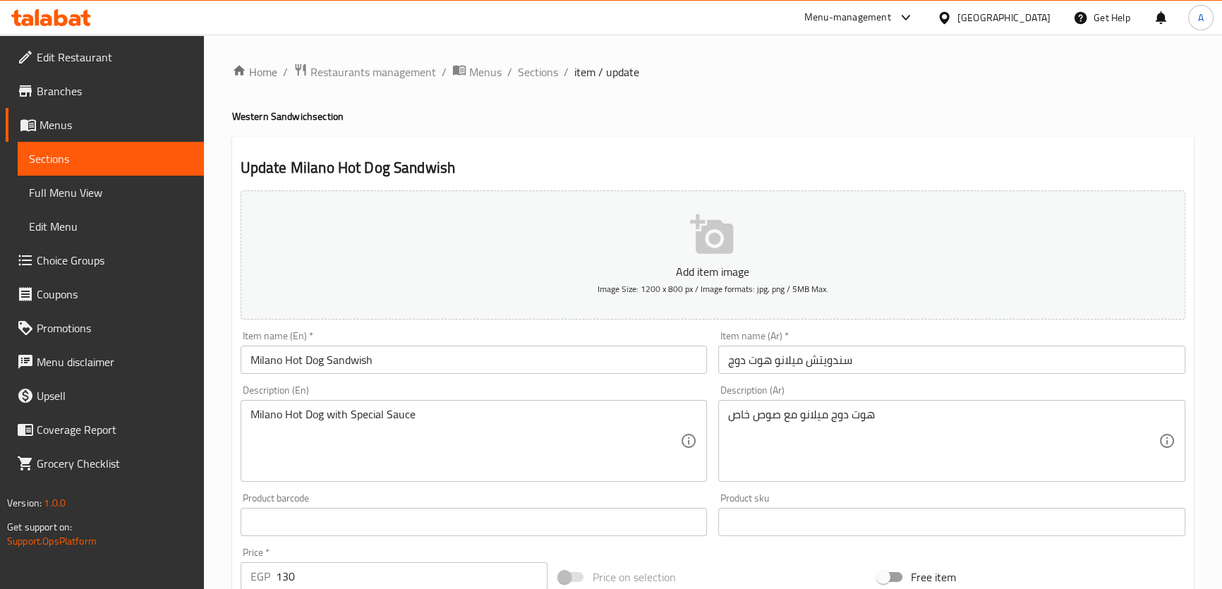
click at [354, 362] on input "Milano Hot Dog Sandwish" at bounding box center [474, 360] width 467 height 28
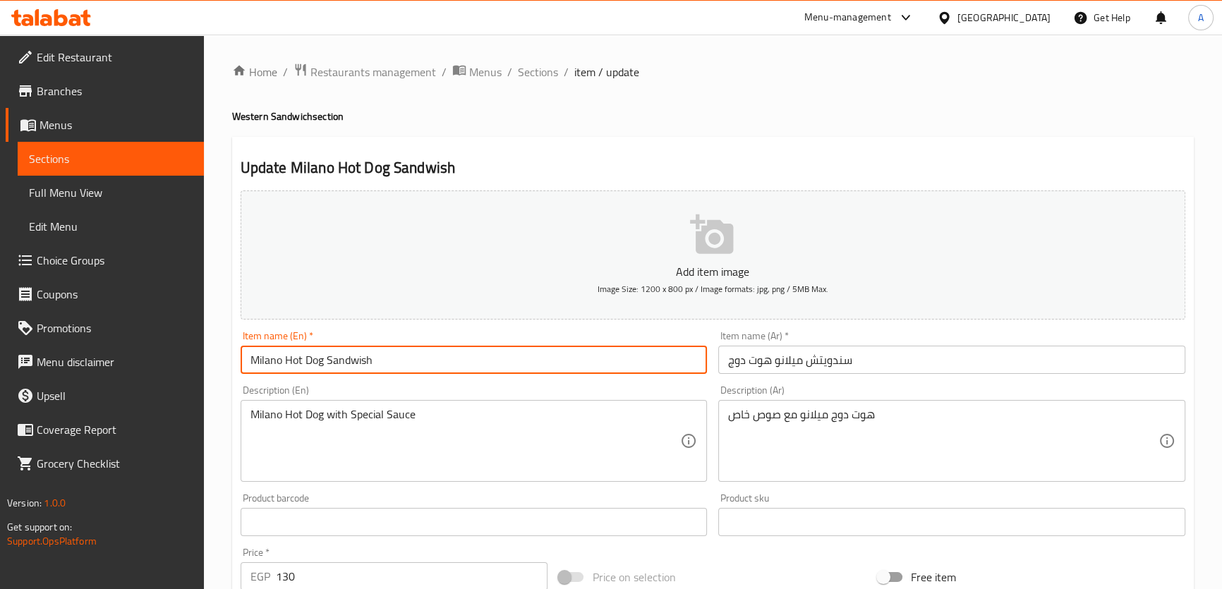
click at [354, 362] on input "Milano Hot Dog Sandwish" at bounding box center [474, 360] width 467 height 28
paste input "c"
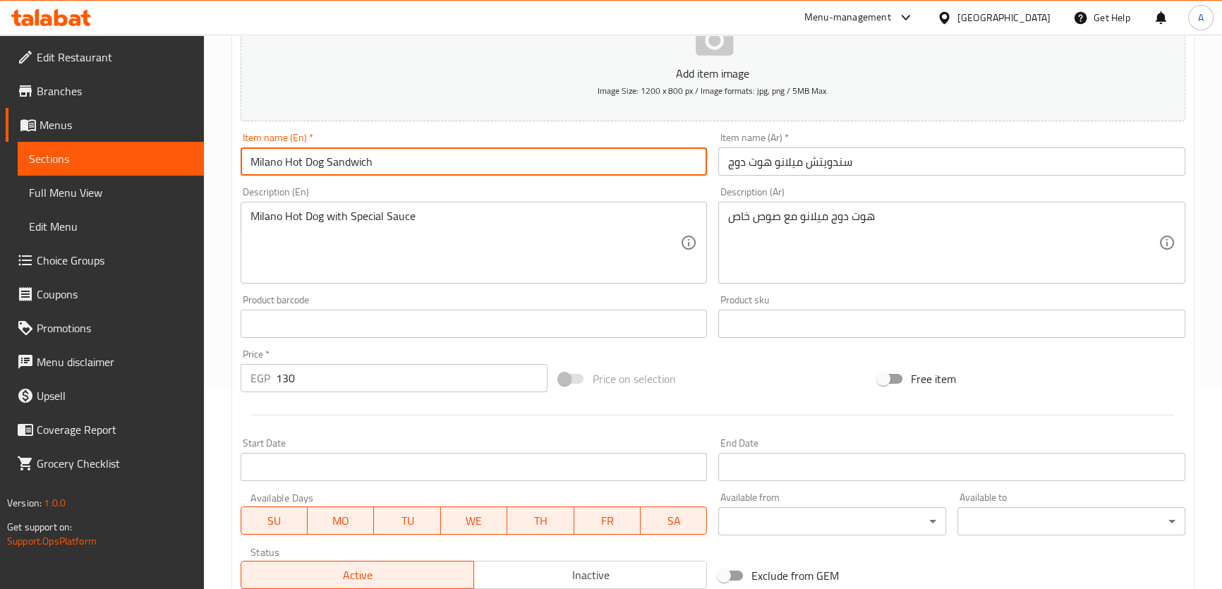
scroll to position [430, 0]
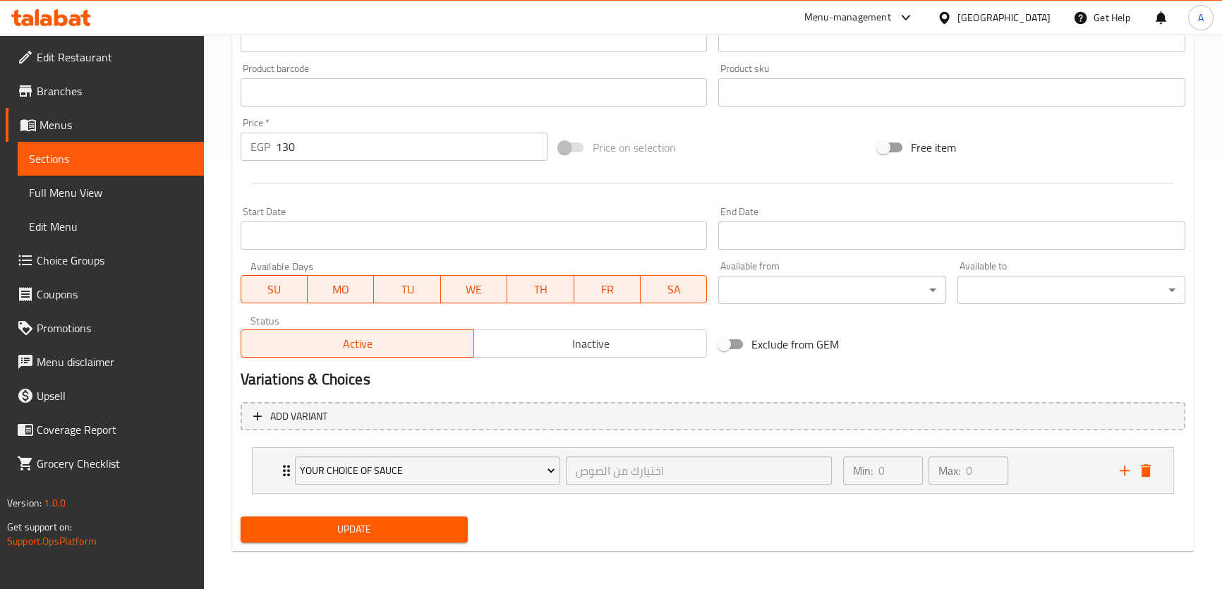
type input "Milano Hot Dog Sandwich"
click at [354, 523] on span "Update" at bounding box center [354, 530] width 205 height 18
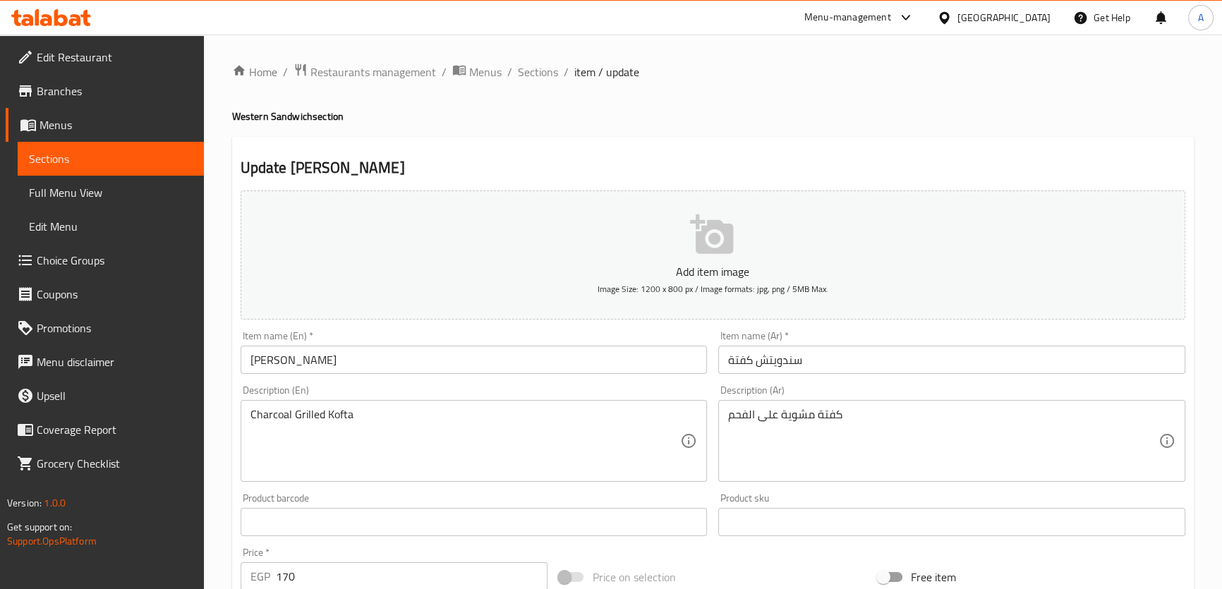
click at [296, 359] on input "[PERSON_NAME]" at bounding box center [474, 360] width 467 height 28
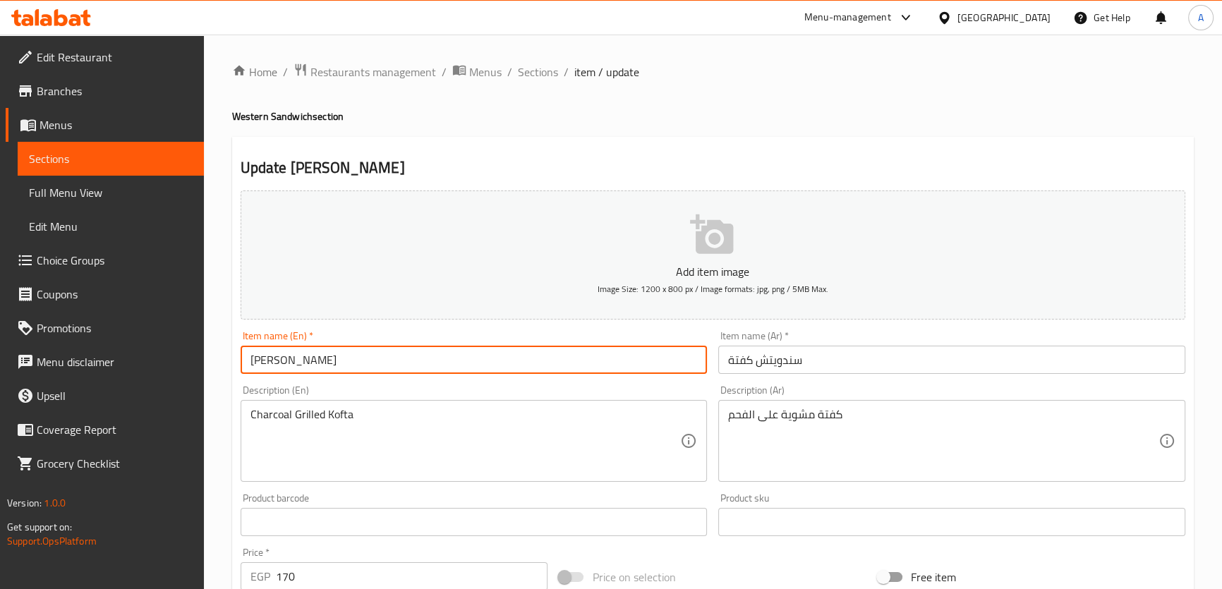
click at [296, 359] on input "[PERSON_NAME]" at bounding box center [474, 360] width 467 height 28
paste input "c"
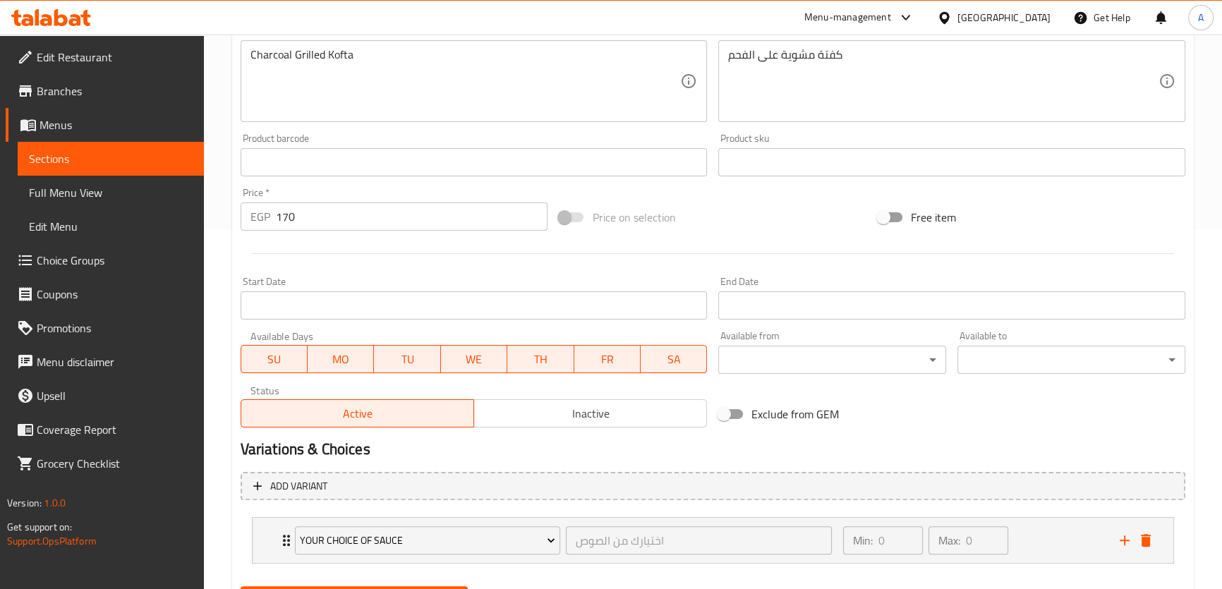
scroll to position [430, 0]
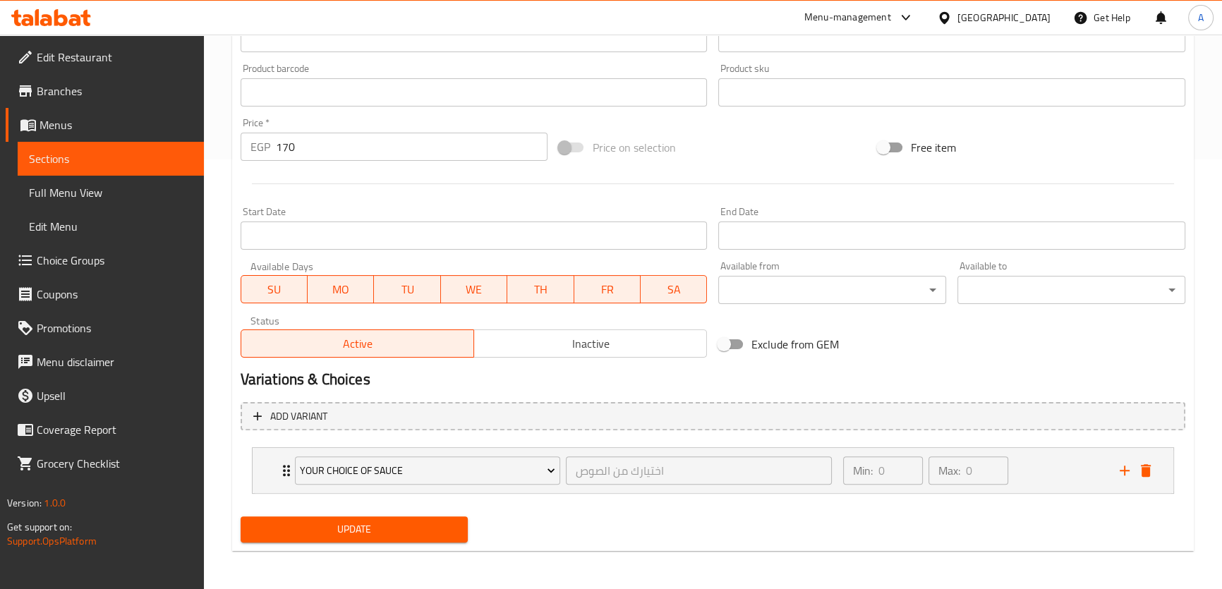
type input "Kofta Sandwich"
click at [400, 521] on span "Update" at bounding box center [354, 530] width 205 height 18
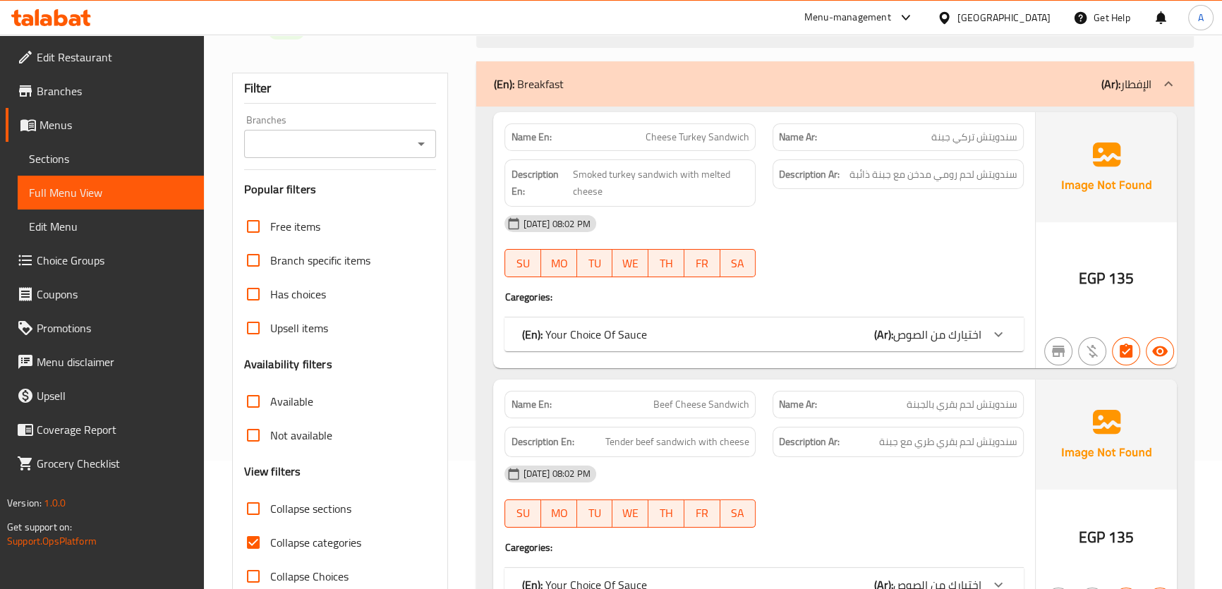
scroll to position [186, 0]
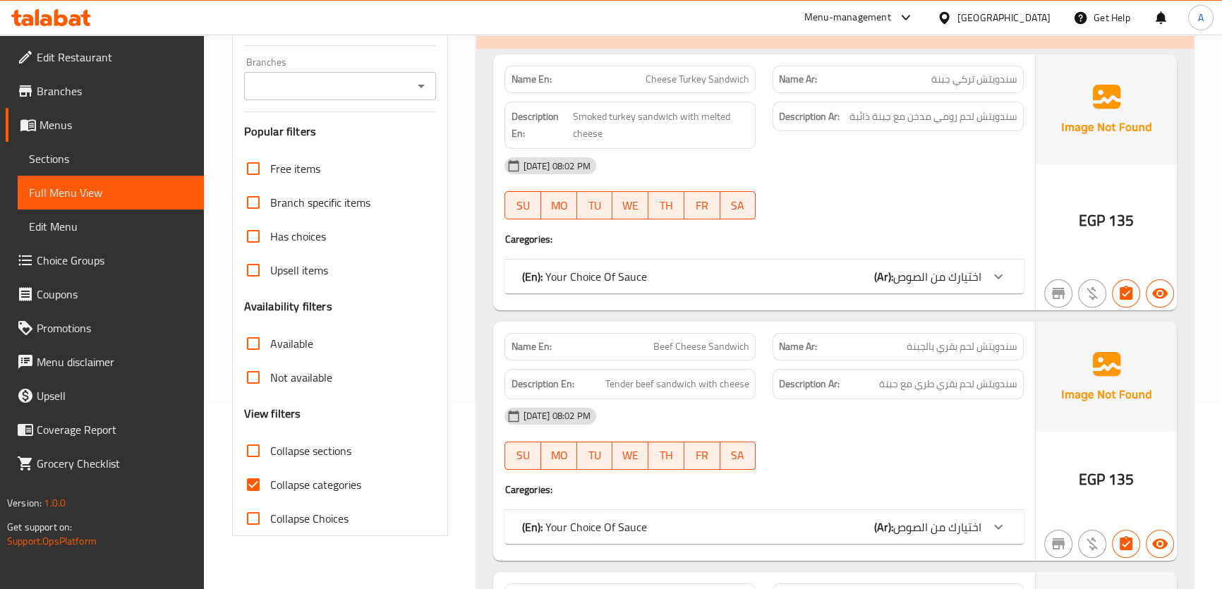
click at [317, 453] on span "Collapse sections" at bounding box center [310, 450] width 81 height 17
click at [270, 453] on input "Collapse sections" at bounding box center [253, 451] width 34 height 34
checkbox input "true"
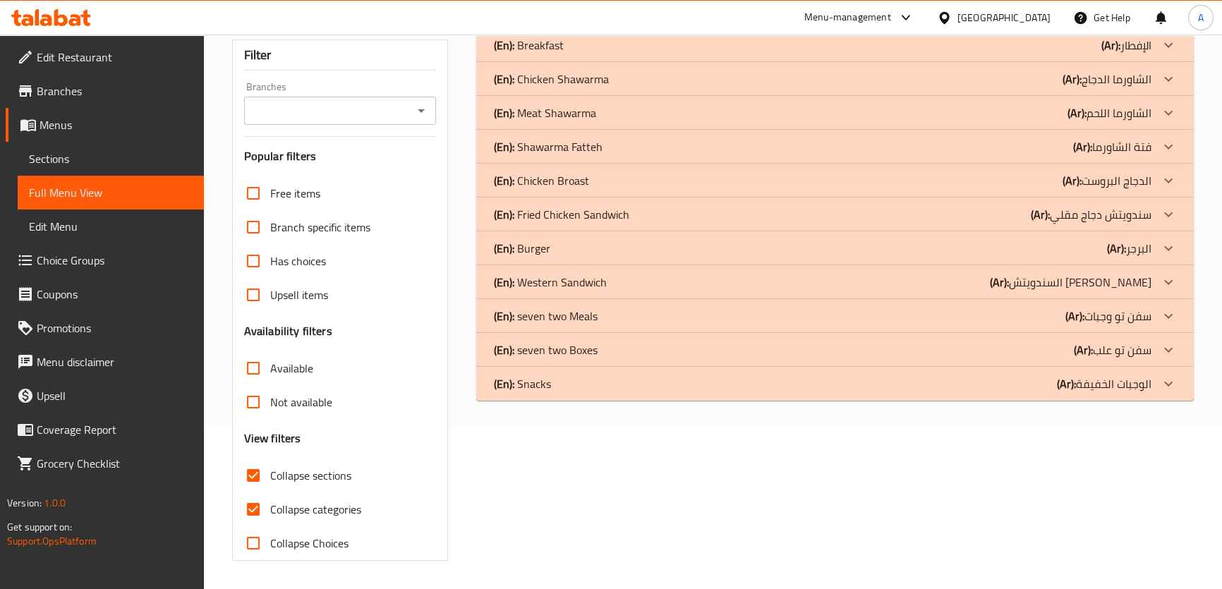
scroll to position [161, 0]
click at [563, 54] on p "(En): Western Sandwich" at bounding box center [528, 45] width 70 height 17
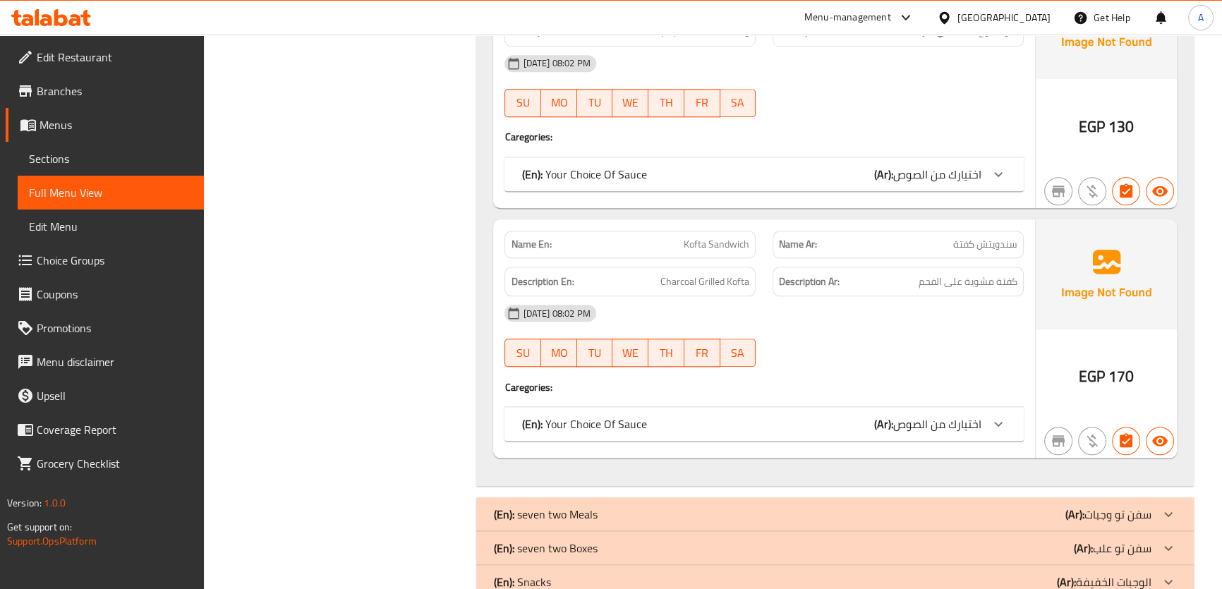
scroll to position [1791, 0]
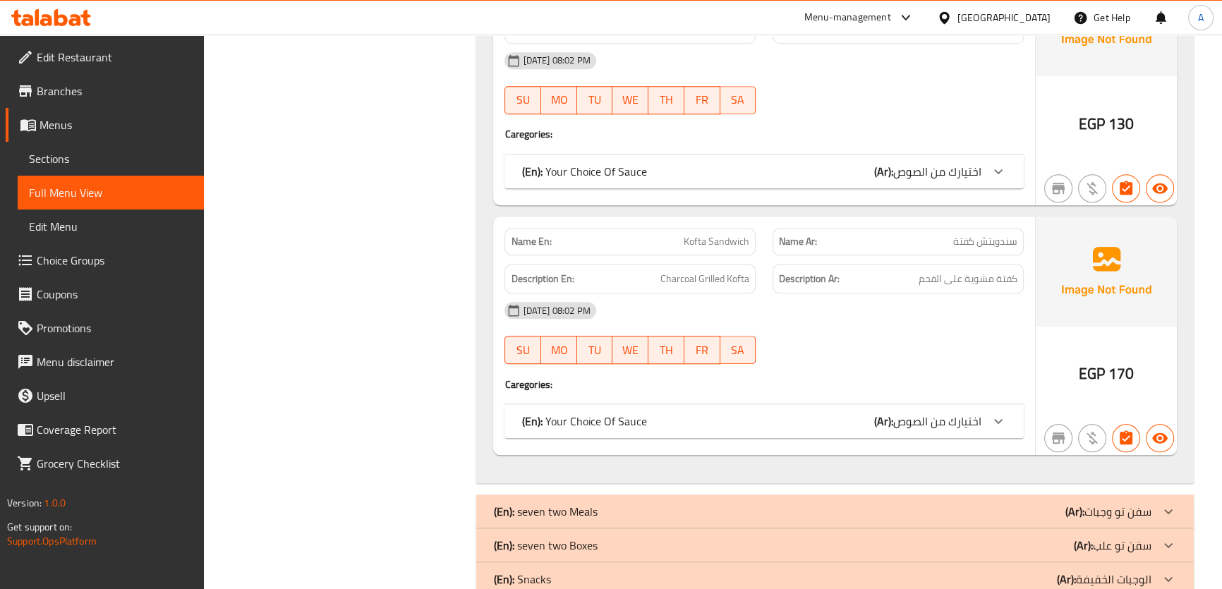
click at [967, 242] on span "سندويتش كفتة" at bounding box center [985, 241] width 64 height 15
click at [676, 246] on p "Name En: Kofta Sandwich" at bounding box center [630, 241] width 238 height 15
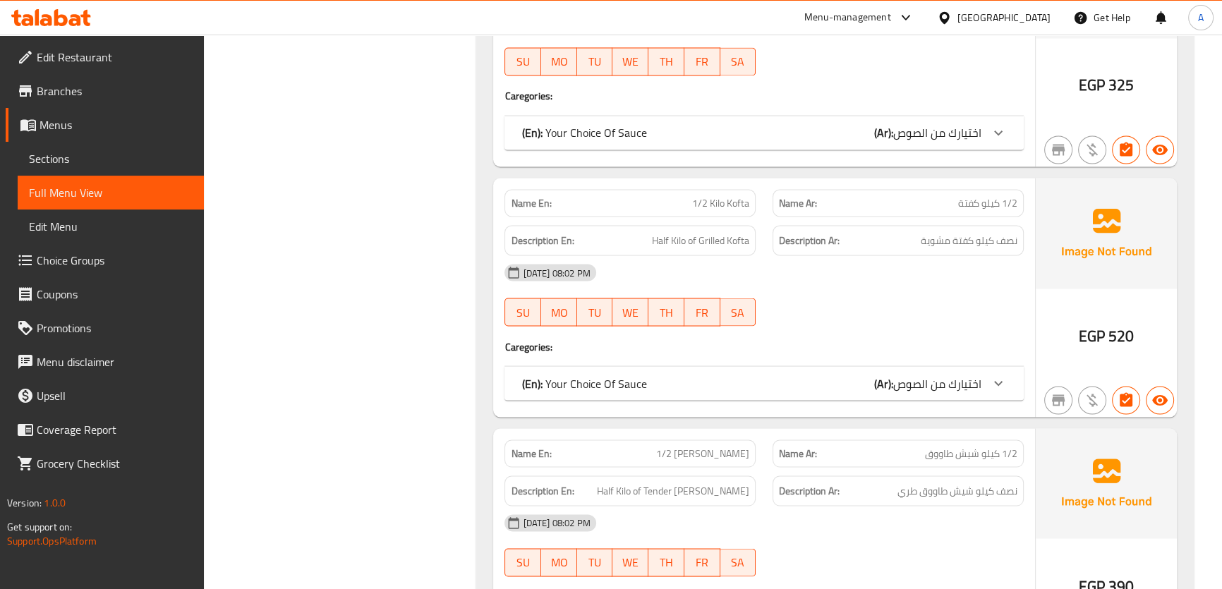
scroll to position [3369, 0]
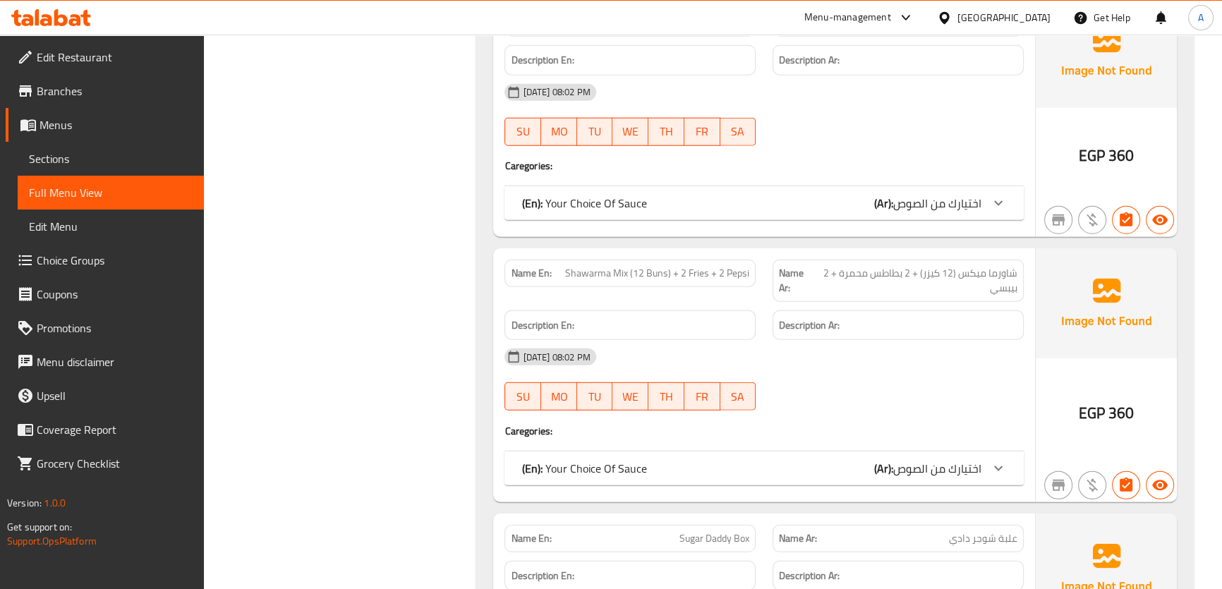
scroll to position [4826, 0]
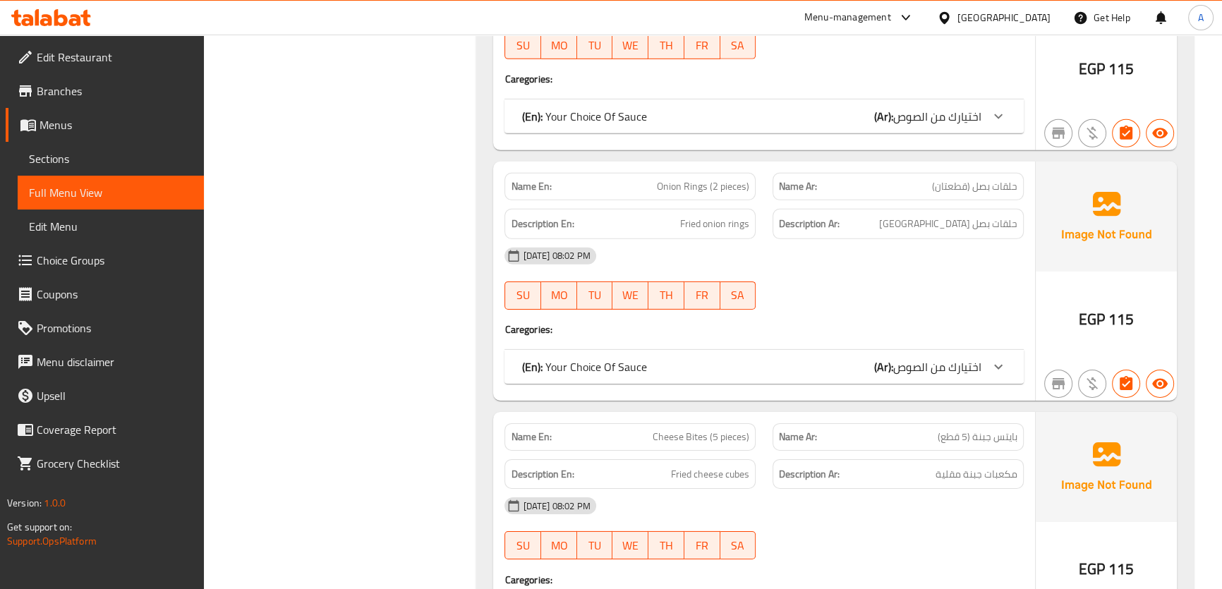
scroll to position [5617, 0]
